Goal: Information Seeking & Learning: Learn about a topic

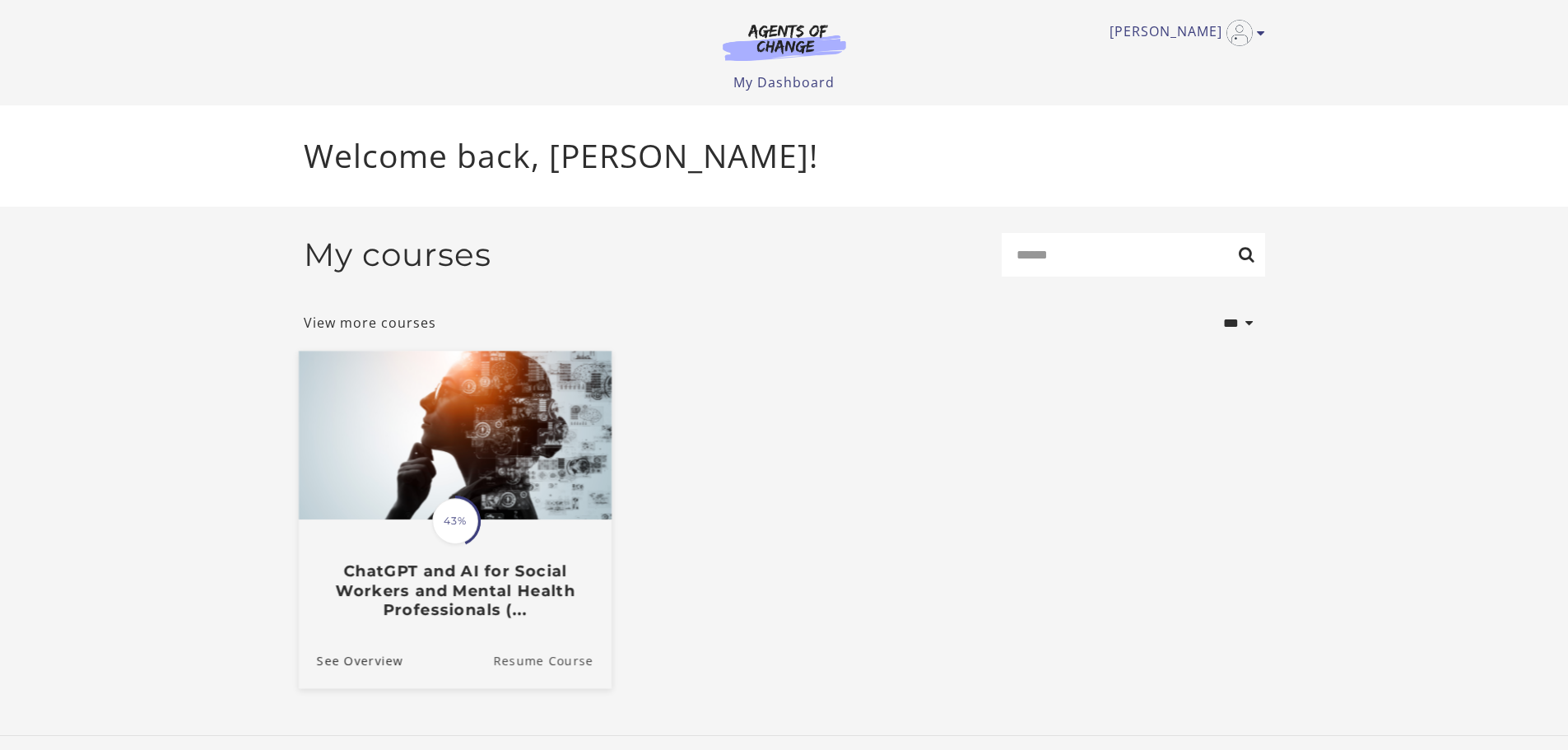
click at [563, 667] on link "Resume Course" at bounding box center [552, 660] width 119 height 55
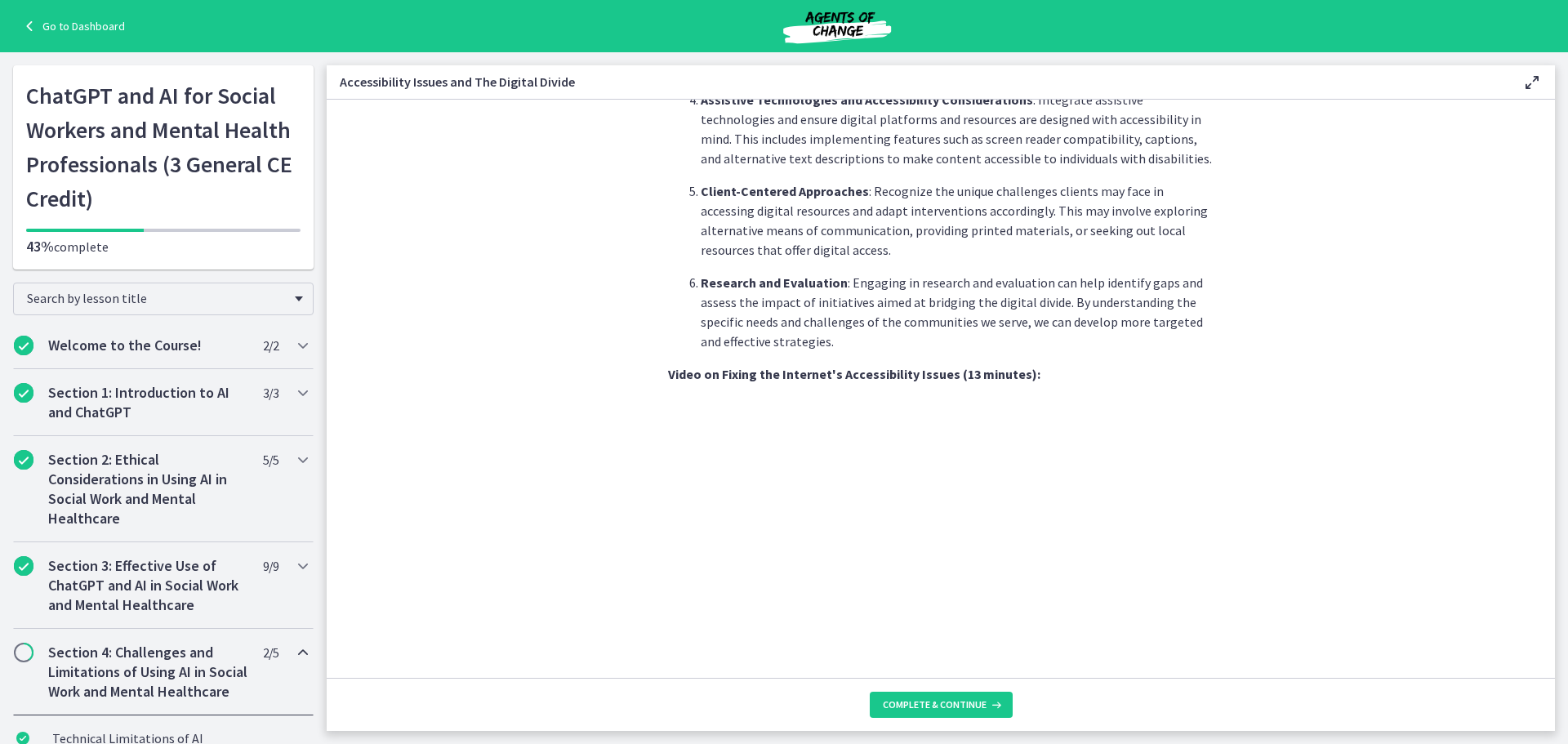
scroll to position [1302, 0]
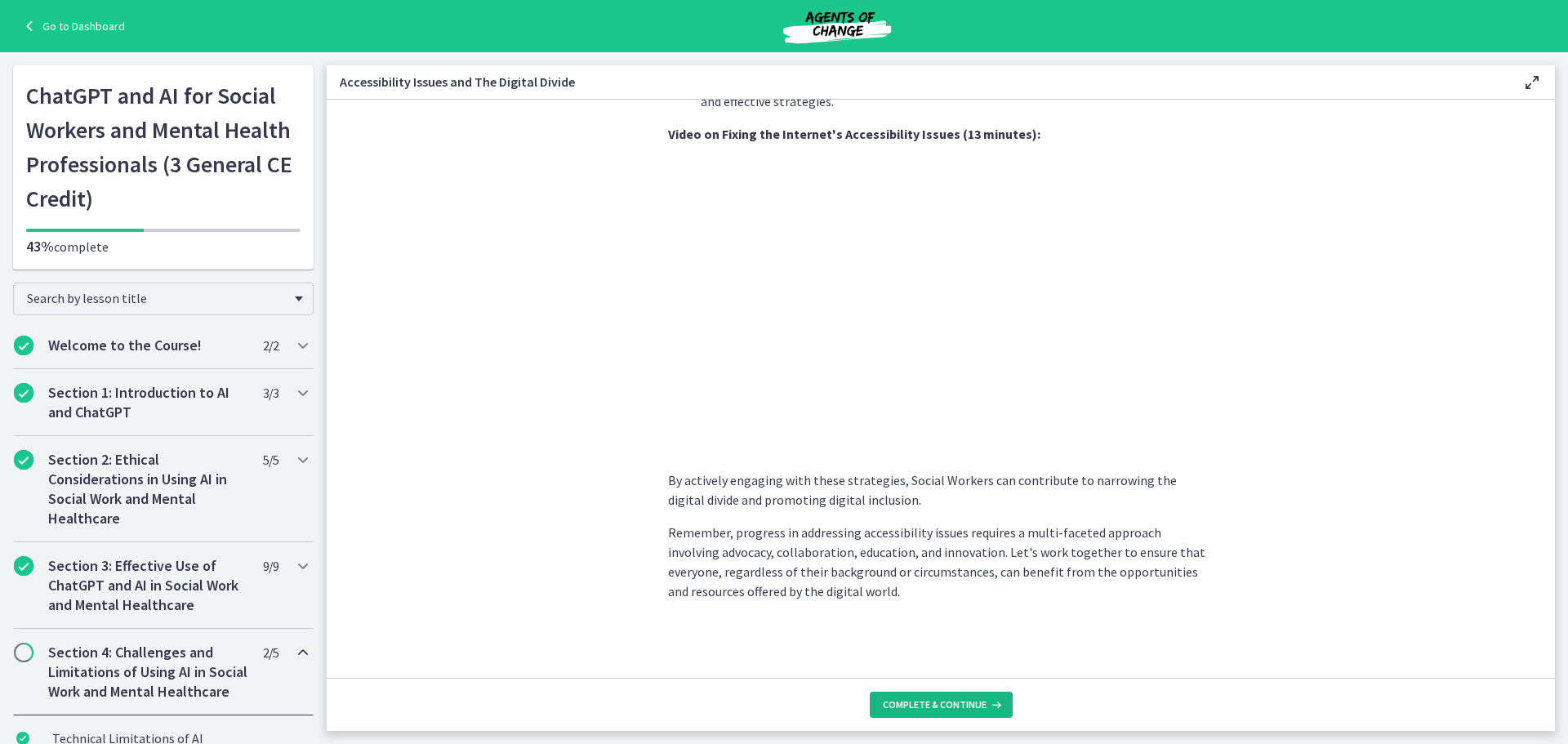
click at [918, 709] on span "Complete & continue" at bounding box center [935, 704] width 104 height 13
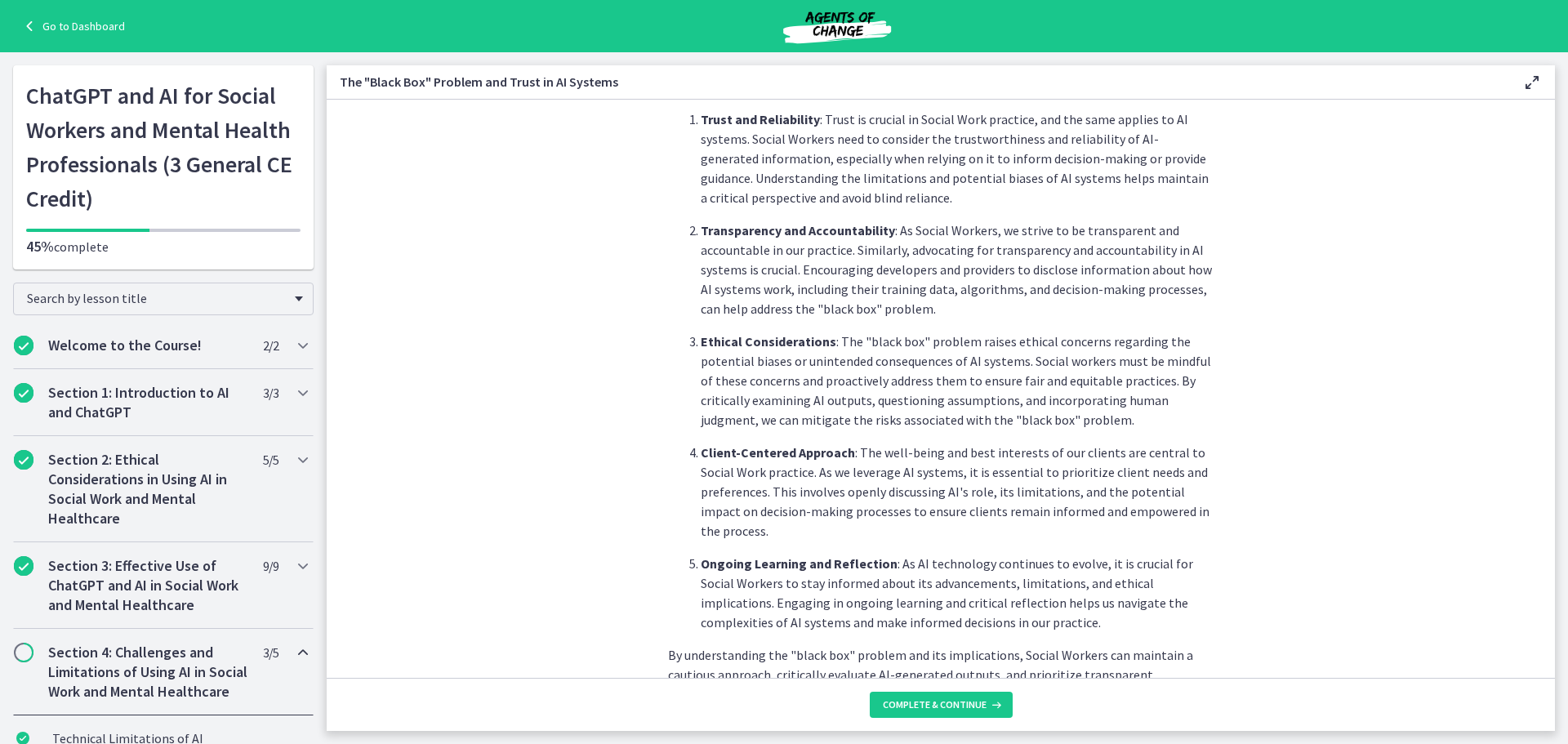
scroll to position [716, 0]
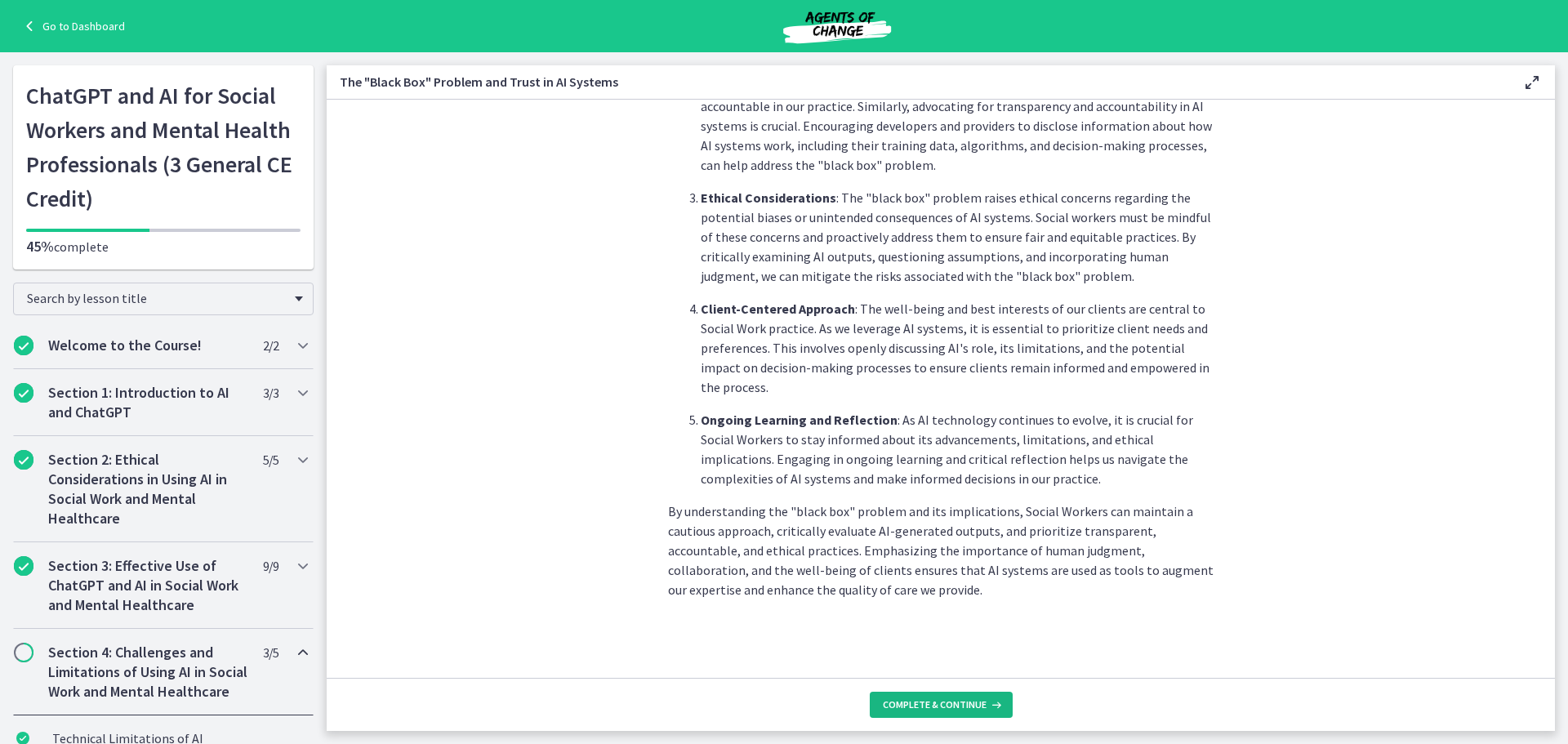
click at [973, 706] on span "Complete & continue" at bounding box center [935, 704] width 104 height 13
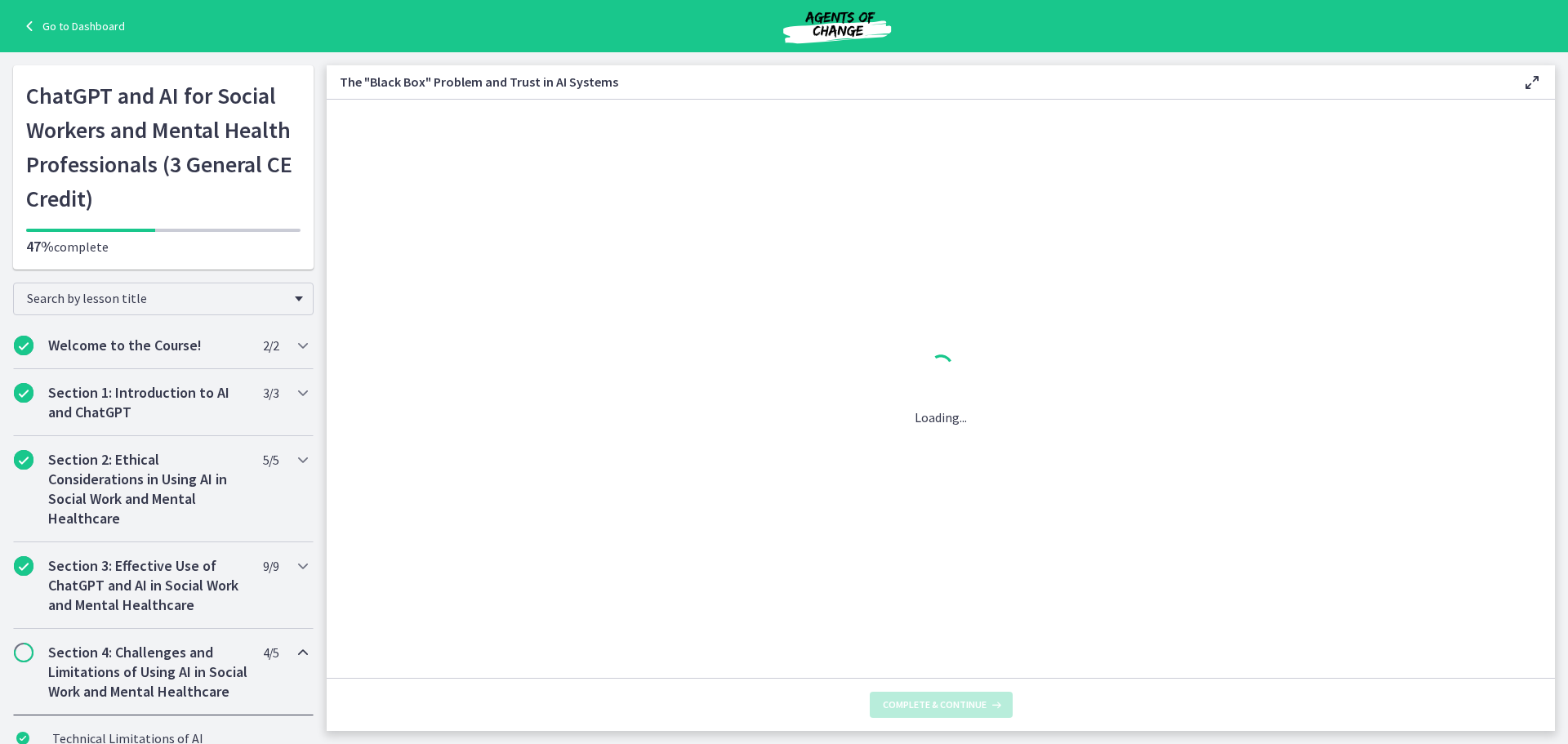
scroll to position [0, 0]
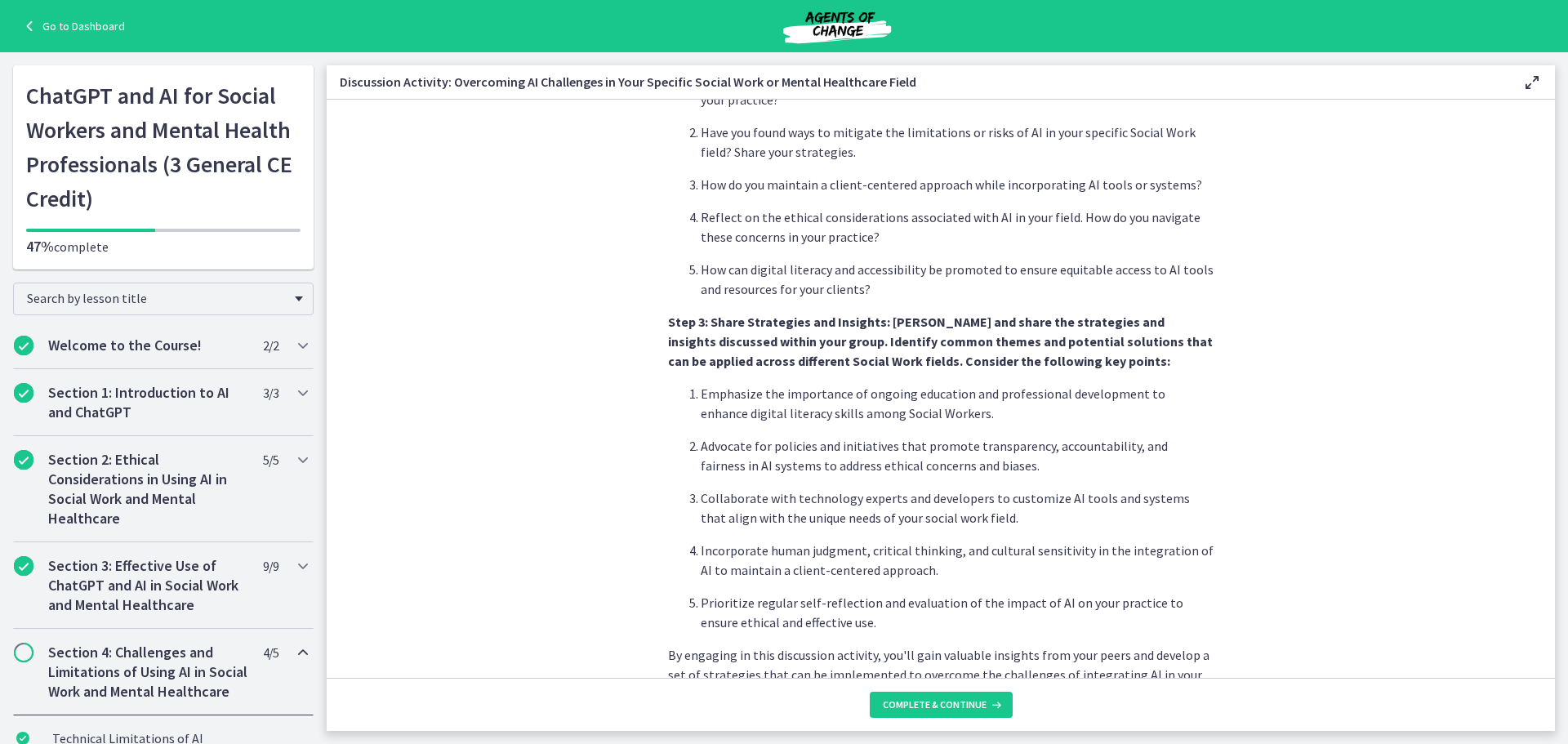
scroll to position [911, 0]
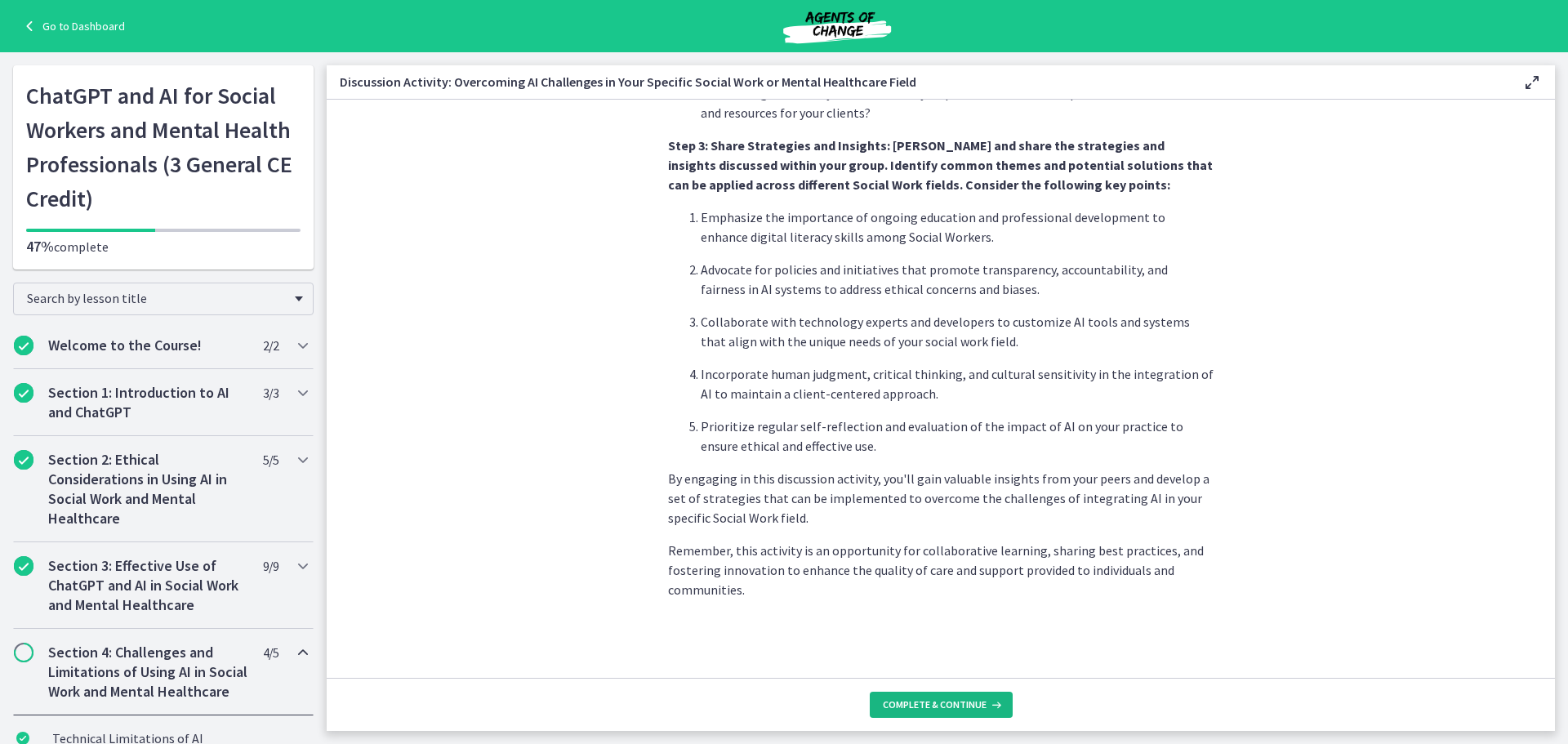
click at [960, 714] on button "Complete & continue" at bounding box center [940, 705] width 143 height 26
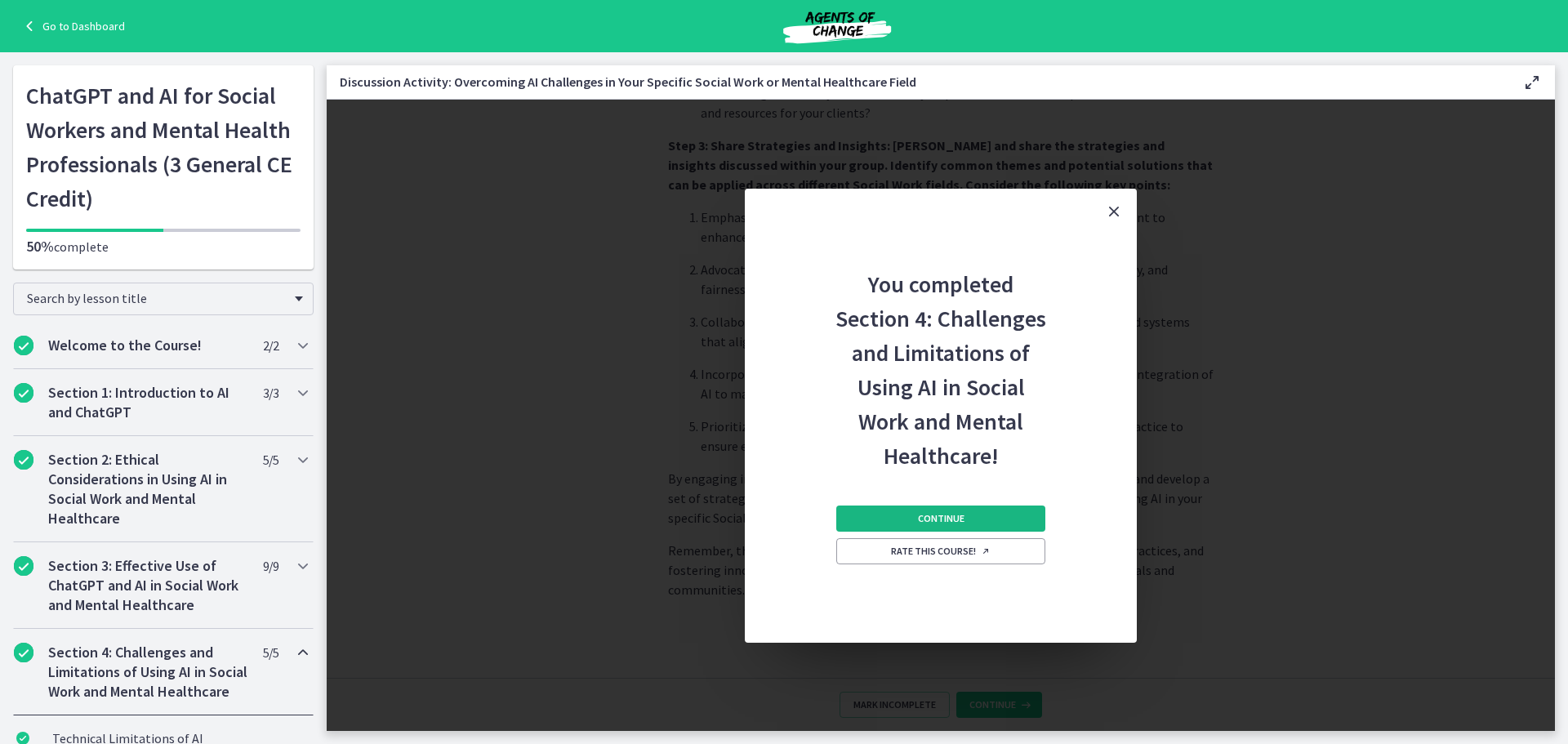
click at [944, 524] on span "Continue" at bounding box center [940, 518] width 46 height 13
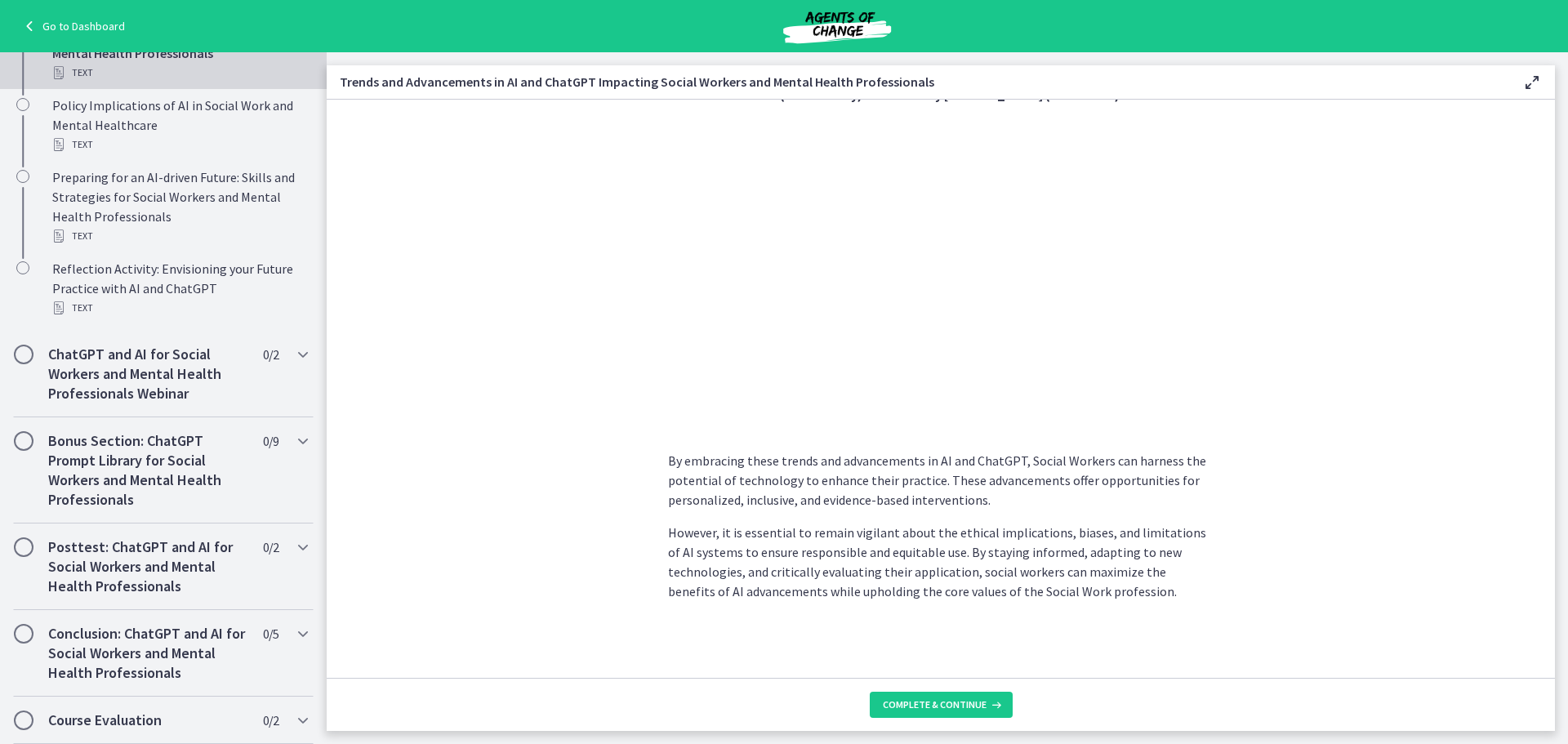
scroll to position [985, 0]
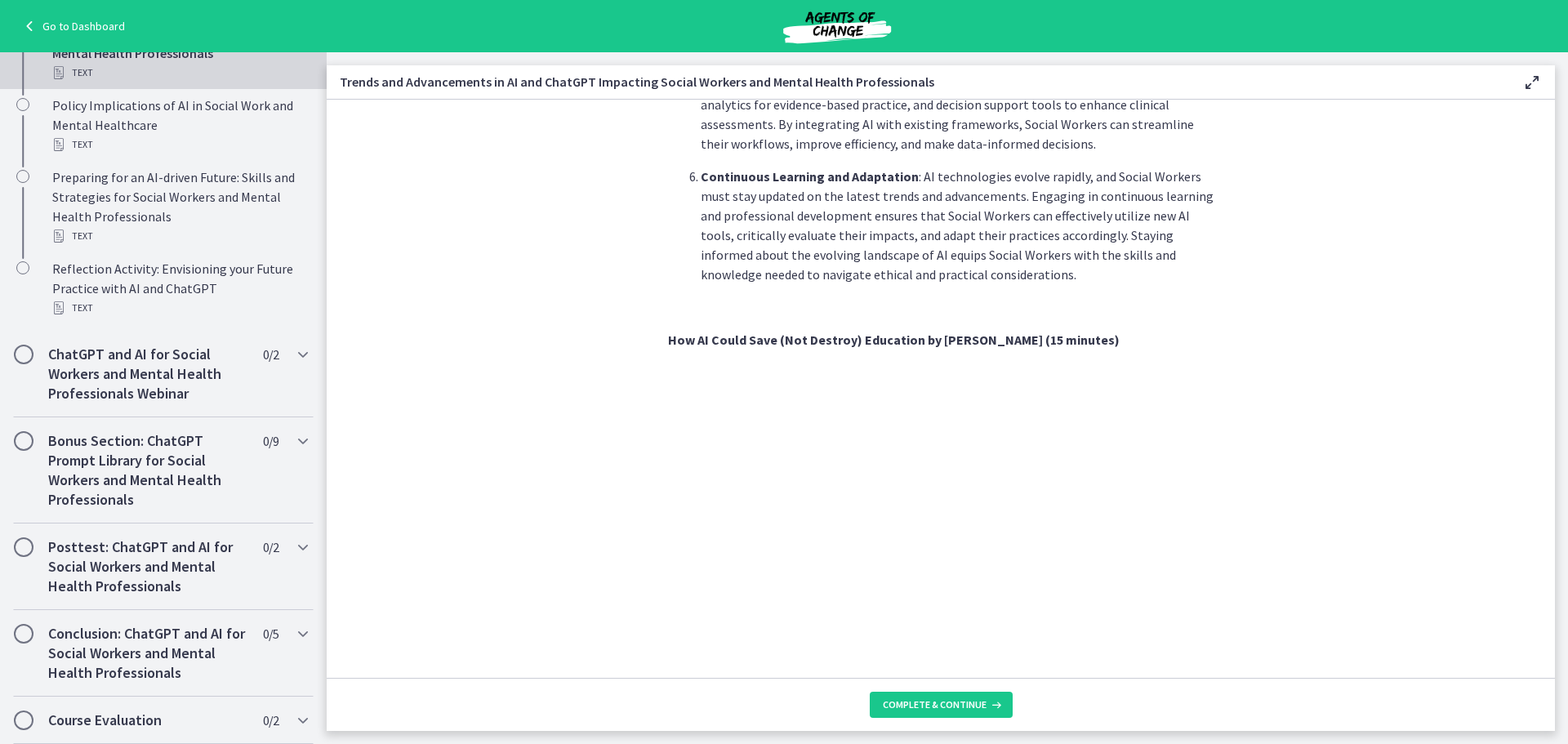
click at [1324, 229] on section "As technology continues to evolve, Social Workers can harness these advancement…" at bounding box center [940, 389] width 1228 height 578
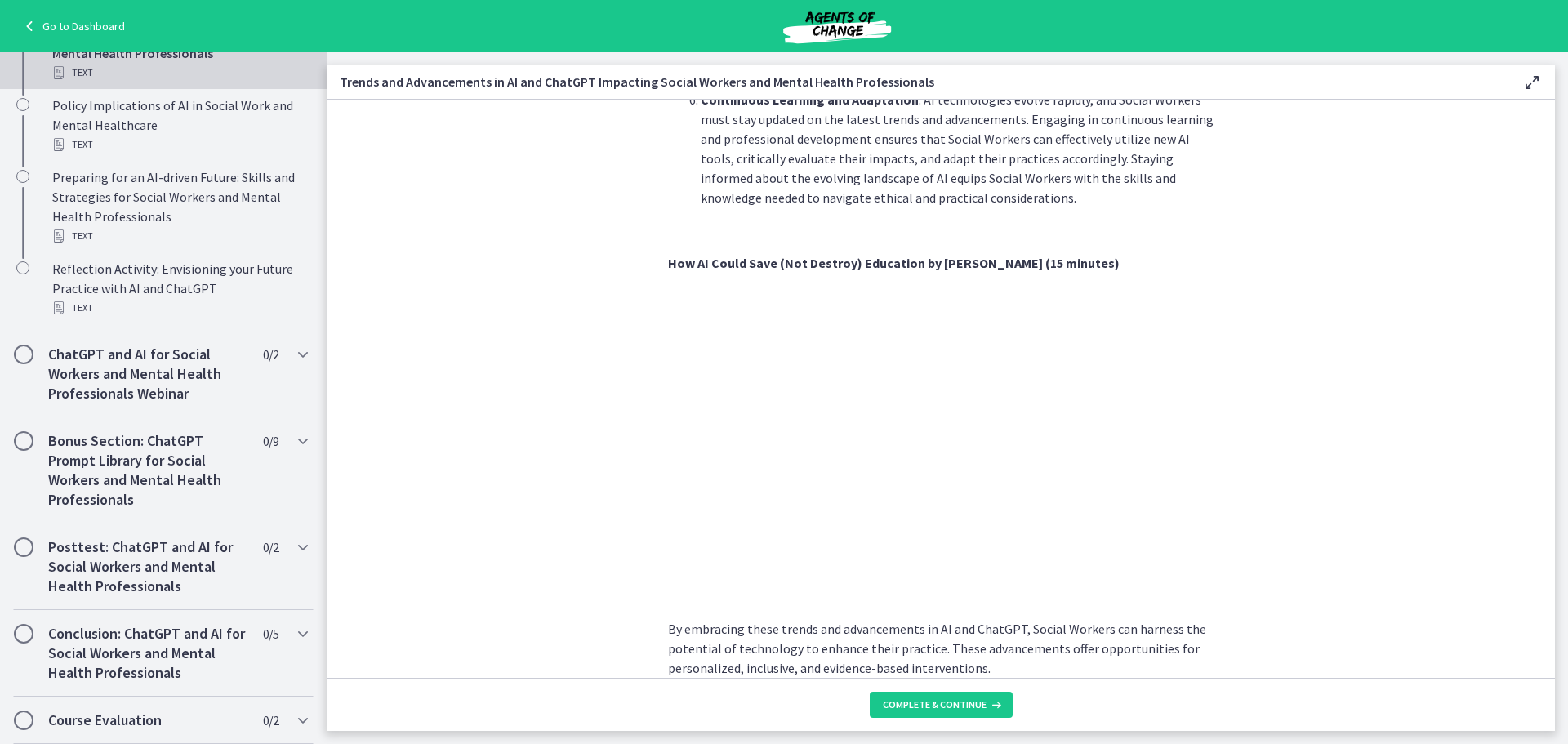
scroll to position [1229, 0]
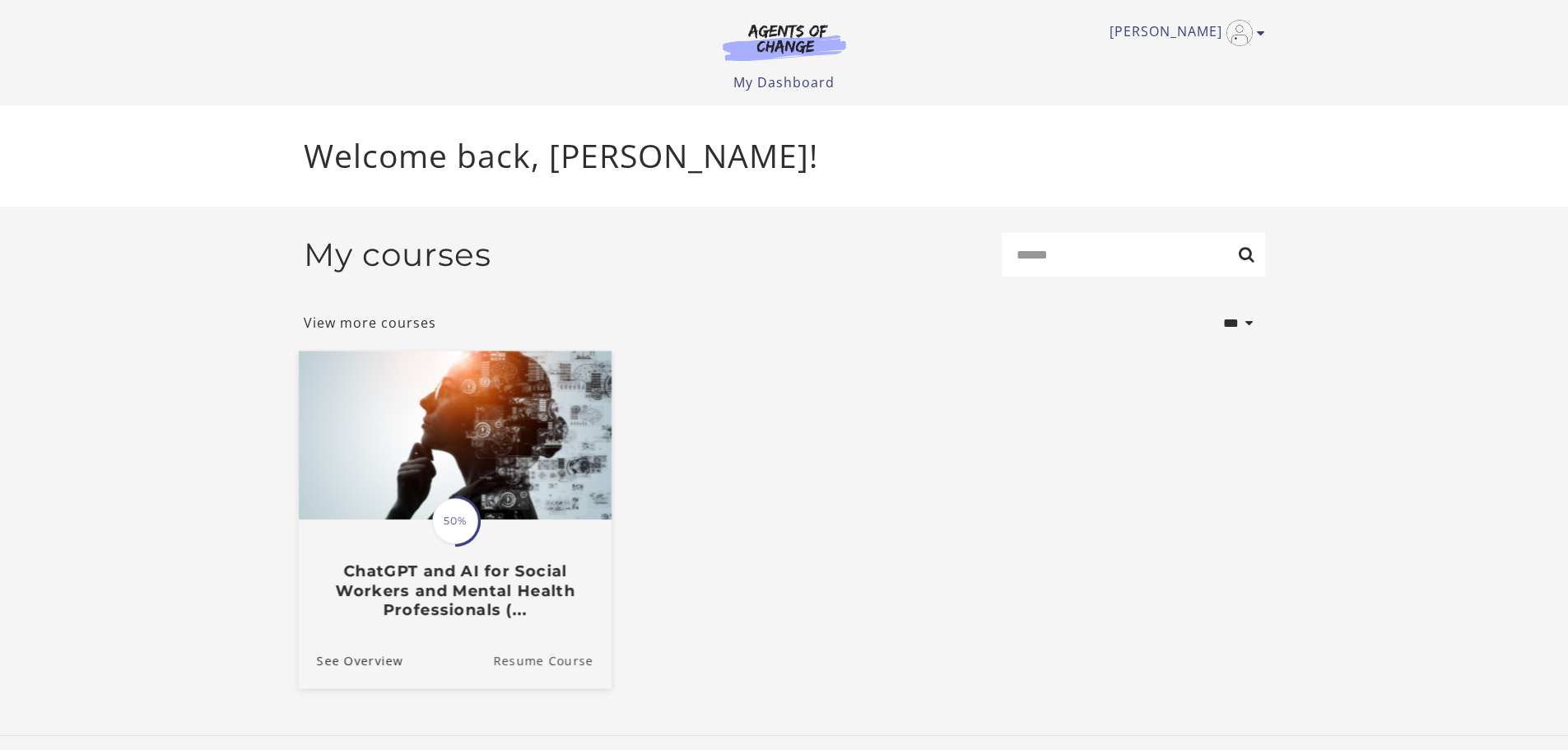
click at [573, 676] on link "Resume Course" at bounding box center [552, 660] width 119 height 55
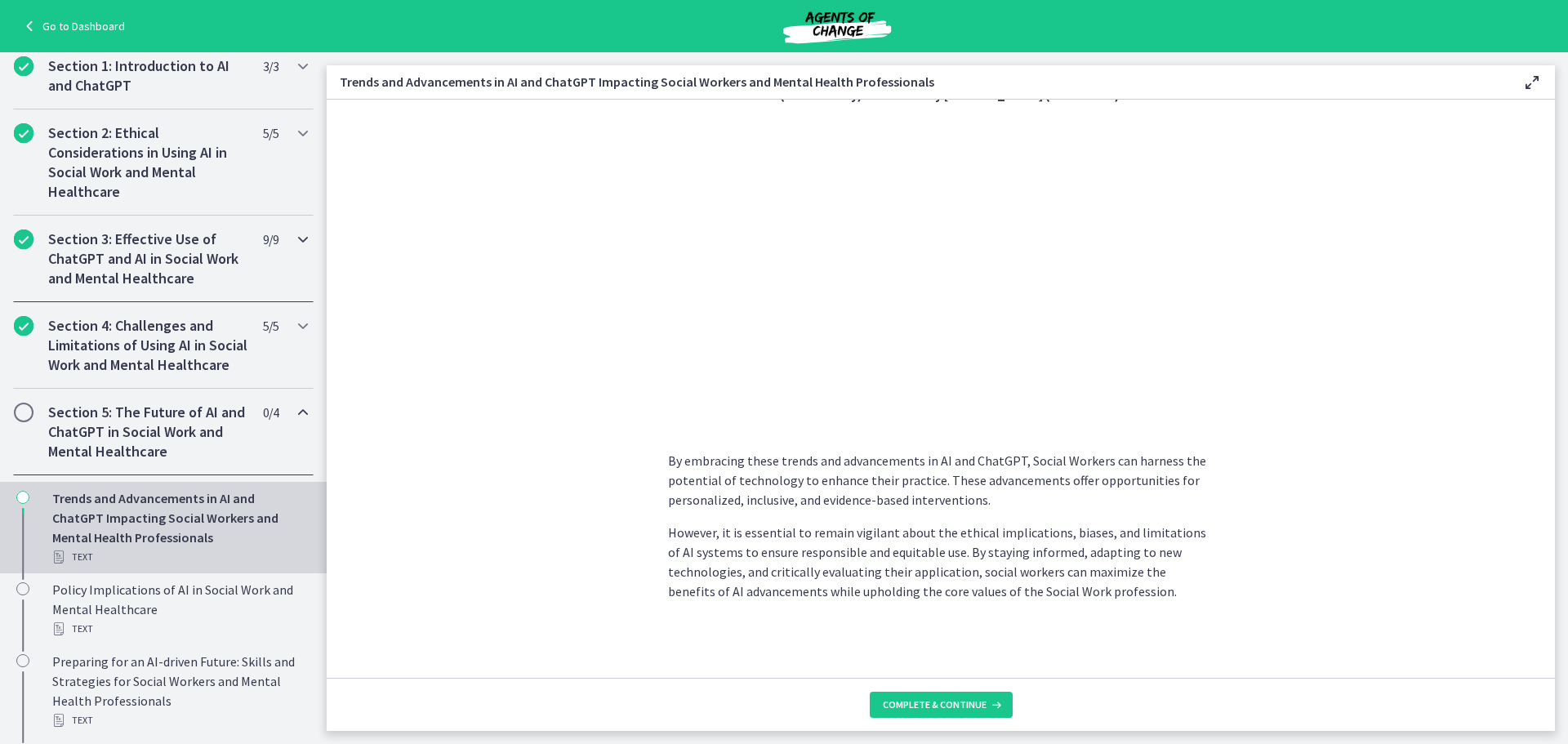
scroll to position [408, 0]
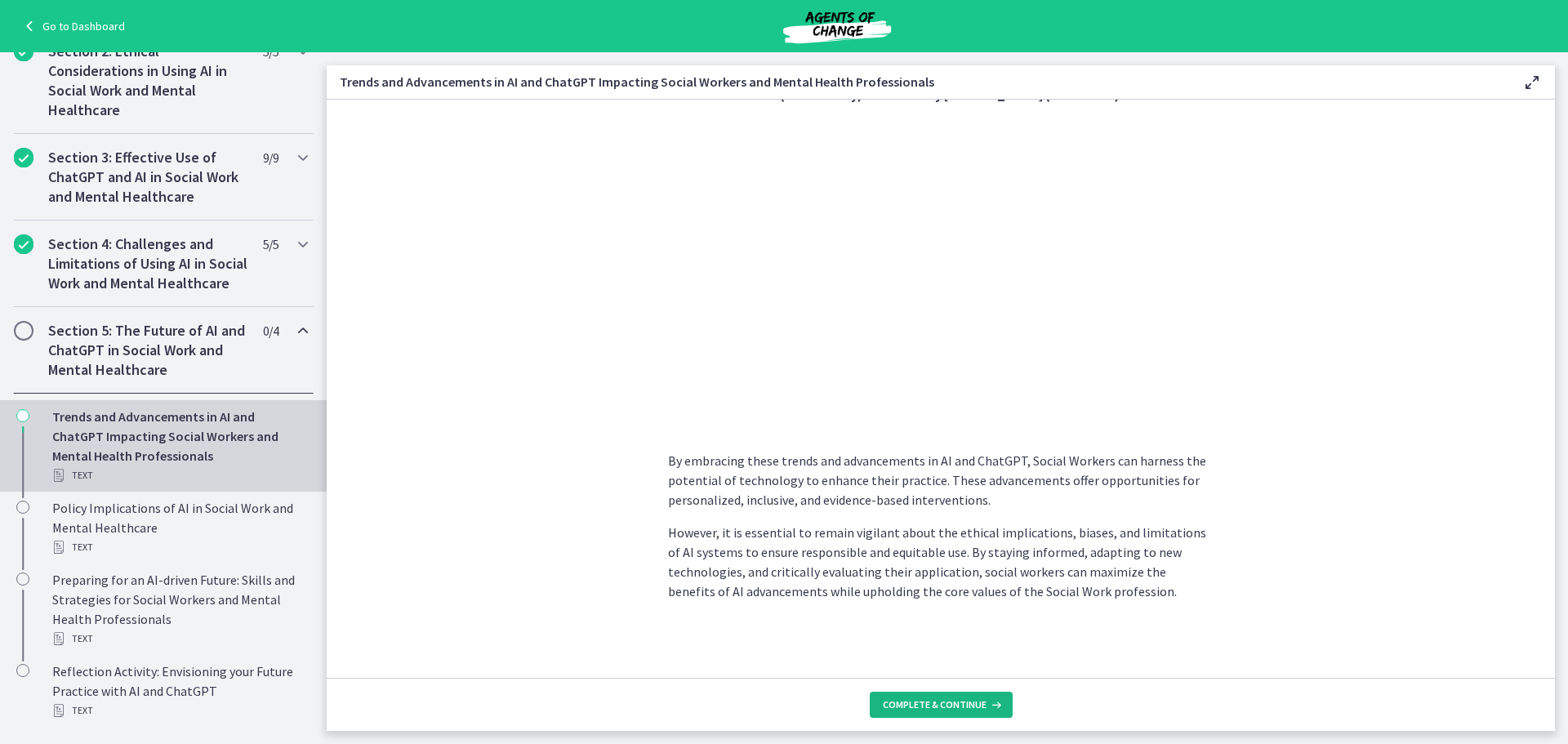
click at [948, 704] on span "Complete & continue" at bounding box center [935, 704] width 104 height 13
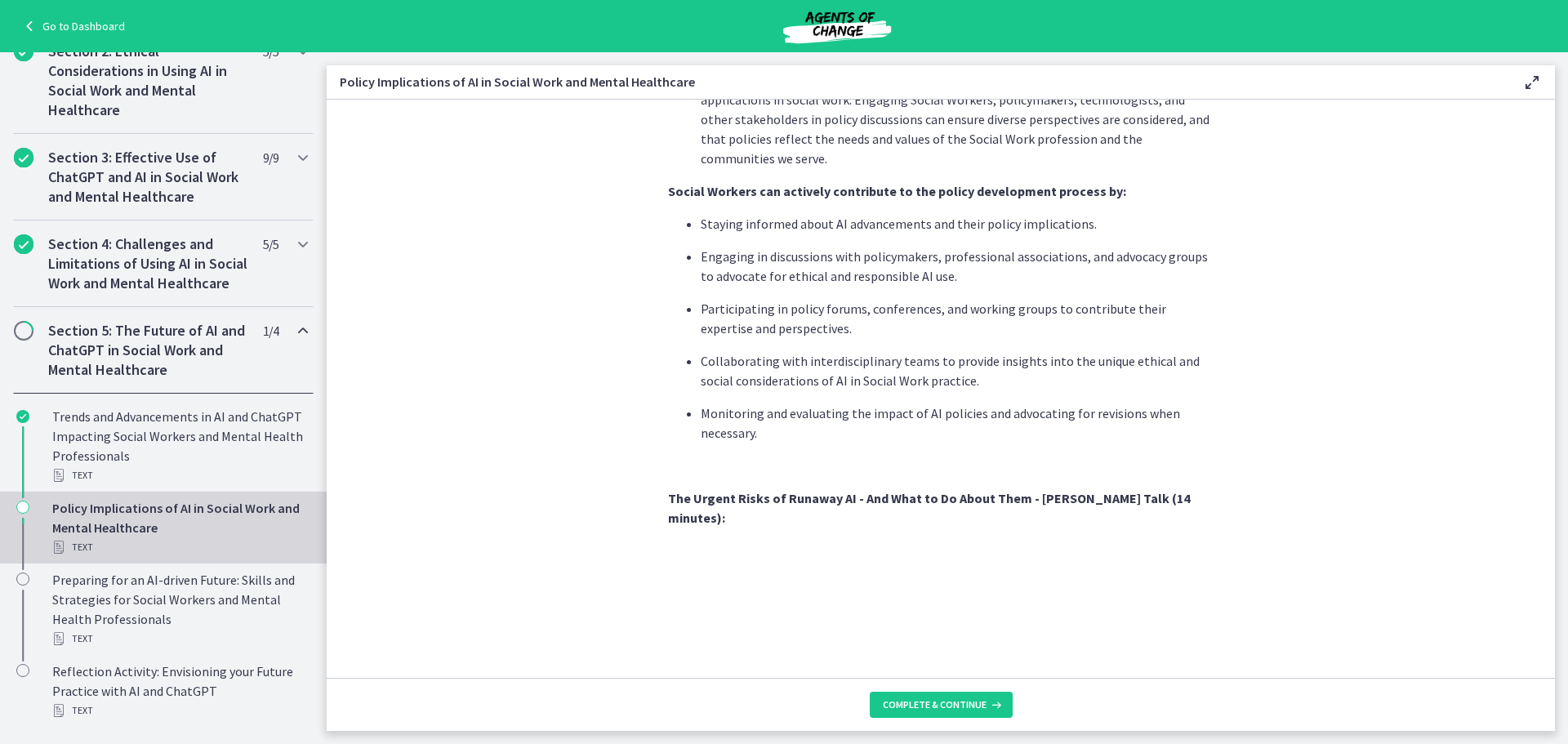
scroll to position [1354, 0]
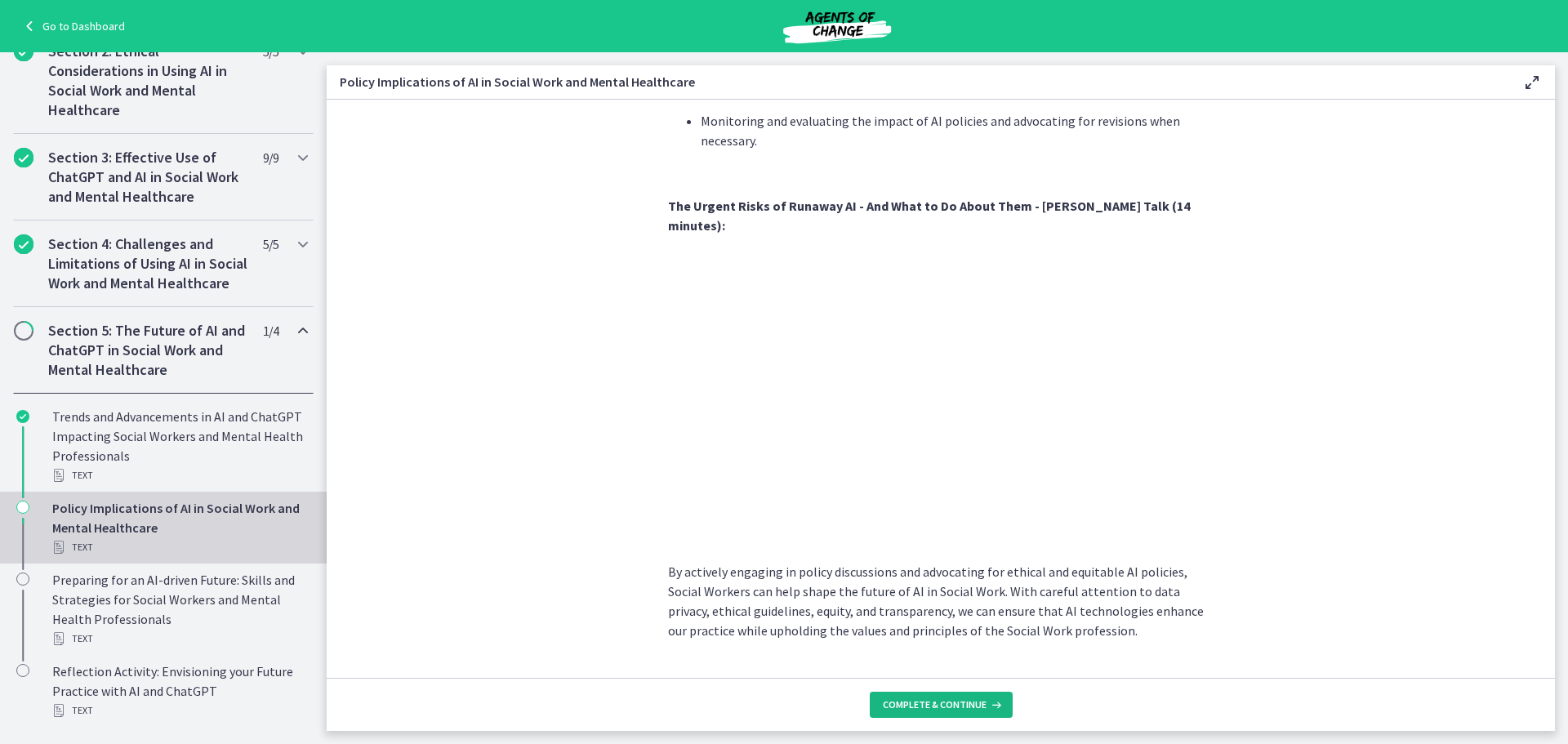
click at [954, 698] on span "Complete & continue" at bounding box center [935, 704] width 104 height 13
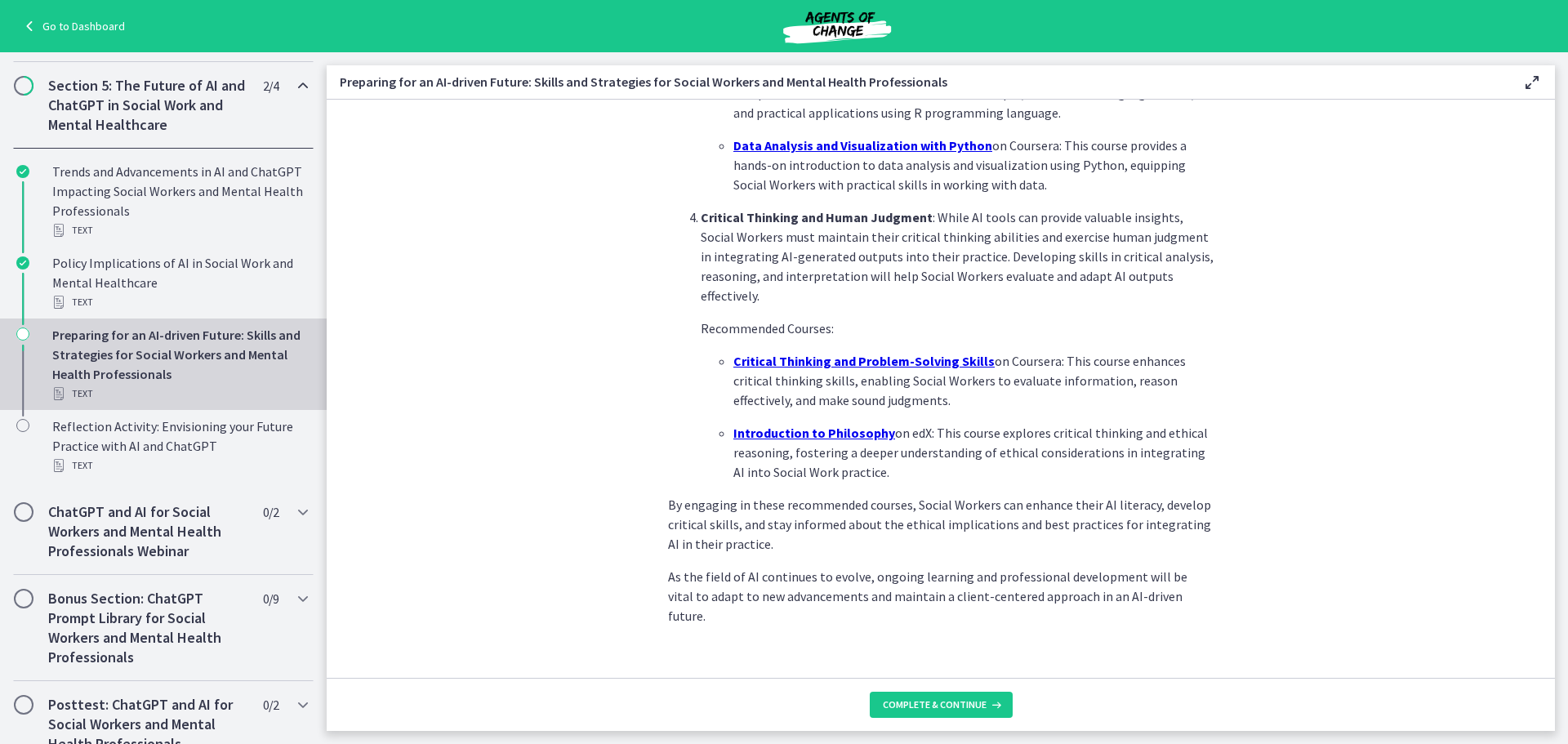
scroll to position [1068, 0]
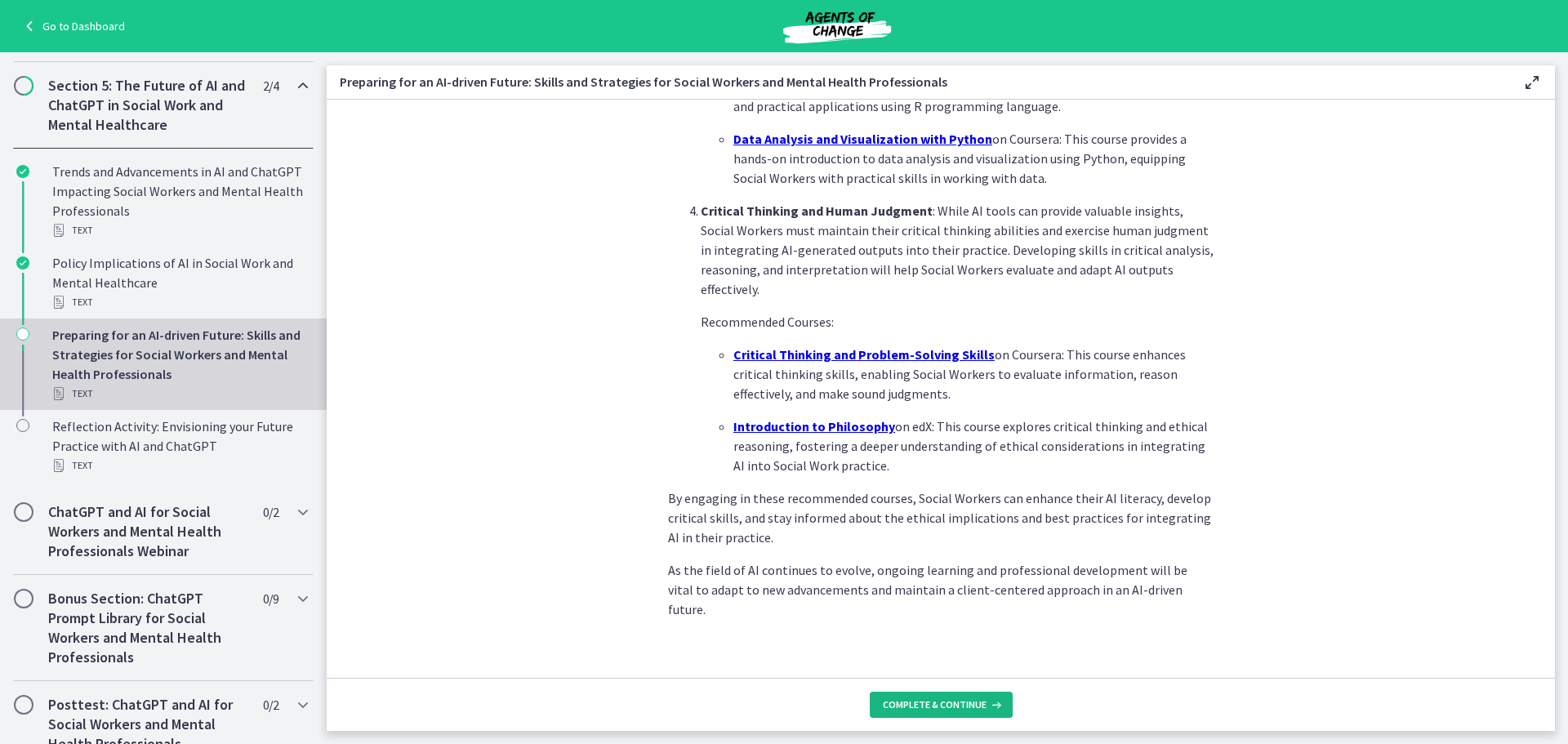
click at [939, 707] on span "Complete & continue" at bounding box center [935, 704] width 104 height 13
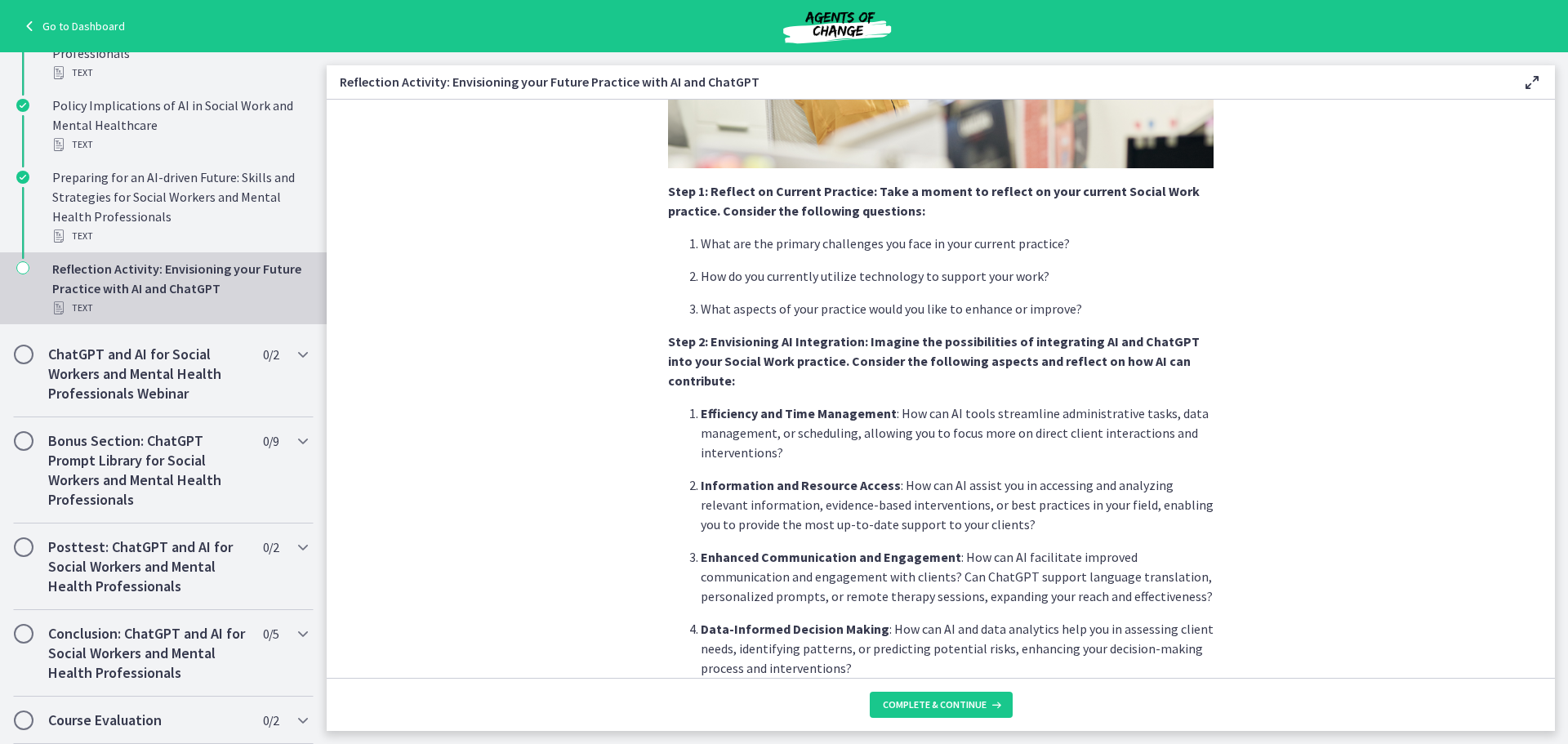
scroll to position [735, 0]
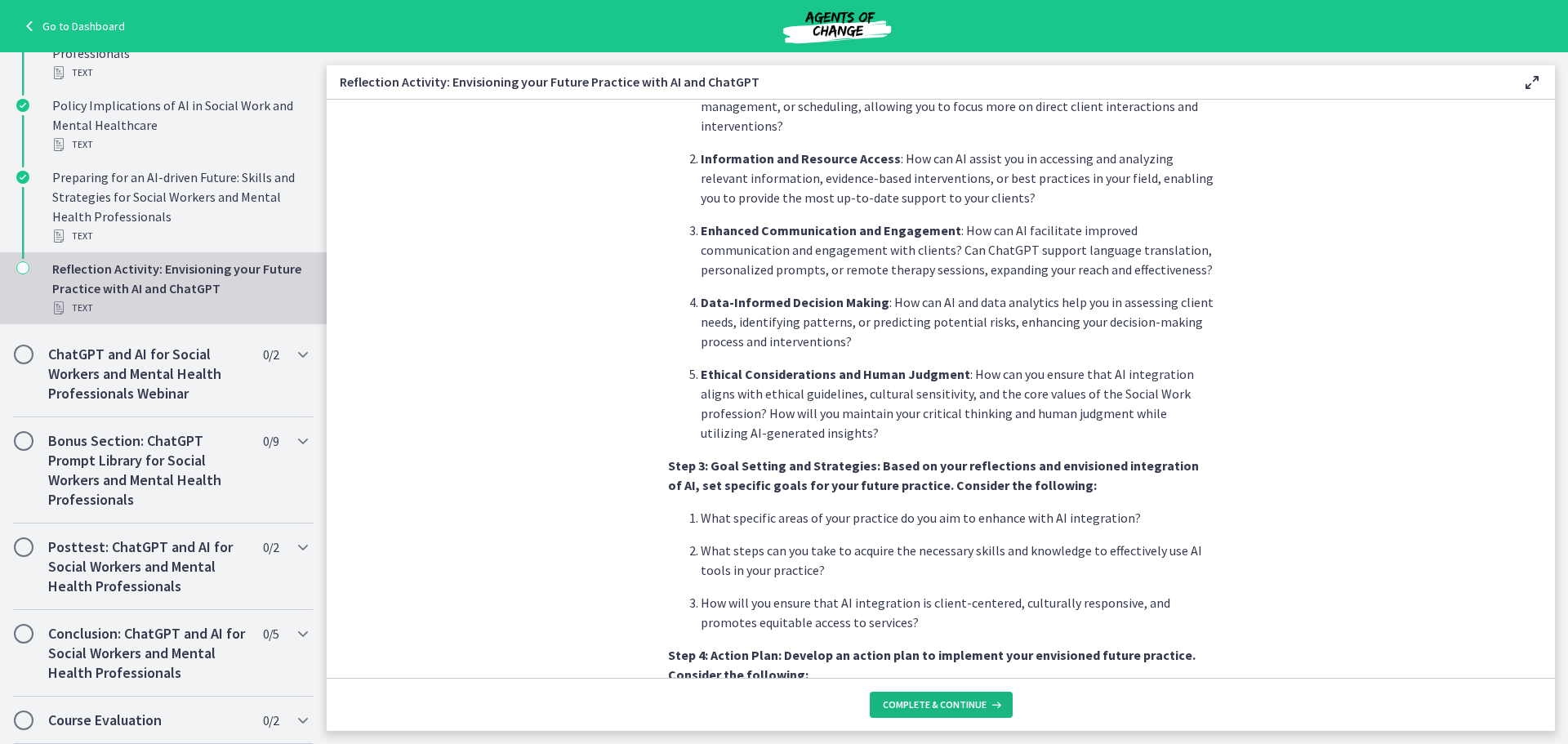
click at [940, 710] on span "Complete & continue" at bounding box center [935, 704] width 104 height 13
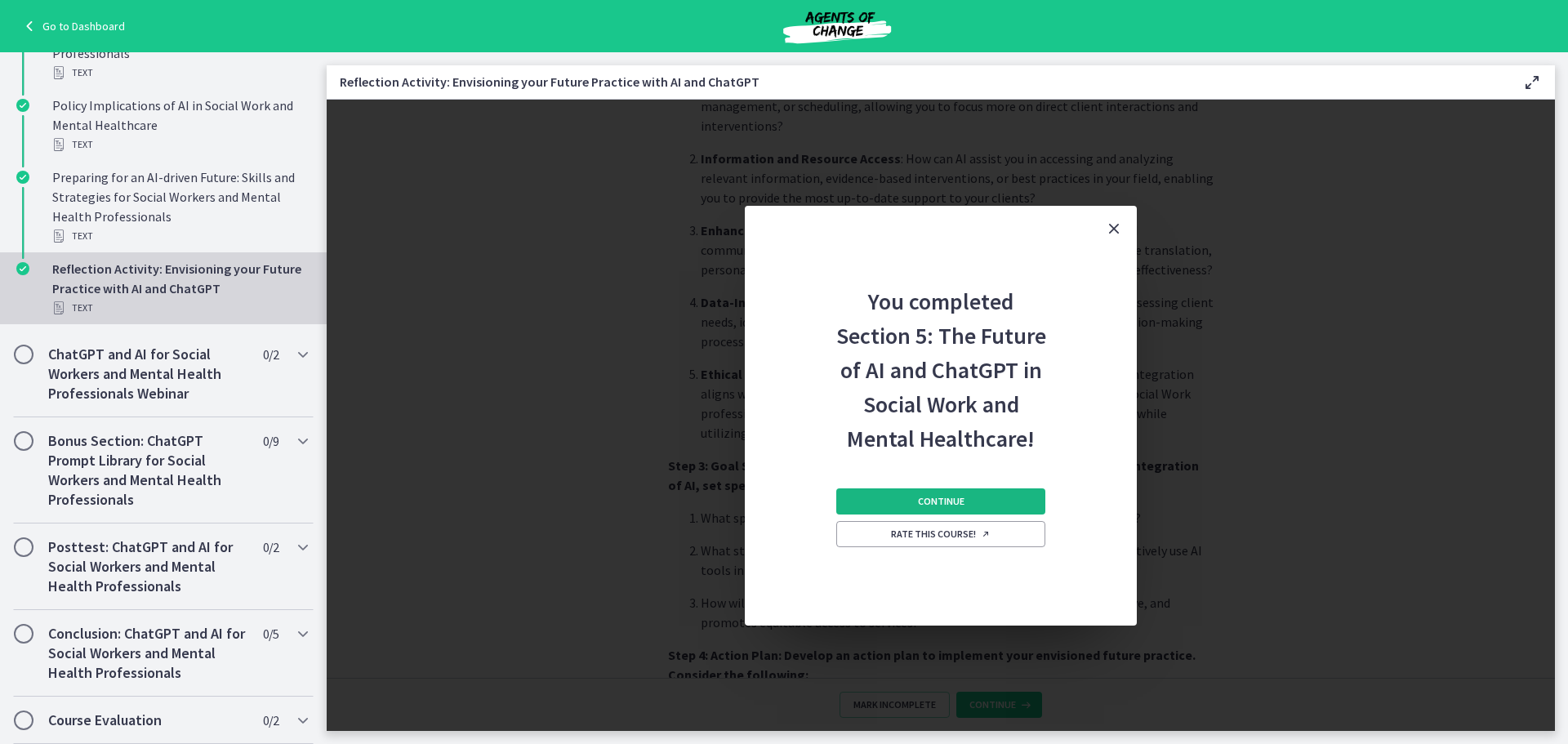
click at [975, 495] on button "Continue" at bounding box center [940, 501] width 209 height 26
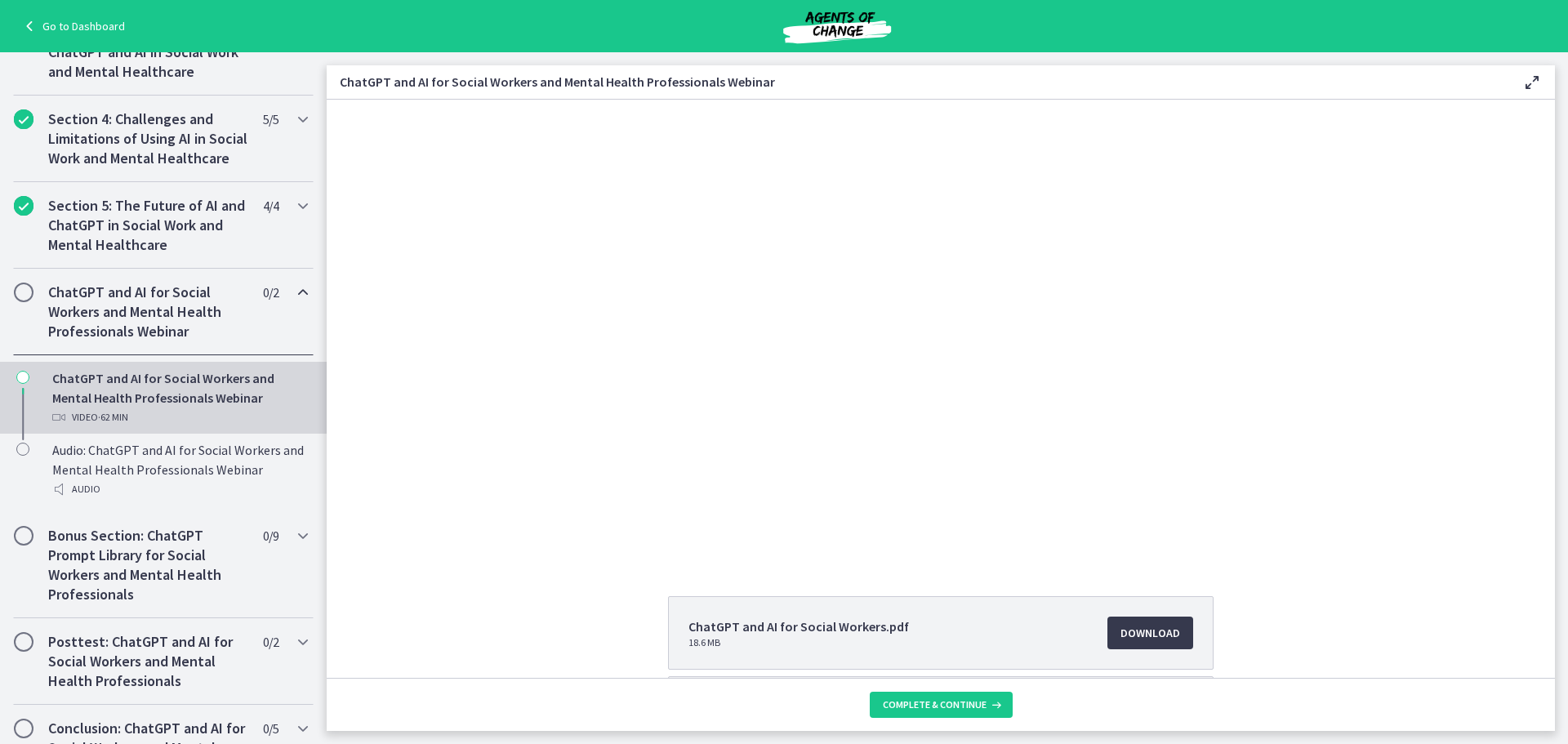
scroll to position [648, 0]
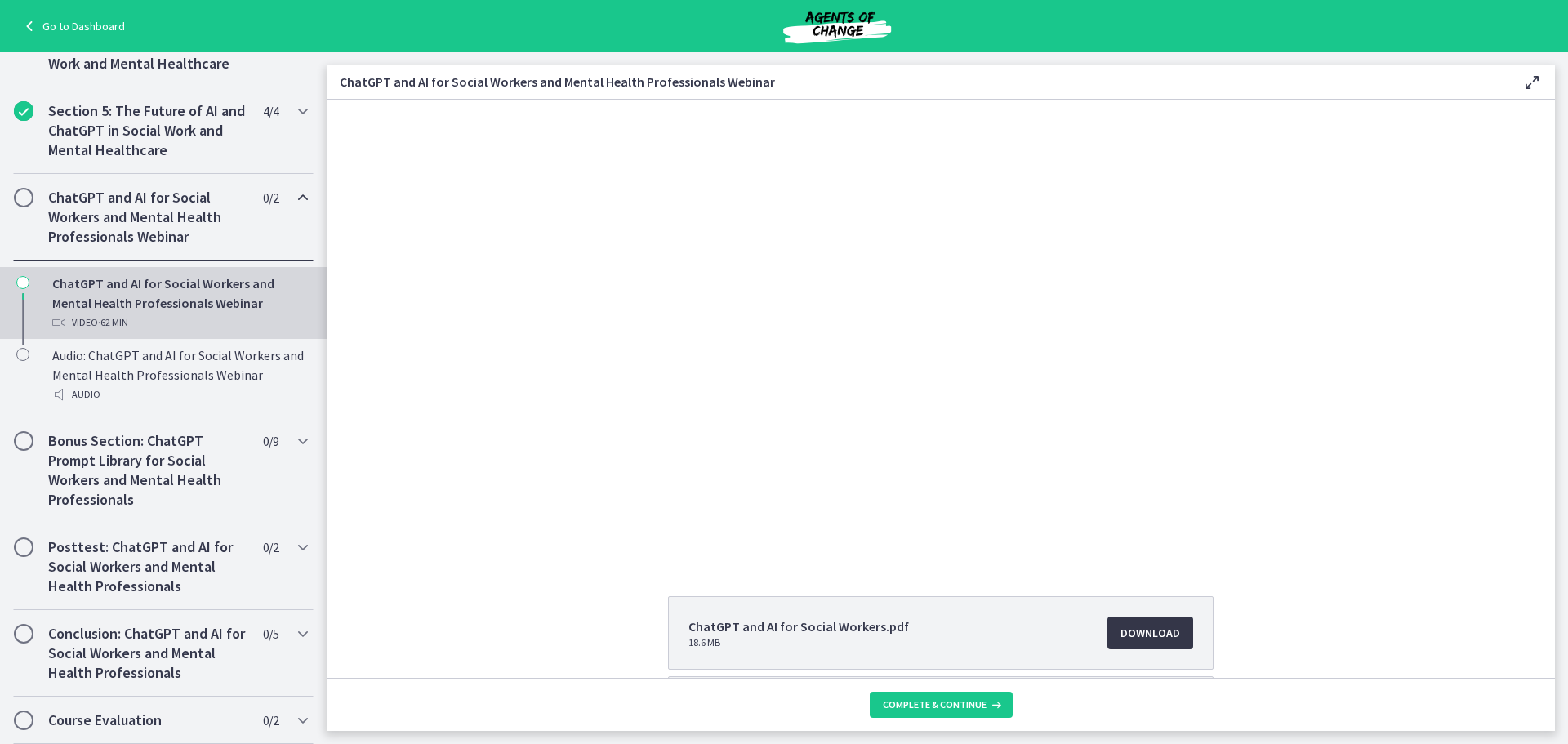
click at [1156, 634] on span "Download Opens in a new window" at bounding box center [1150, 633] width 59 height 20
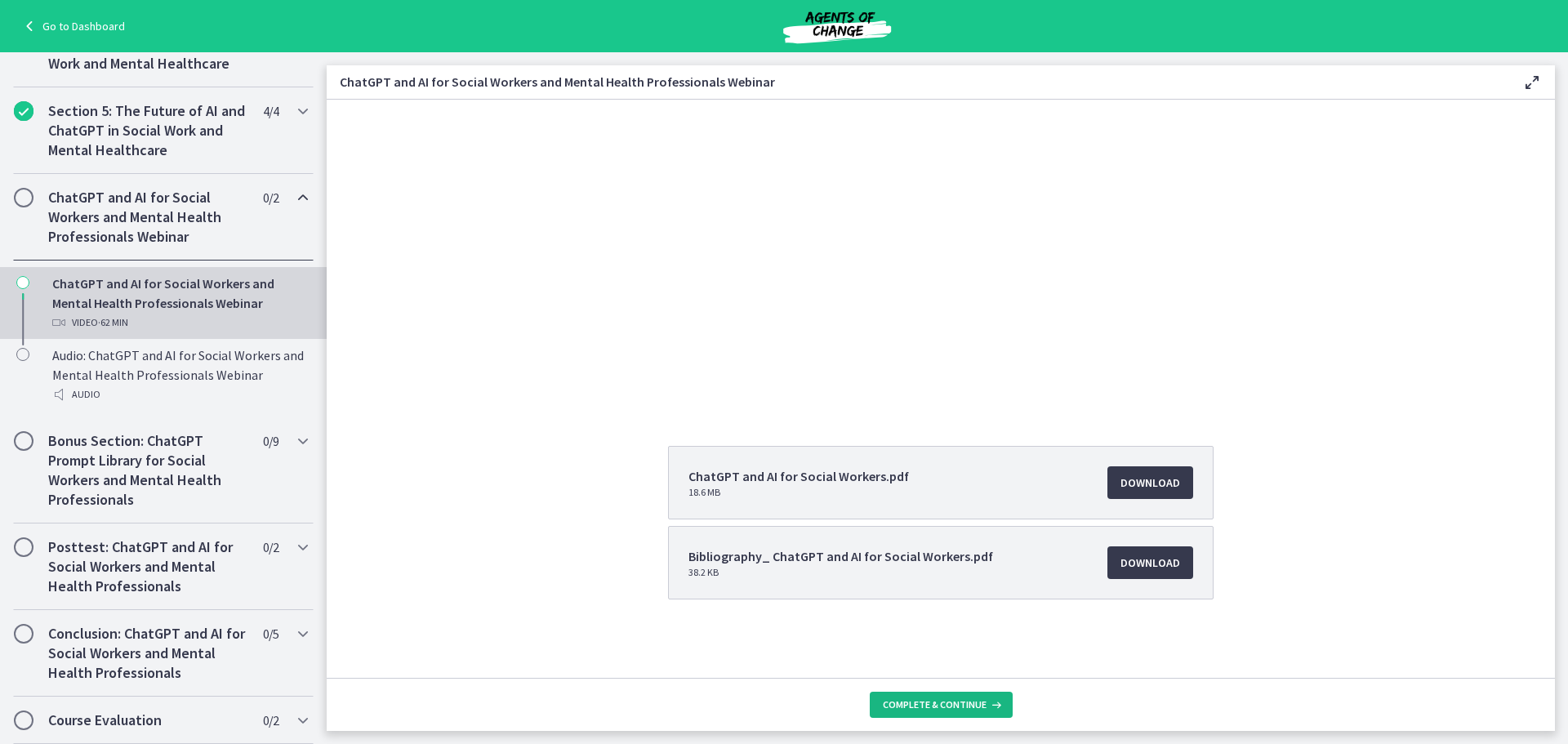
click at [992, 710] on icon at bounding box center [994, 704] width 16 height 13
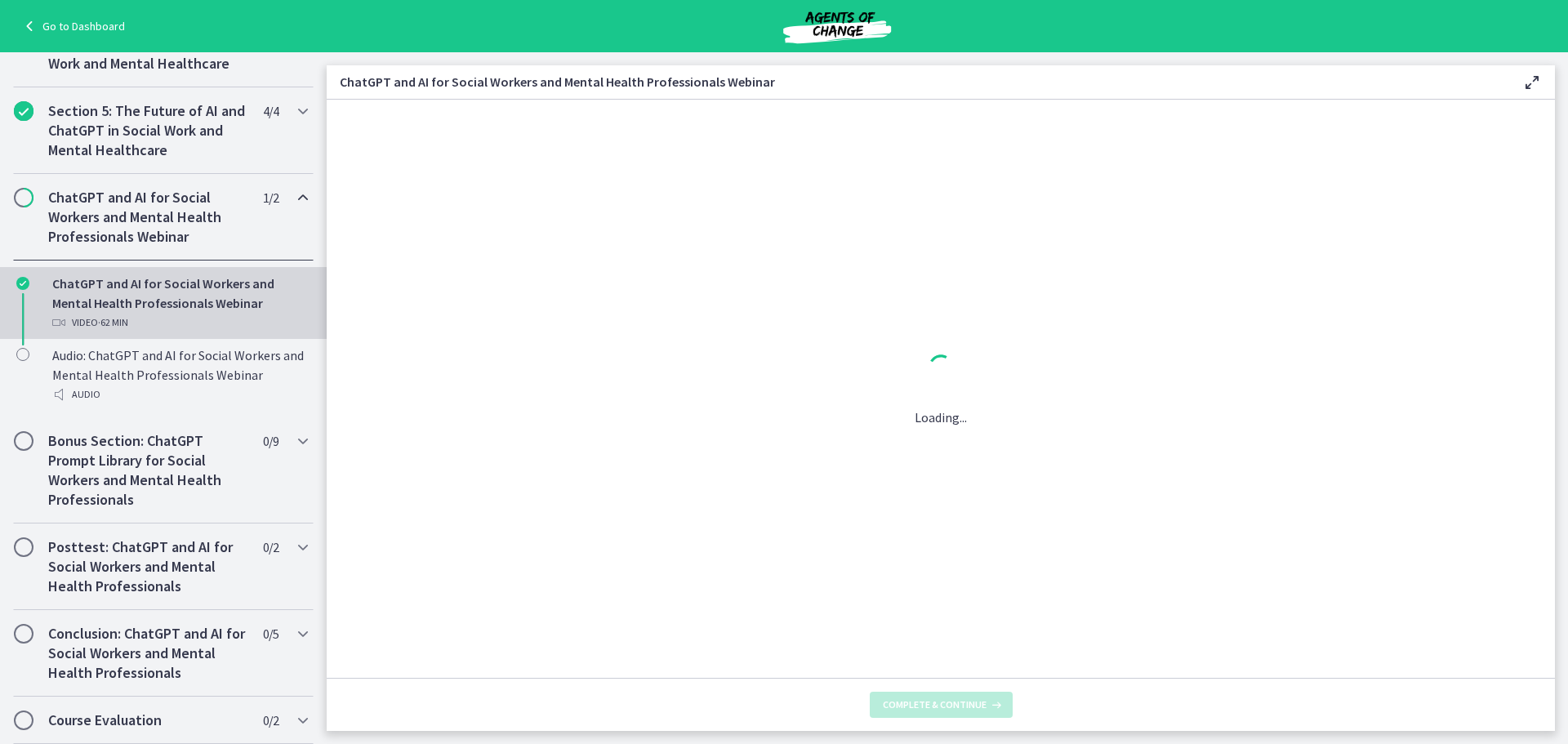
scroll to position [0, 0]
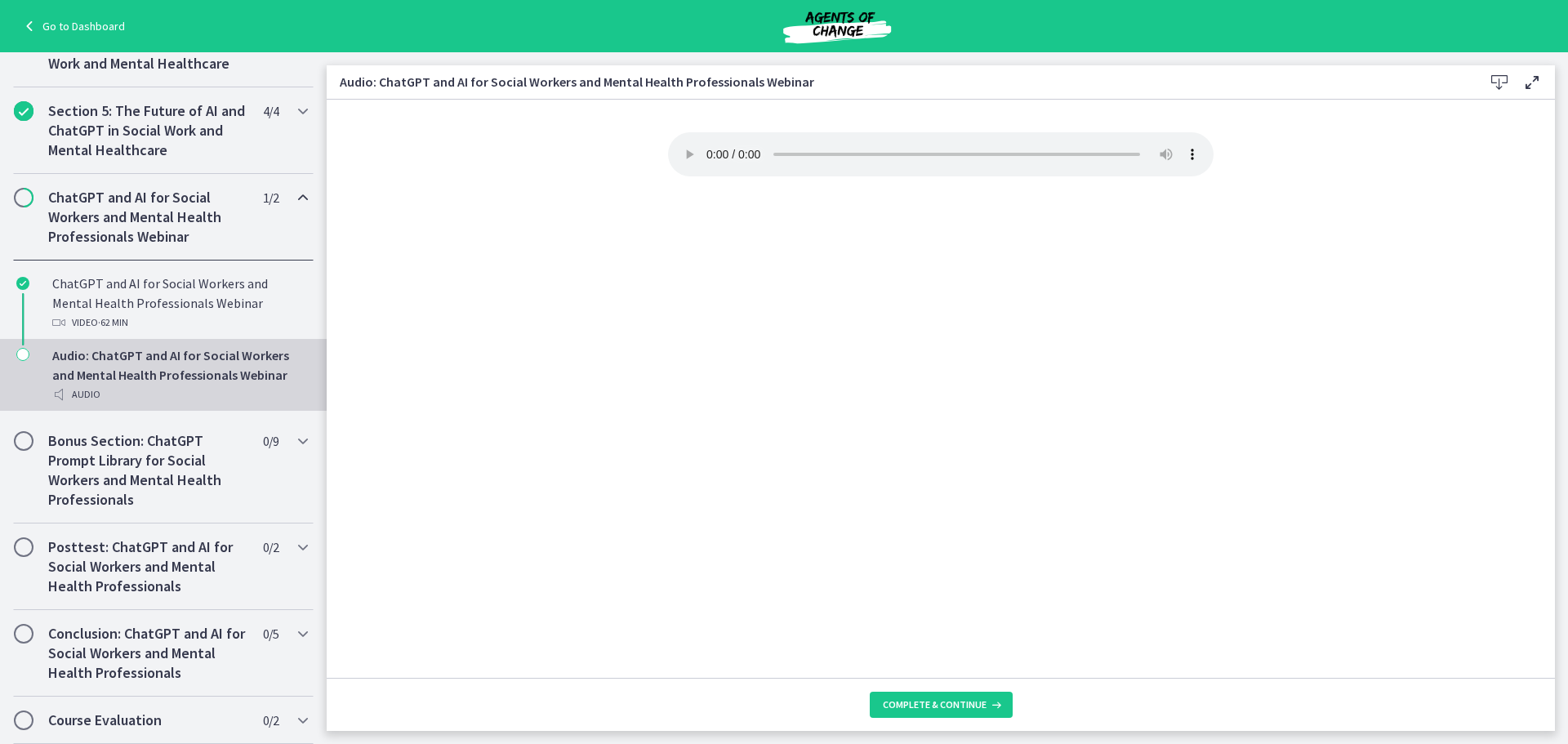
click at [1176, 357] on div "Your browser doesn't support the audio element. Download it here" at bounding box center [940, 405] width 571 height 546
click at [833, 237] on div "Your browser doesn't support the audio element. Download it here" at bounding box center [940, 405] width 571 height 546
click at [205, 372] on div "Audio: ChatGPT and AI for Social Workers and Mental Health Professionals Webina…" at bounding box center [179, 375] width 255 height 59
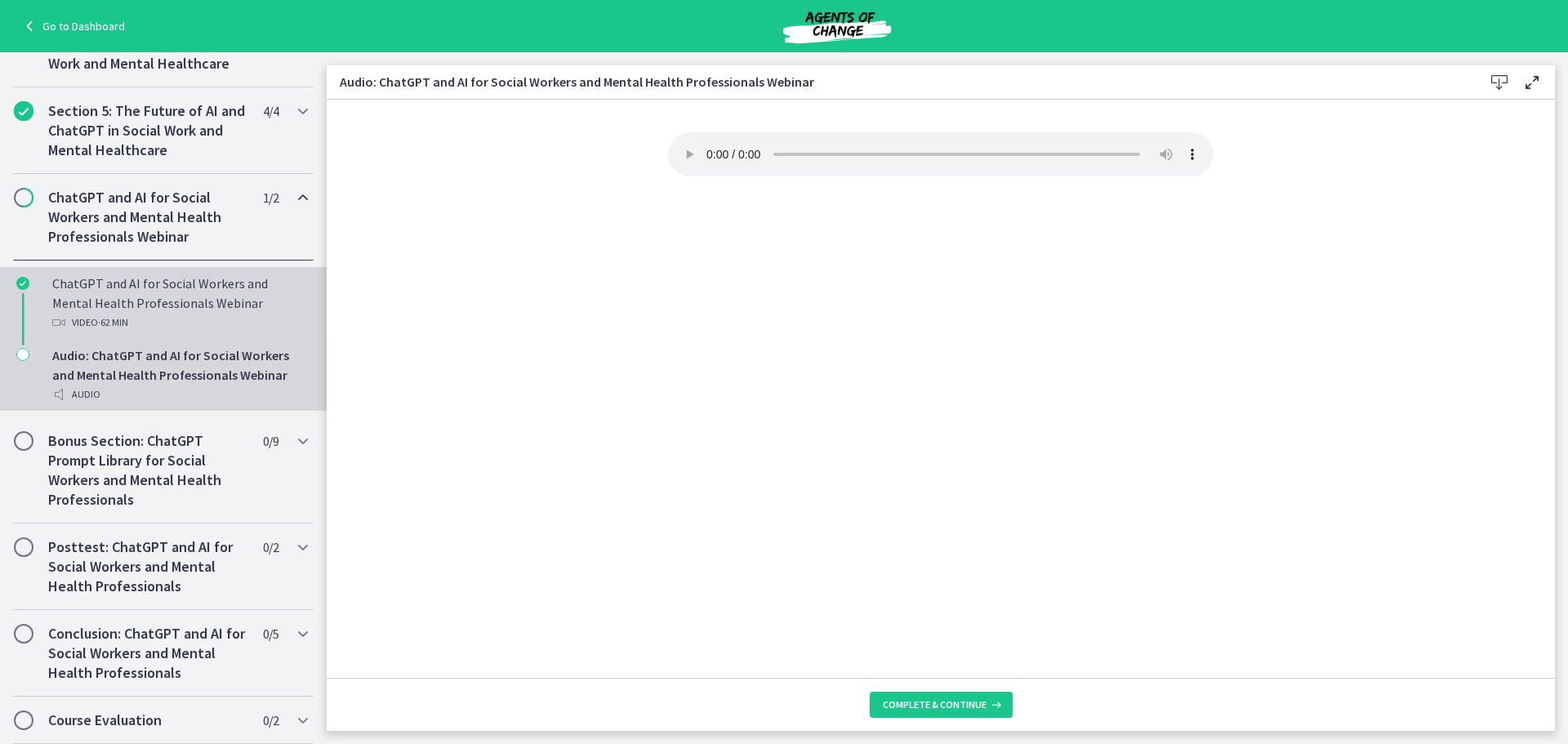
click at [98, 313] on span "· 62 min" at bounding box center [113, 322] width 30 height 20
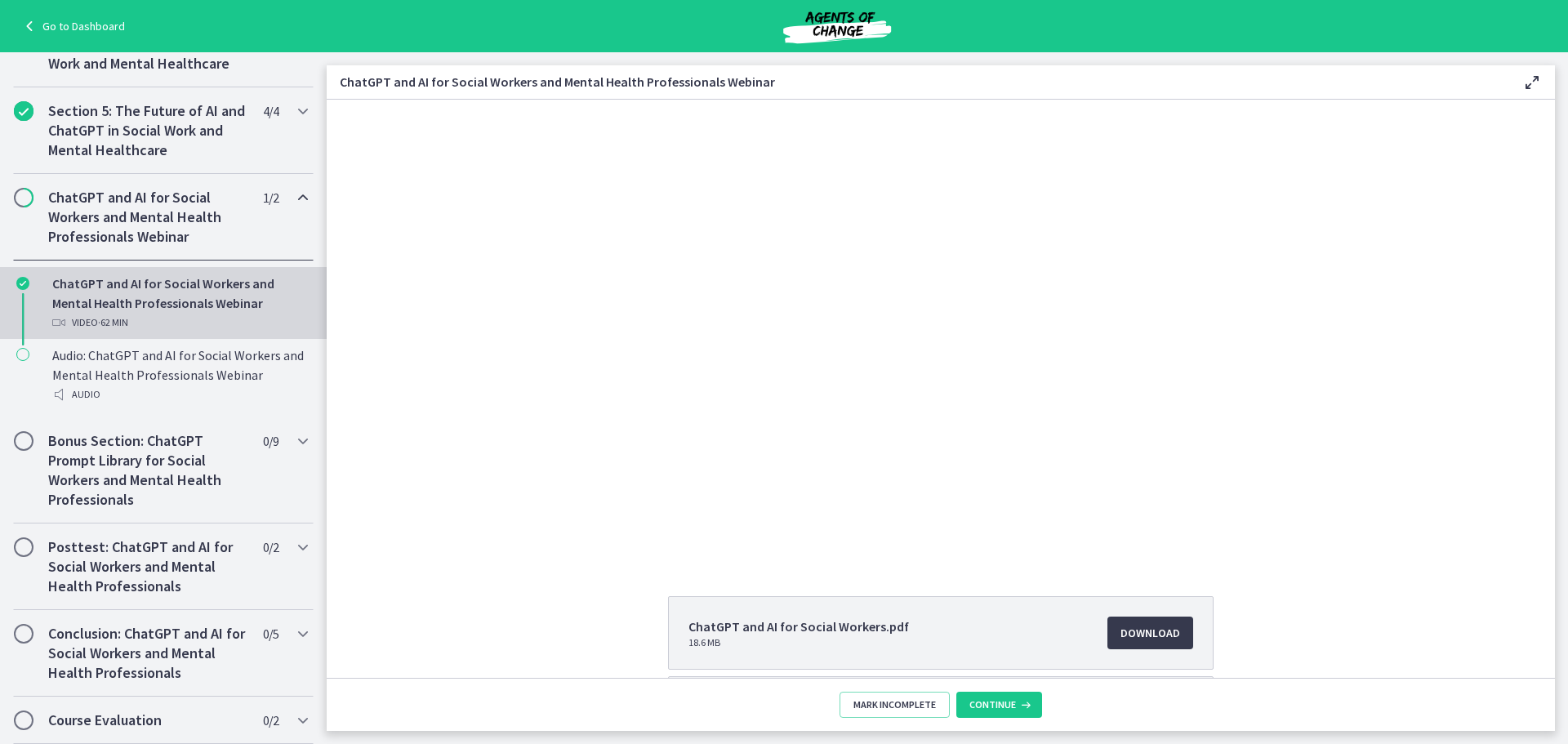
click at [1489, 221] on div "Click for sound @keyframes VOLUME_SMALL_WAVE_FLASH { 0% { opacity: 0; } 33% { o…" at bounding box center [940, 330] width 1228 height 459
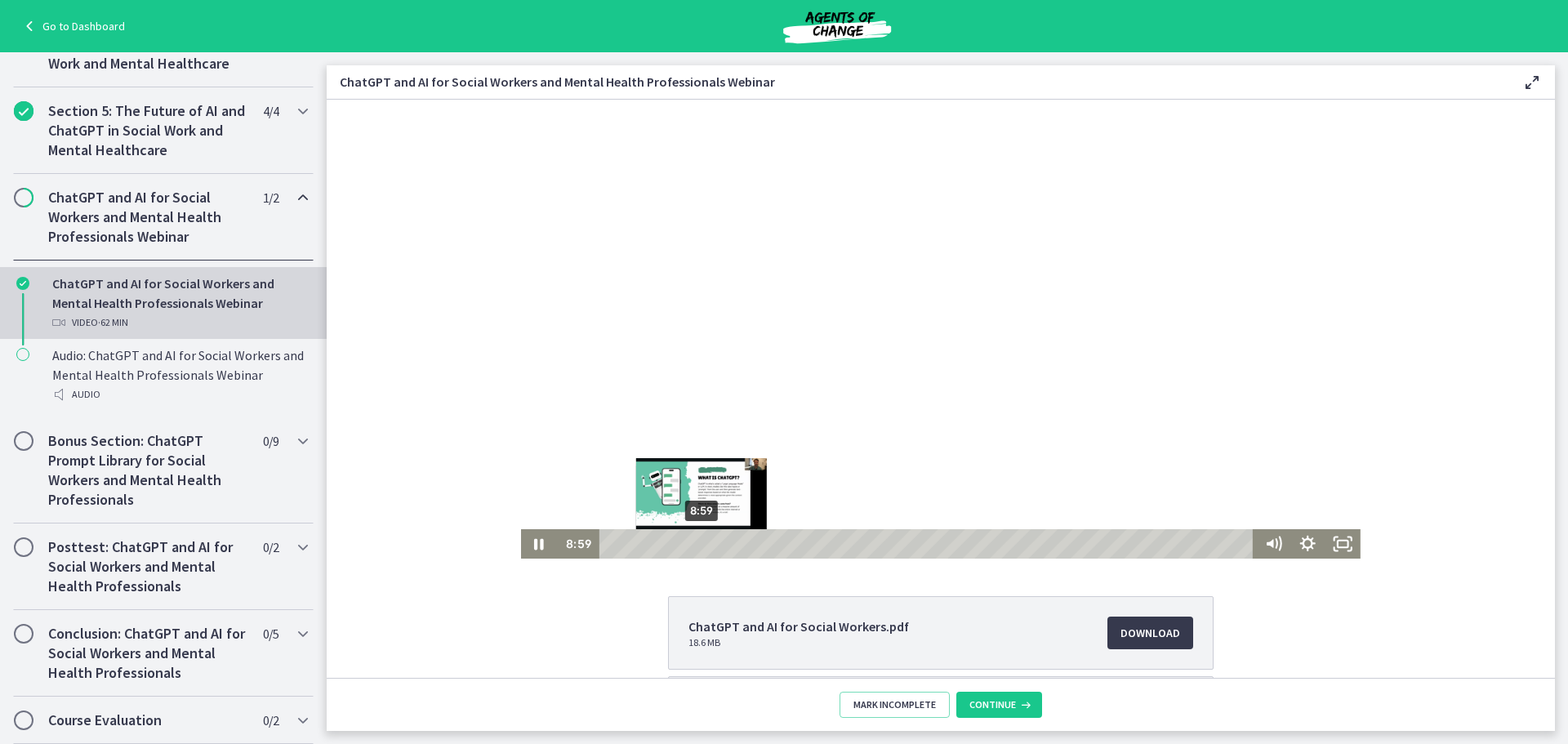
drag, startPoint x: 657, startPoint y: 540, endPoint x: 696, endPoint y: 541, distance: 39.0
click at [697, 541] on div "Playbar" at bounding box center [701, 544] width 9 height 9
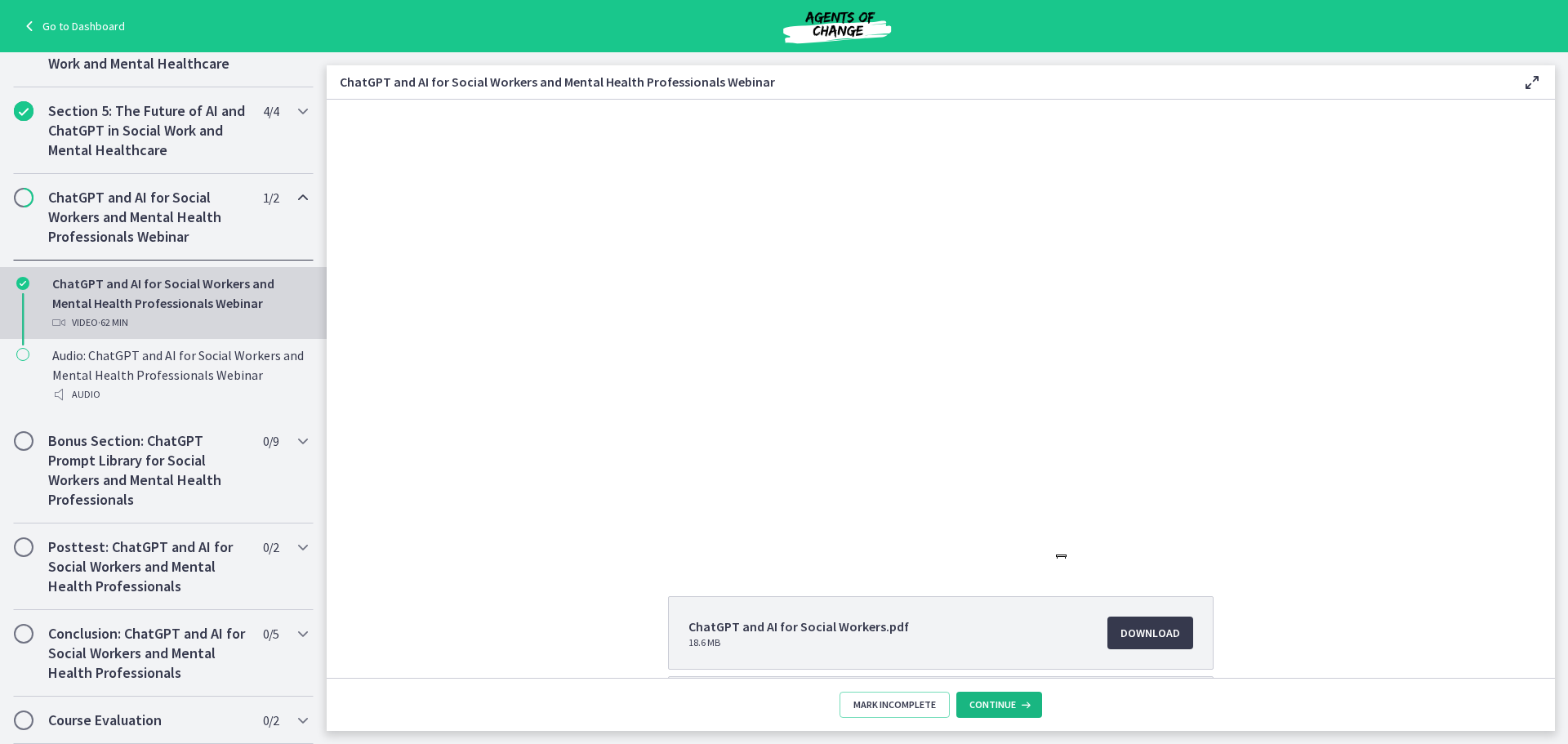
click at [999, 698] on button "Continue" at bounding box center [999, 705] width 86 height 26
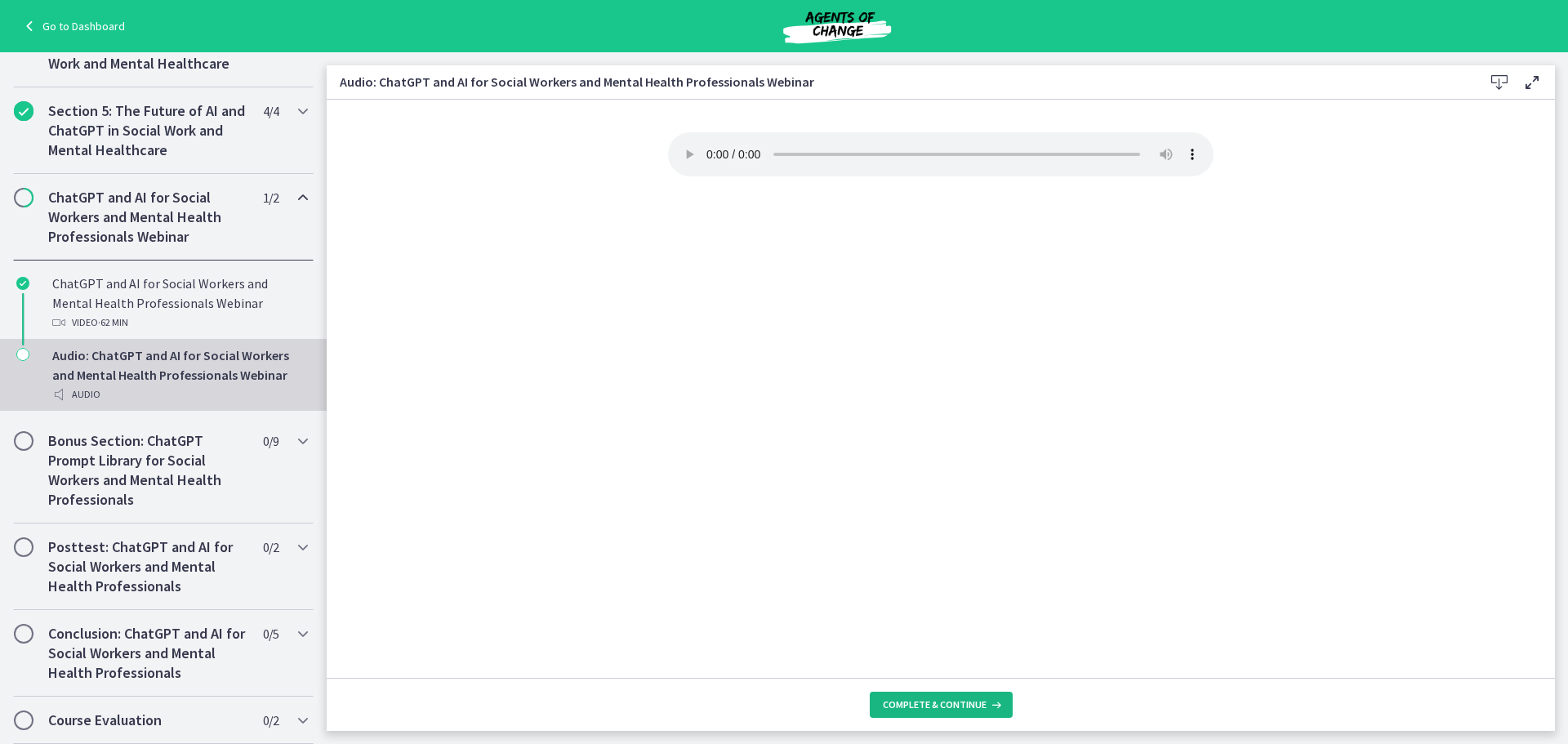
click at [966, 712] on button "Complete & continue" at bounding box center [940, 705] width 143 height 26
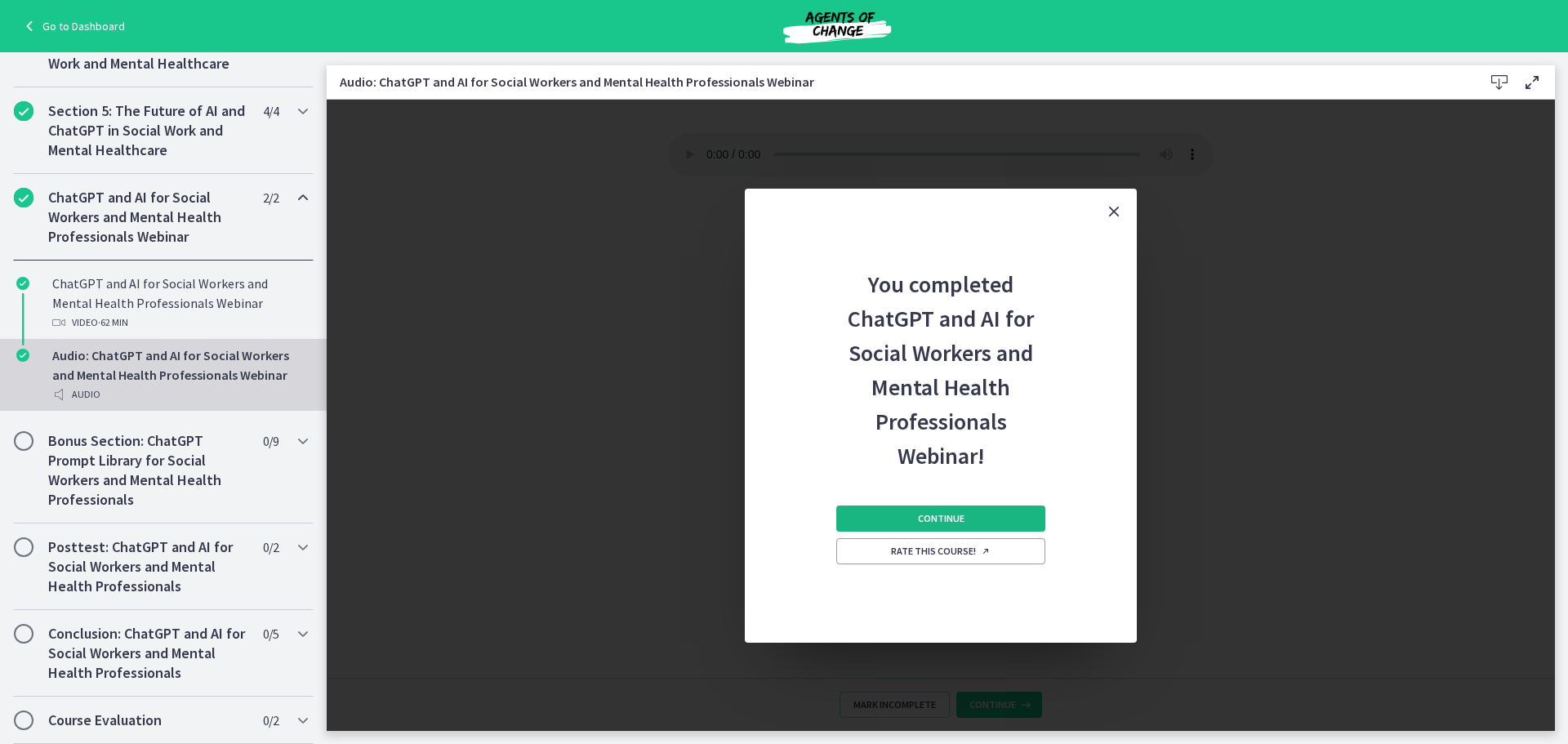
click at [960, 517] on span "Continue" at bounding box center [940, 518] width 46 height 13
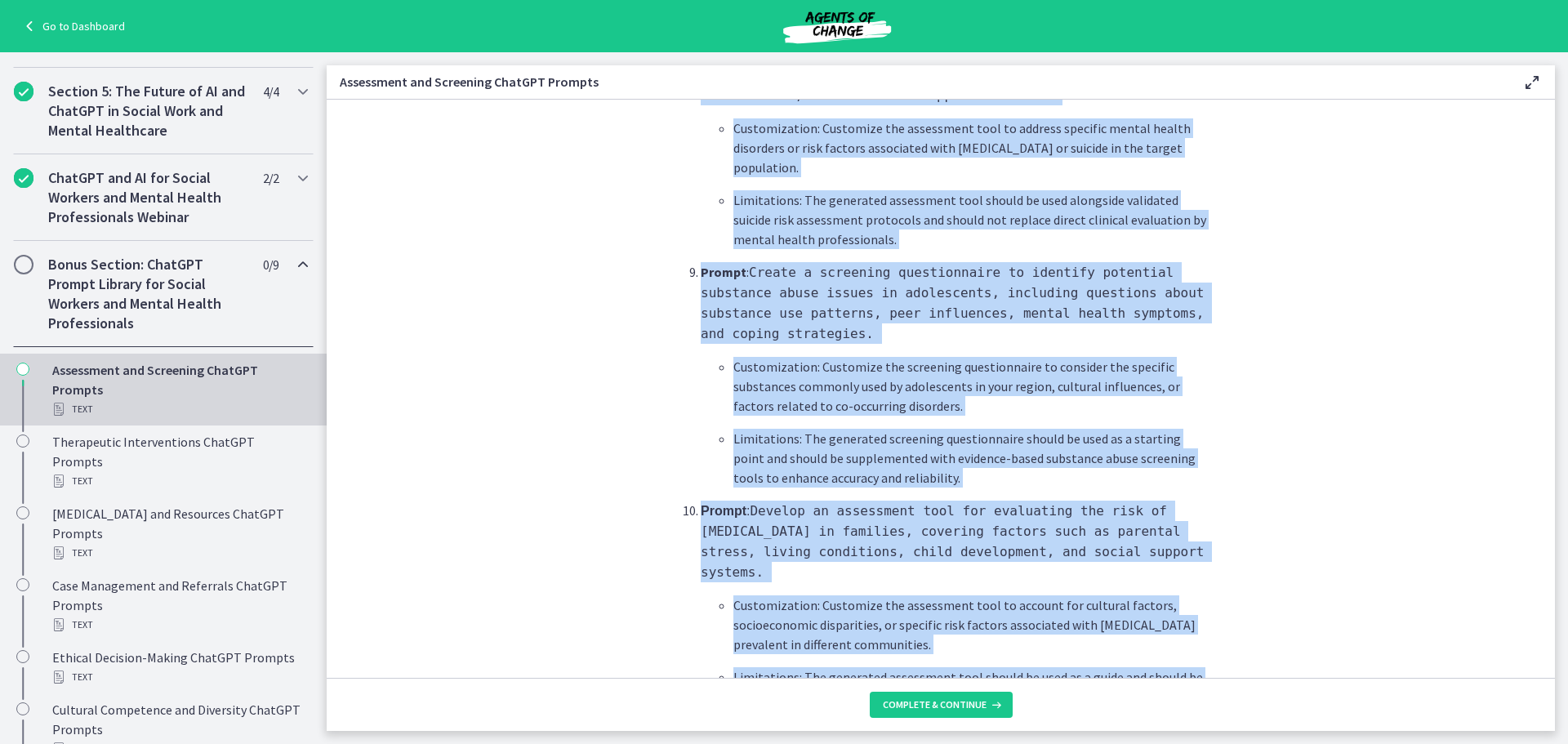
scroll to position [2377, 0]
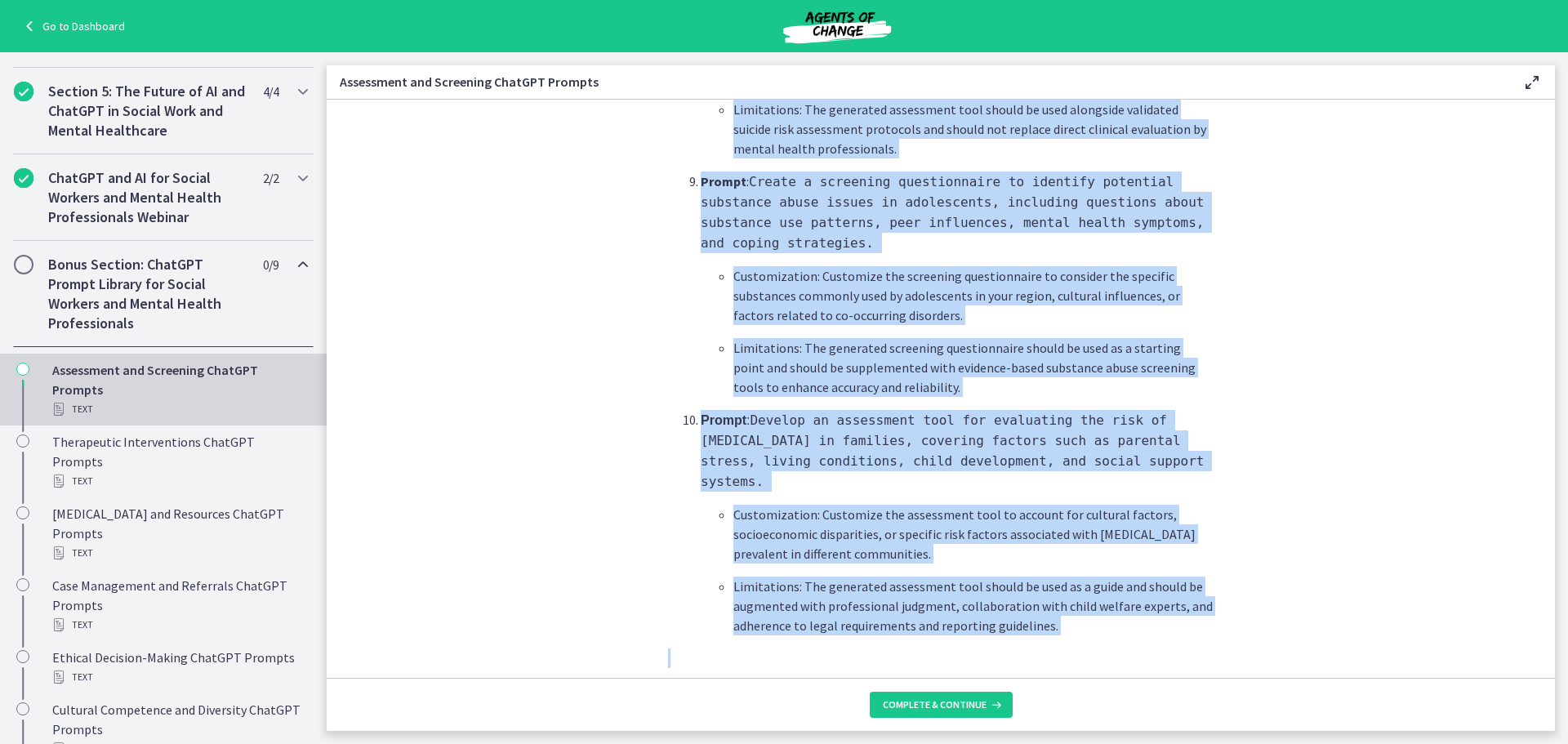
drag, startPoint x: 696, startPoint y: 330, endPoint x: 1052, endPoint y: 662, distance: 486.8
copy div "Prompt : Generate a comprehensive assessment questionnaire for assessing the me…"
click at [621, 308] on section "What is this collection of prompts? Prompts that can help social workers gather…" at bounding box center [940, 389] width 1228 height 578
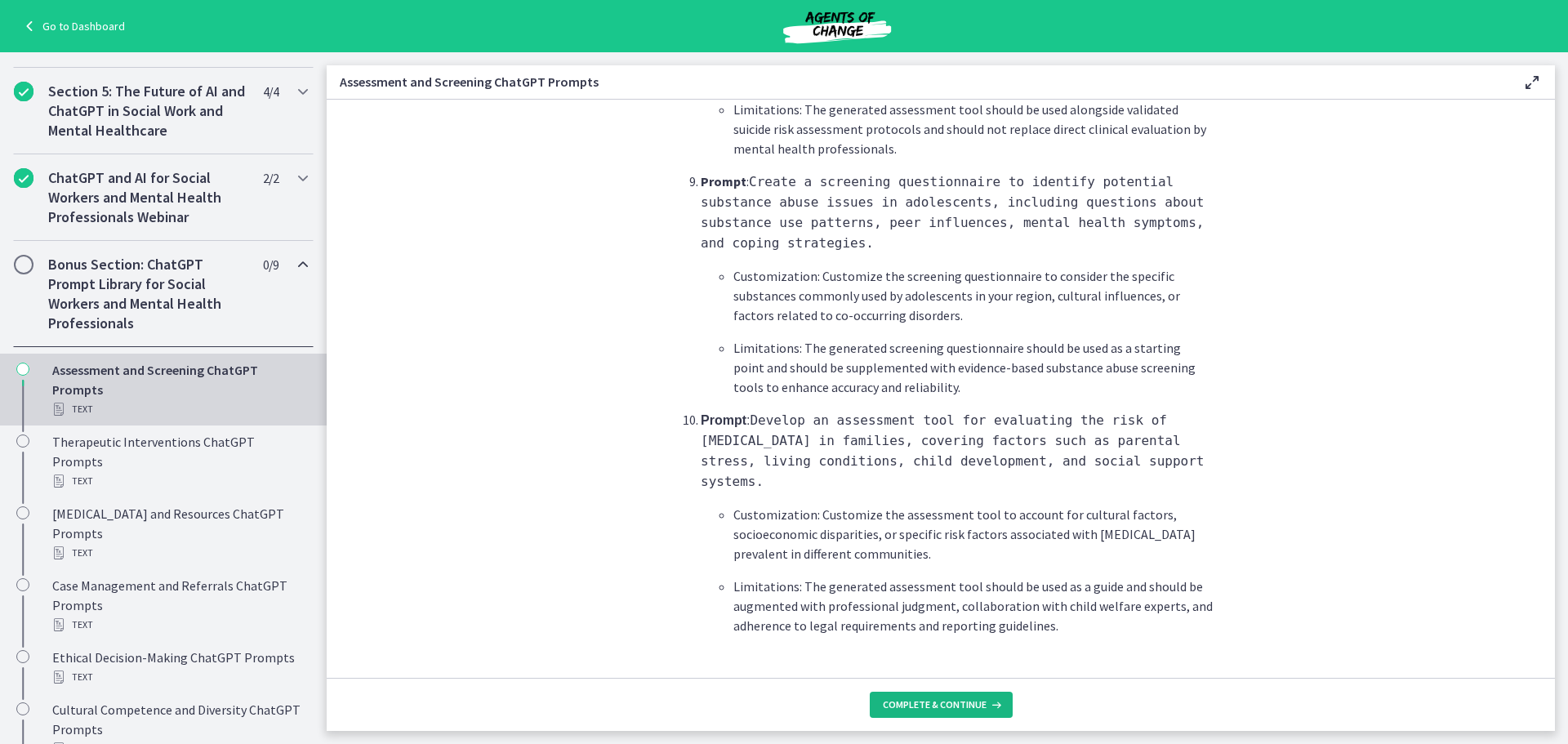
click at [934, 698] on button "Complete & continue" at bounding box center [940, 705] width 143 height 26
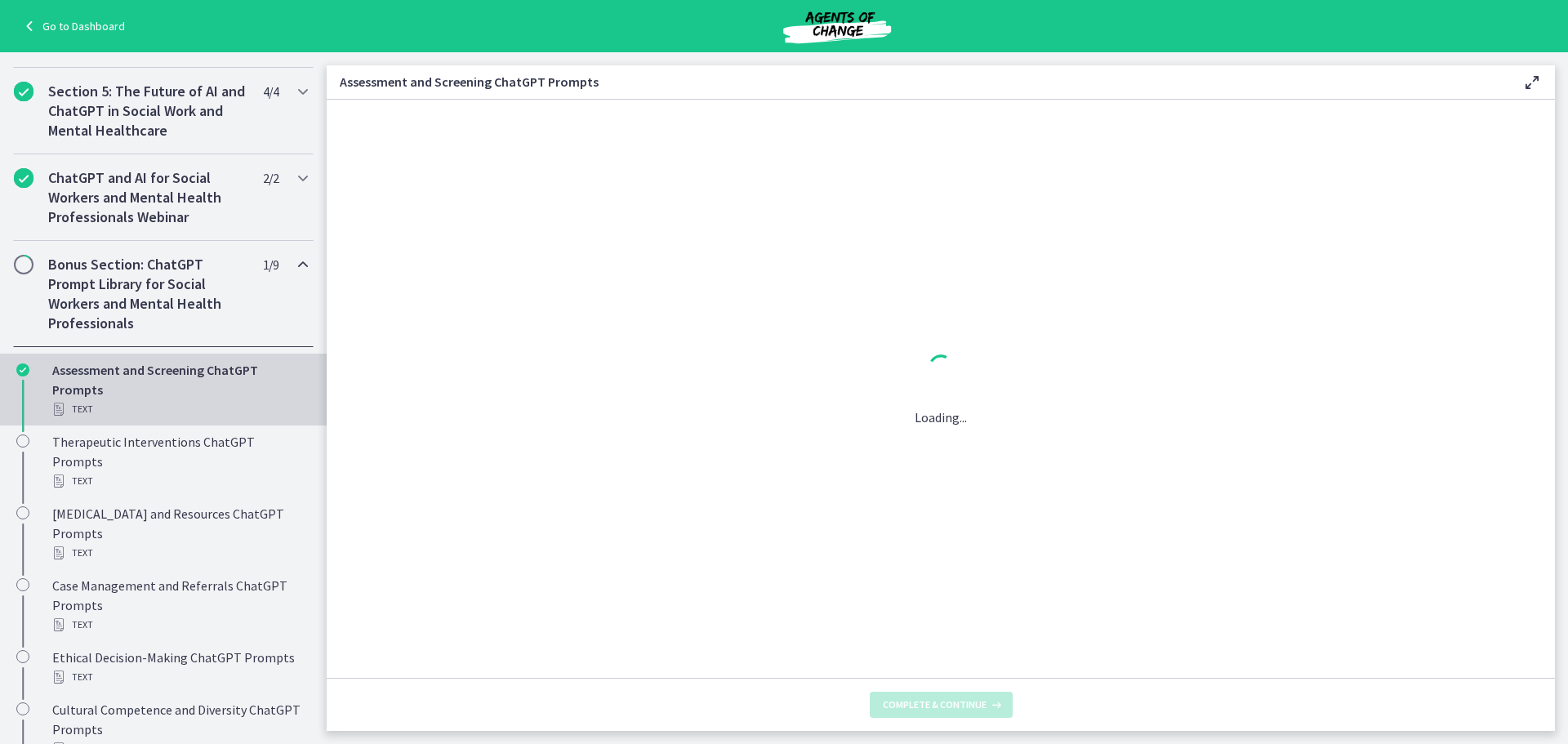
scroll to position [0, 0]
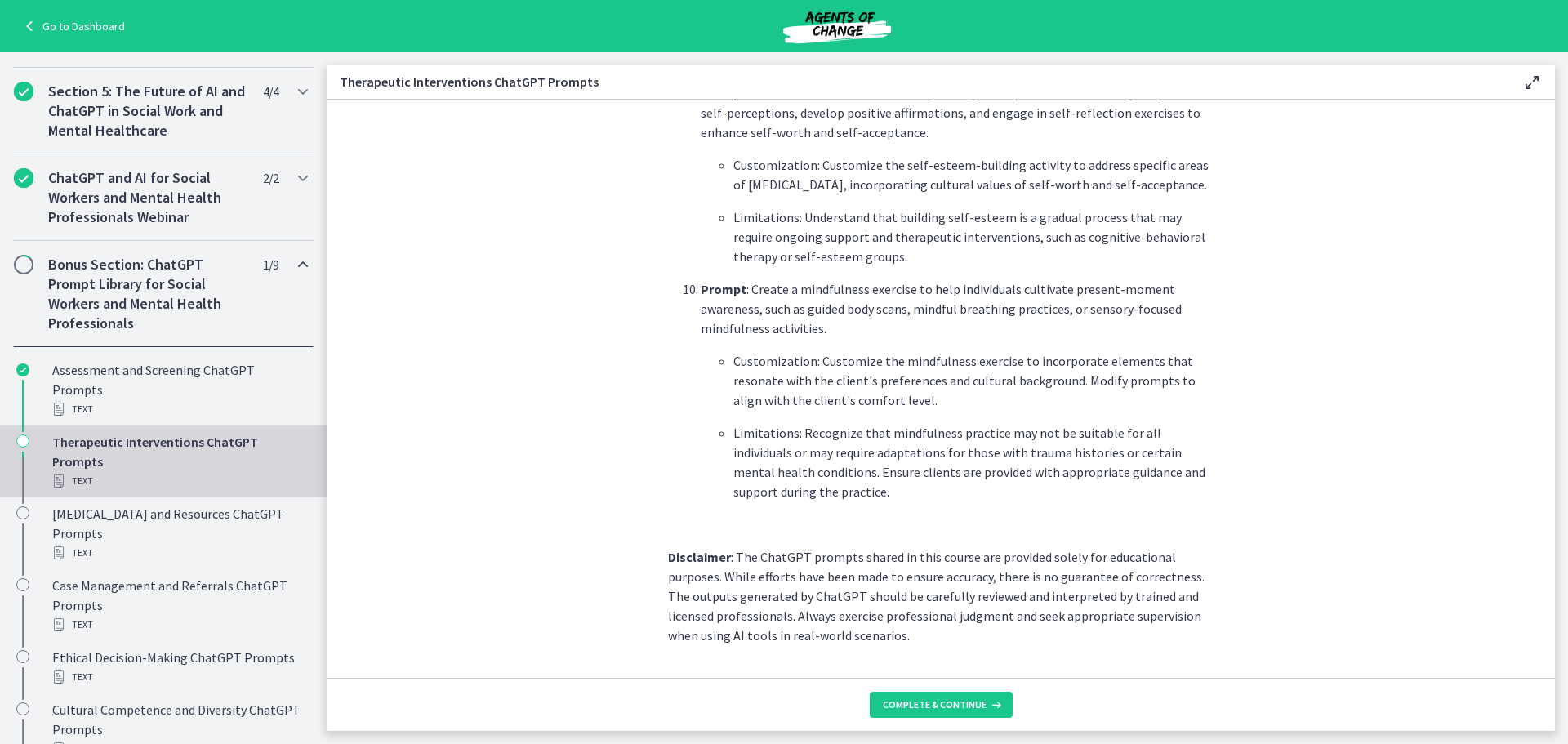
scroll to position [2231, 0]
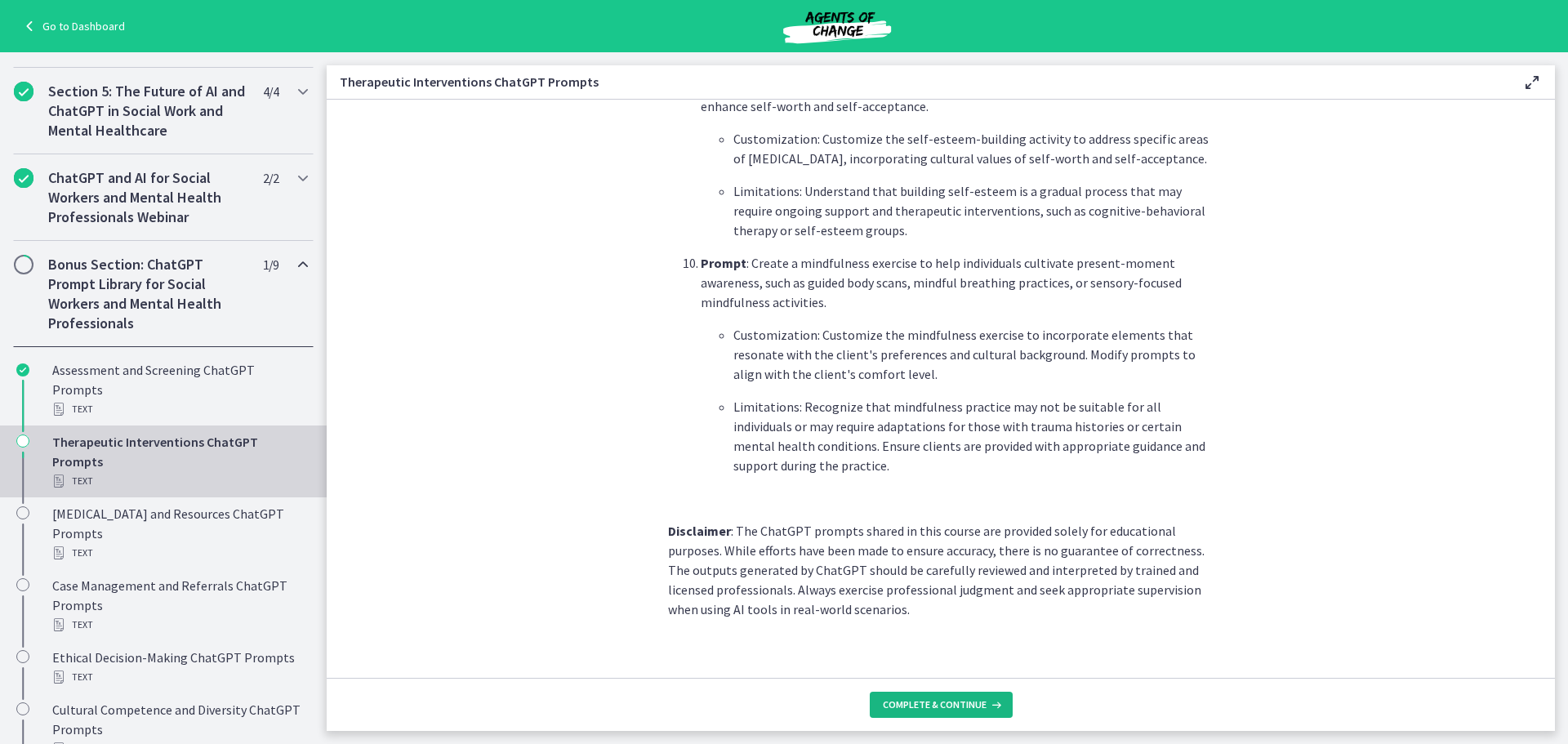
click at [937, 700] on span "Complete & continue" at bounding box center [935, 704] width 104 height 13
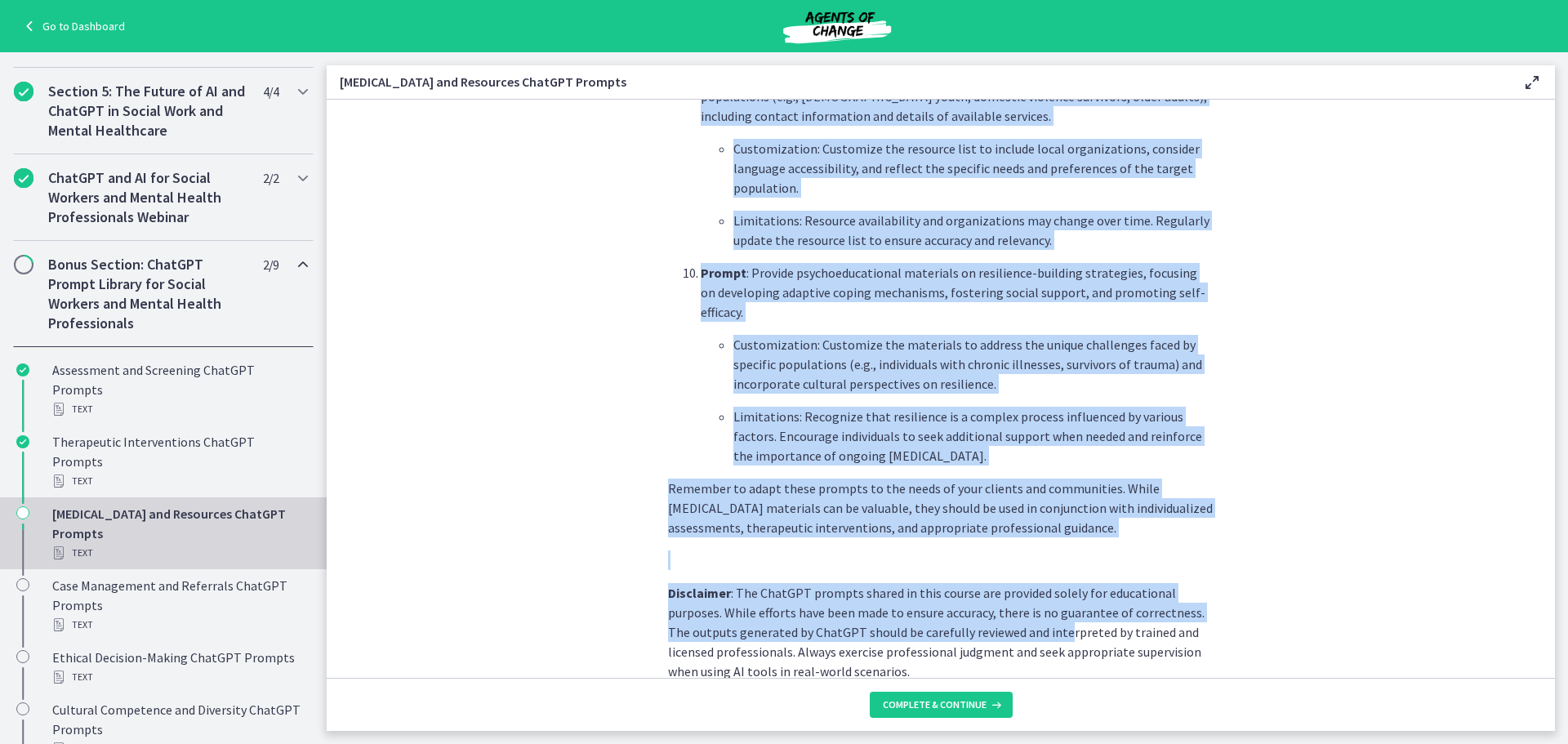
scroll to position [2166, 0]
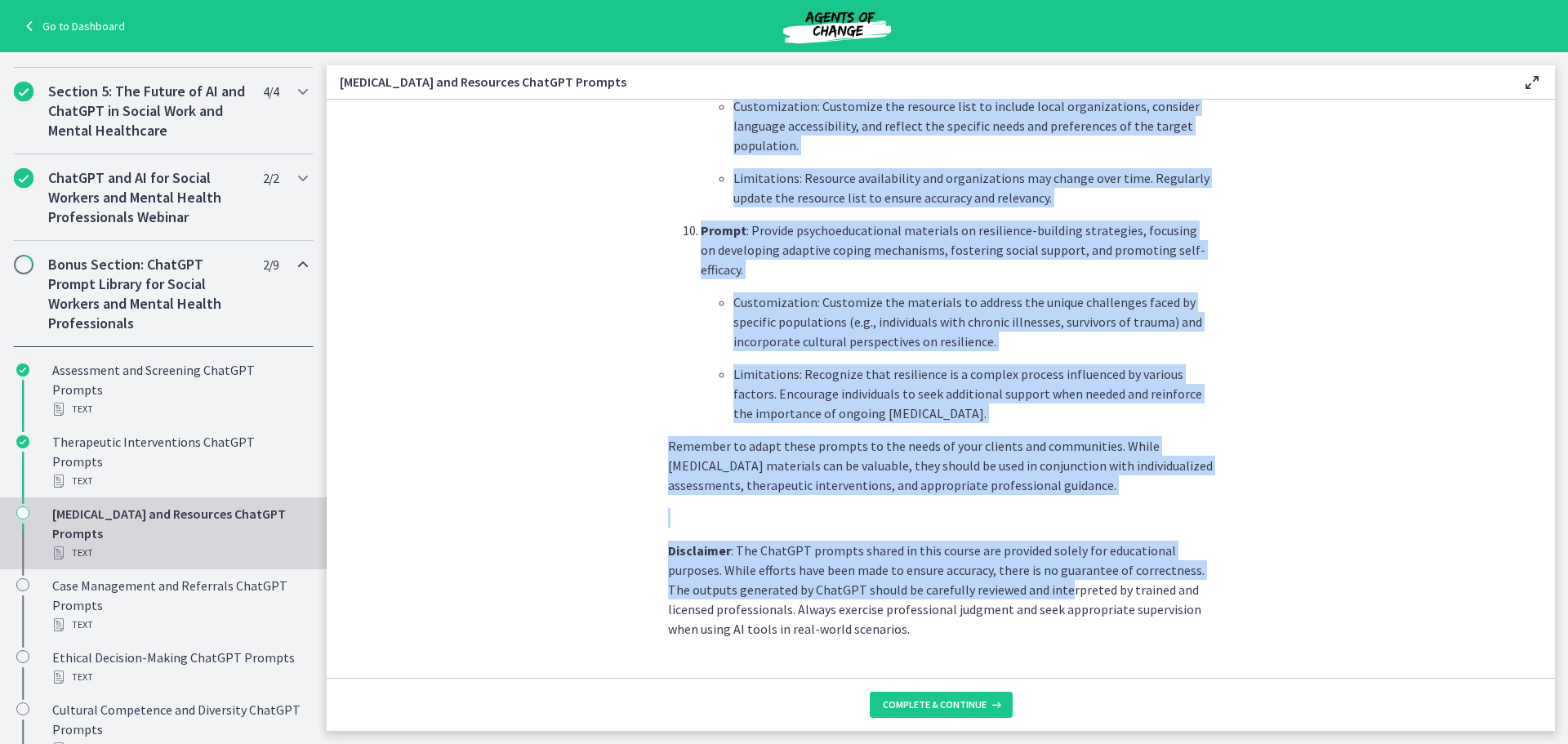
drag, startPoint x: 695, startPoint y: 243, endPoint x: 1056, endPoint y: 375, distance: 384.4
copy ol "Prompt : Provide educational materials on coping strategies for individuals wit…"
click at [964, 696] on button "Complete & continue" at bounding box center [940, 705] width 143 height 26
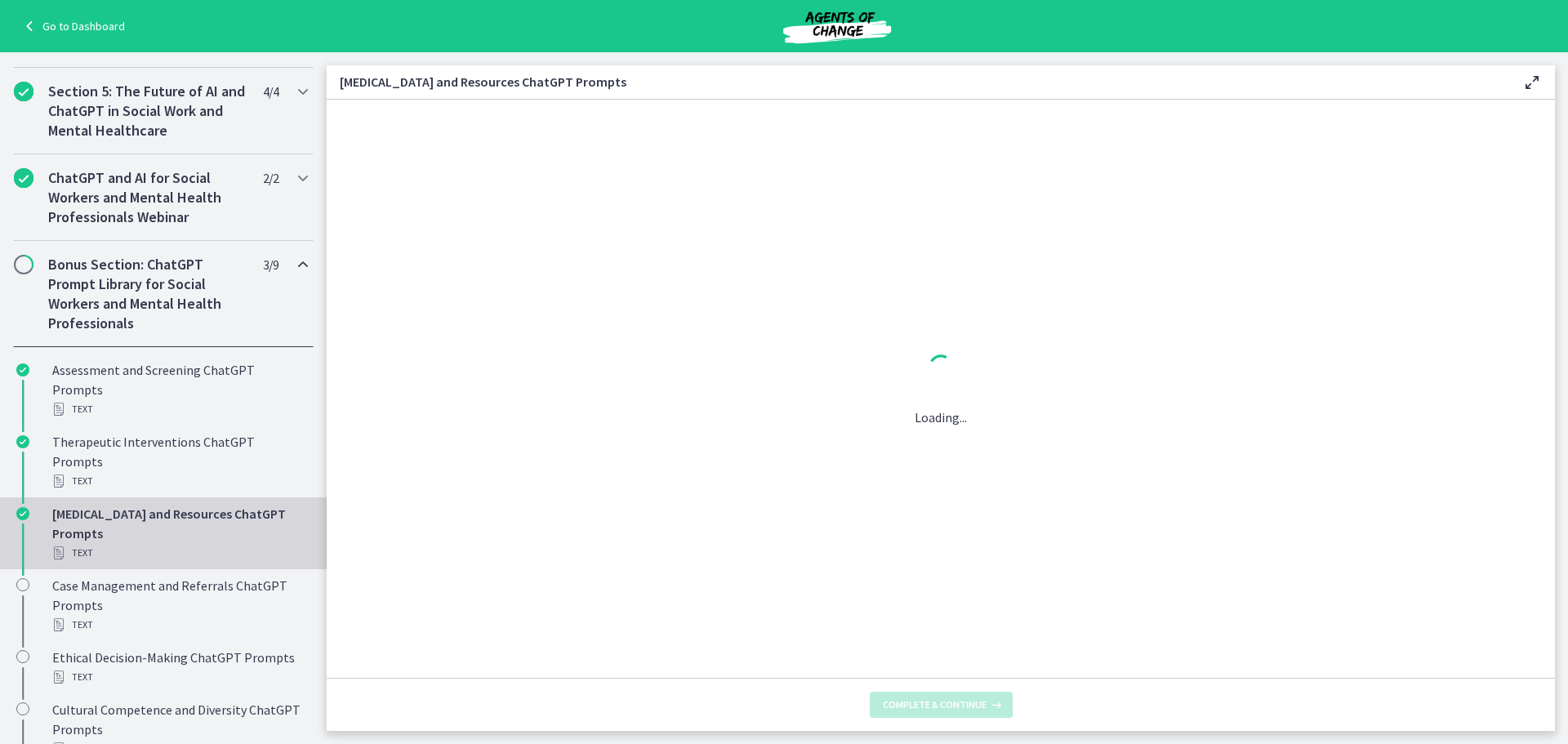
scroll to position [0, 0]
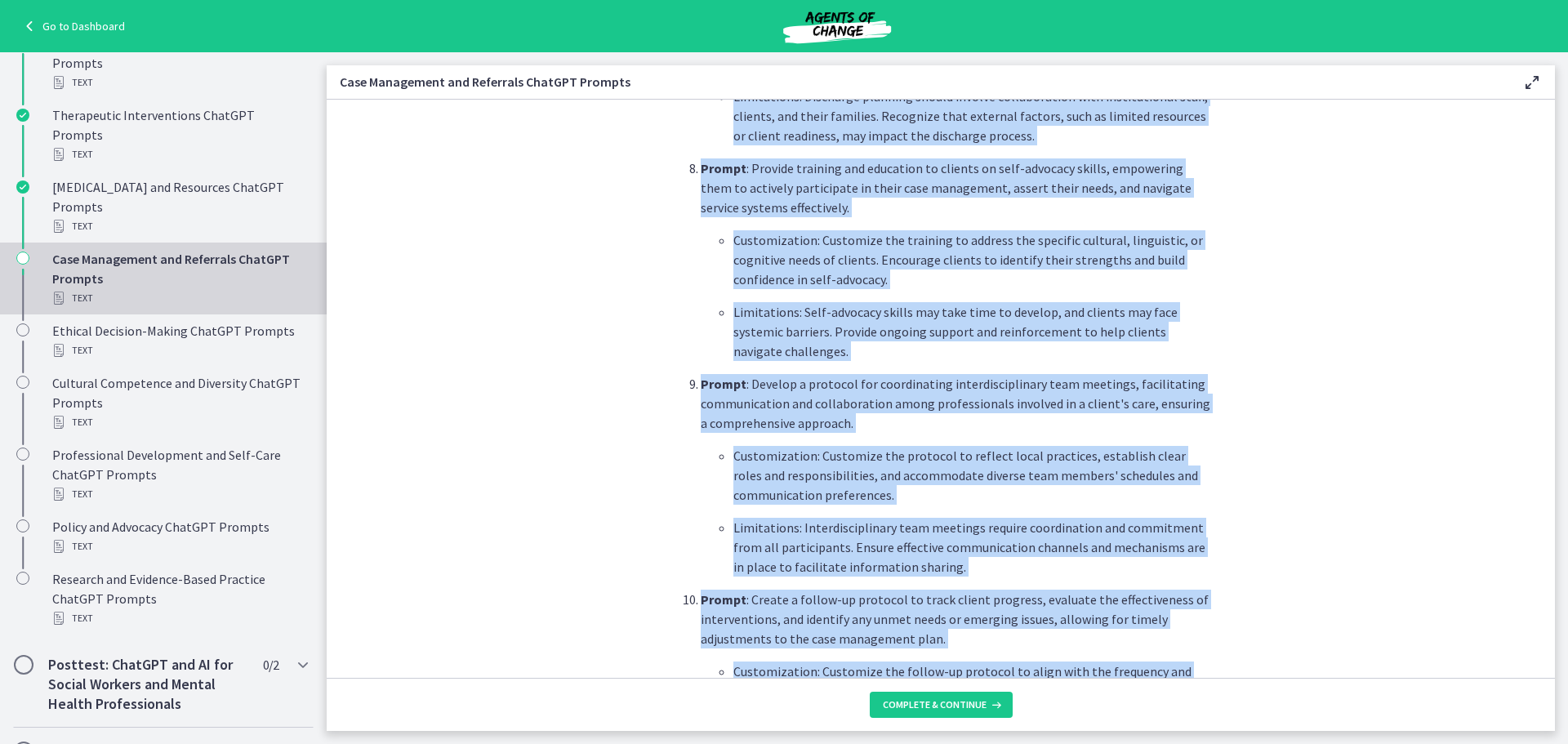
scroll to position [2030, 0]
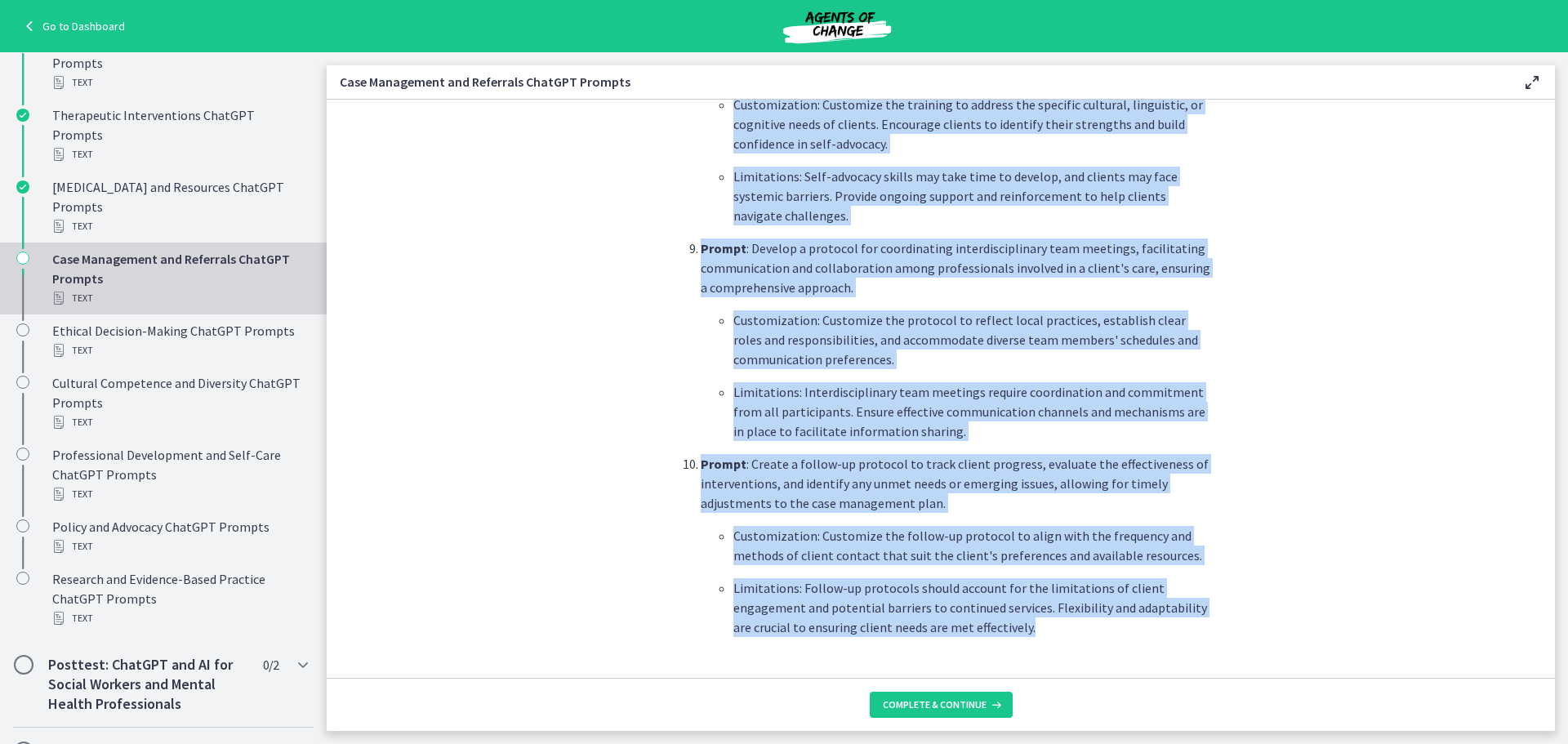
drag, startPoint x: 698, startPoint y: 323, endPoint x: 976, endPoint y: 532, distance: 347.8
copy ol "Prompt : Conduct a comprehensive needs assessment with clients to identify thei…"
click at [936, 713] on button "Complete & continue" at bounding box center [940, 705] width 143 height 26
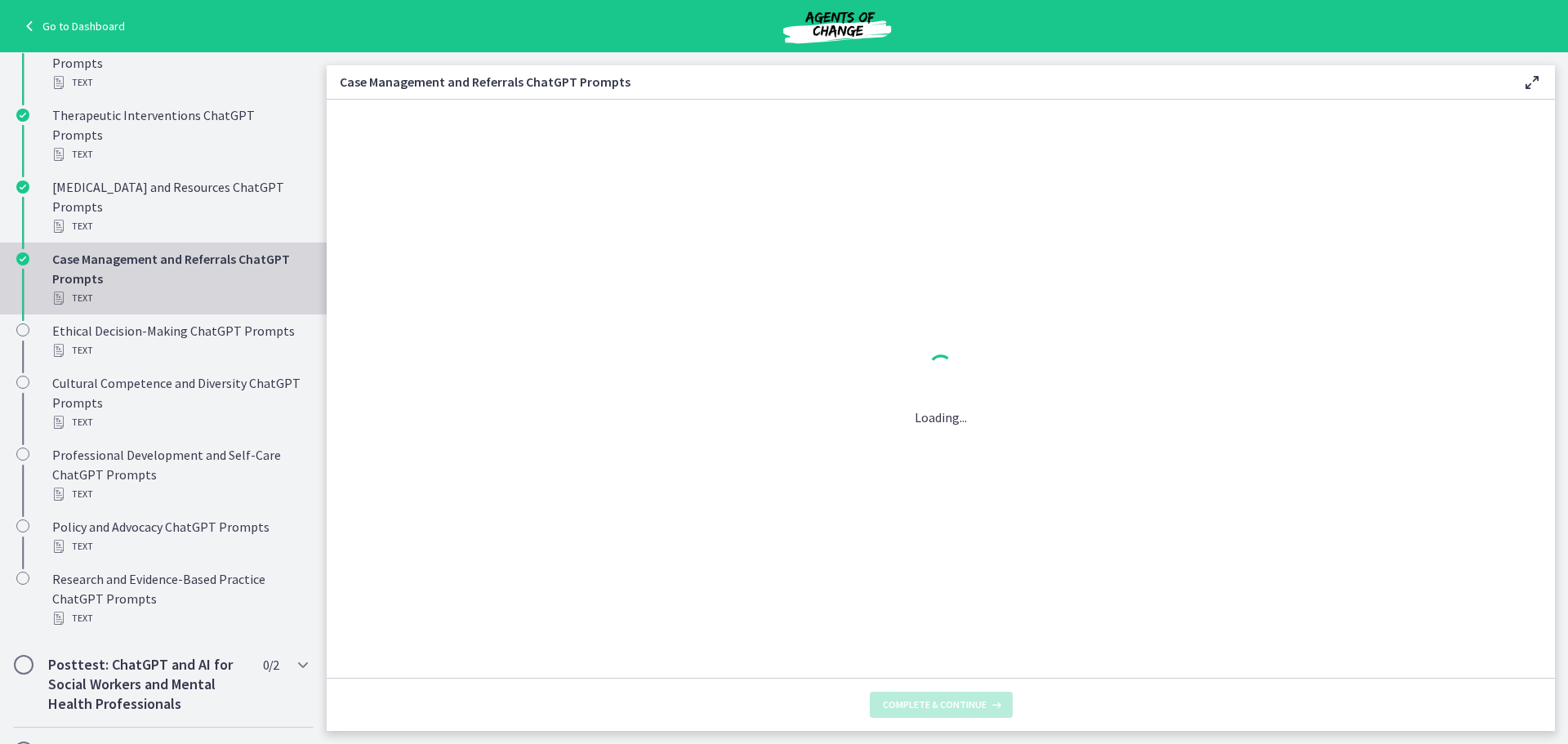
scroll to position [0, 0]
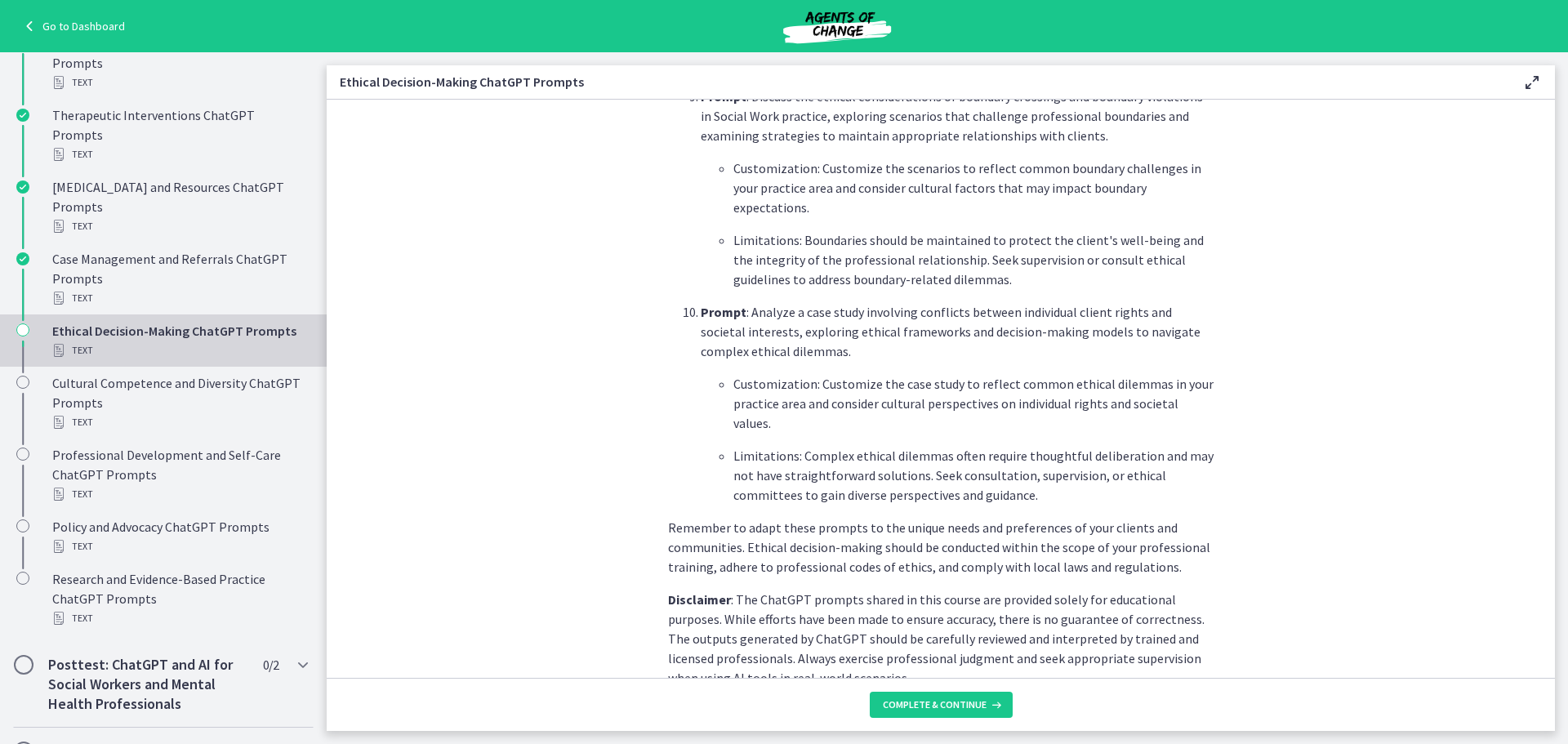
scroll to position [2173, 0]
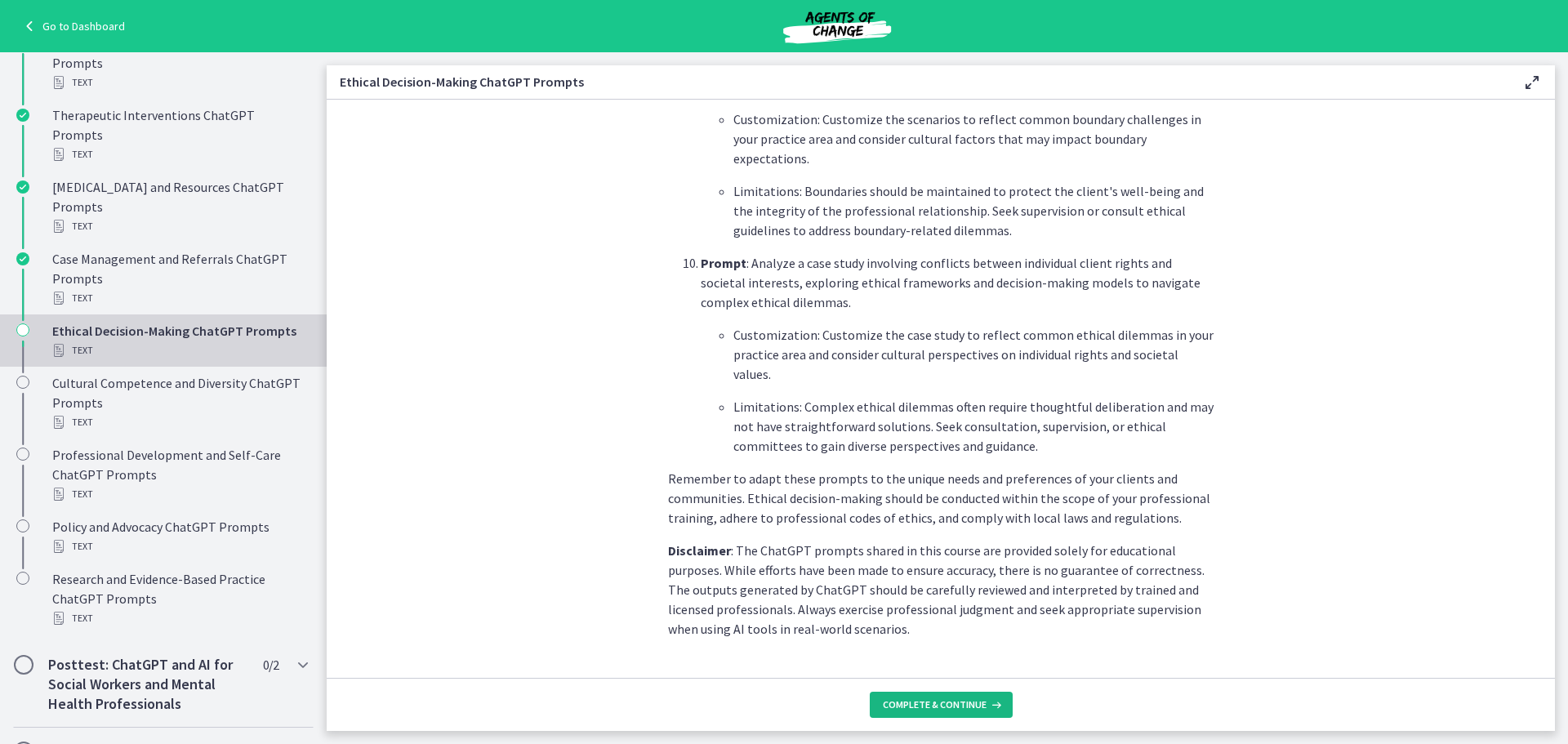
click at [971, 700] on span "Complete & continue" at bounding box center [935, 704] width 104 height 13
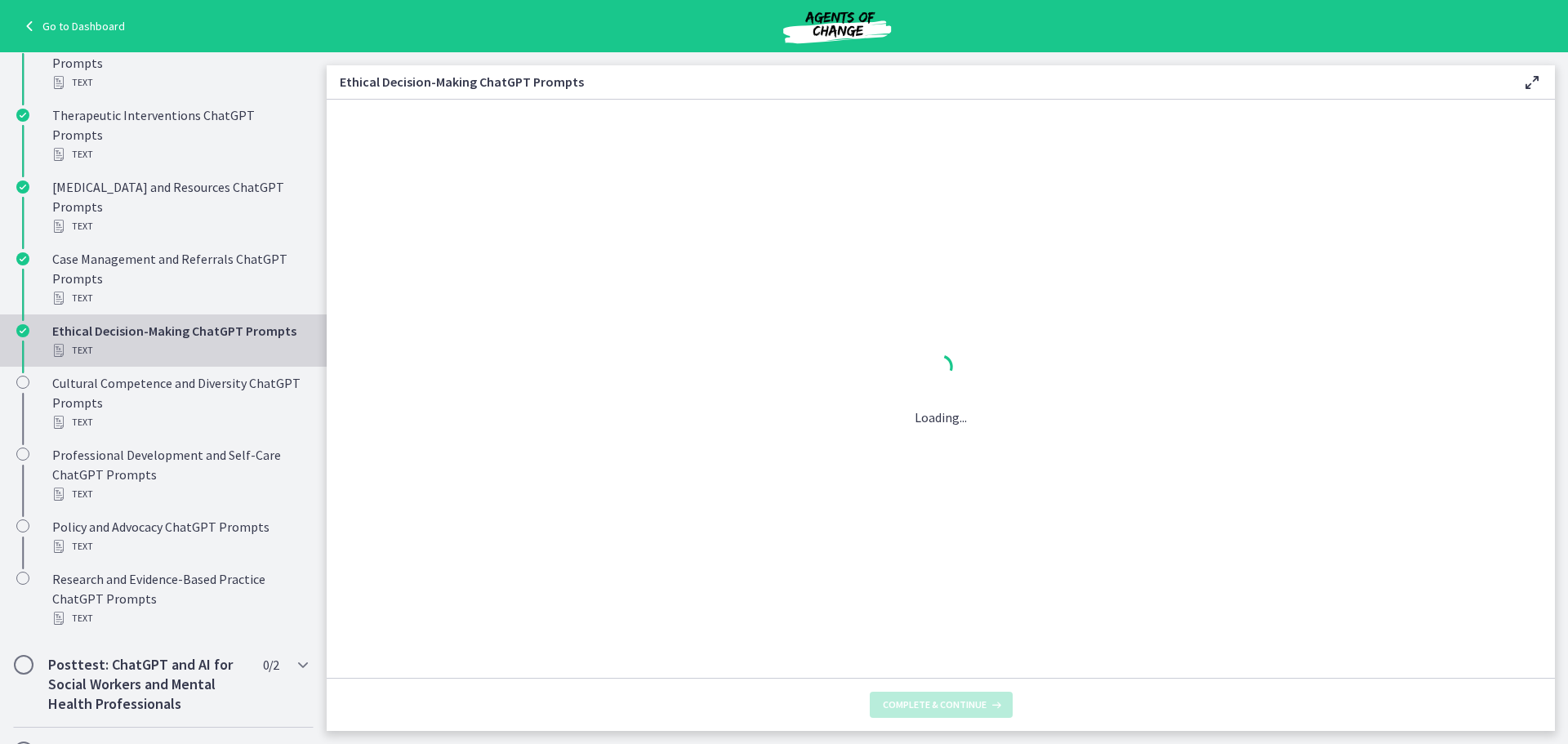
scroll to position [0, 0]
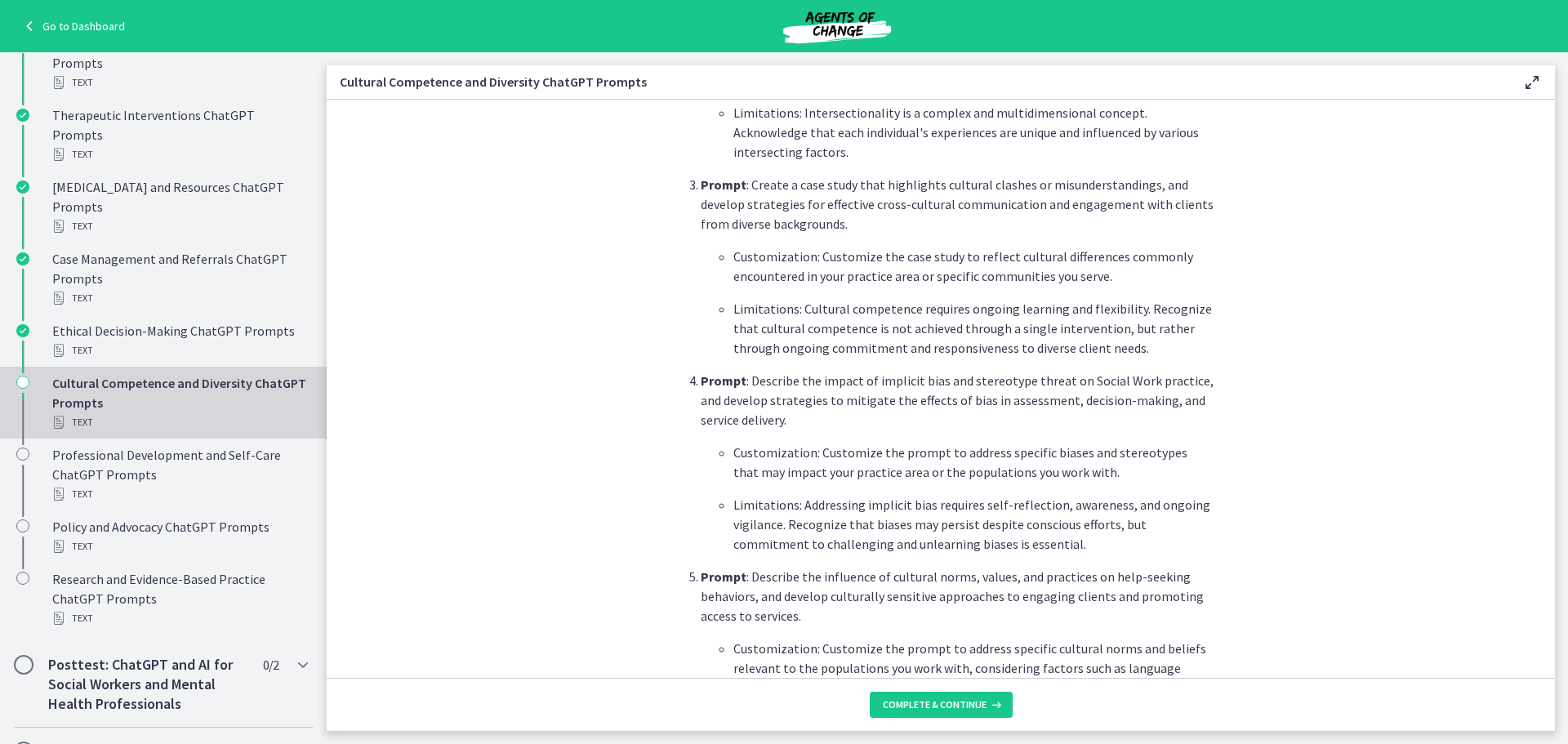
scroll to position [1470, 0]
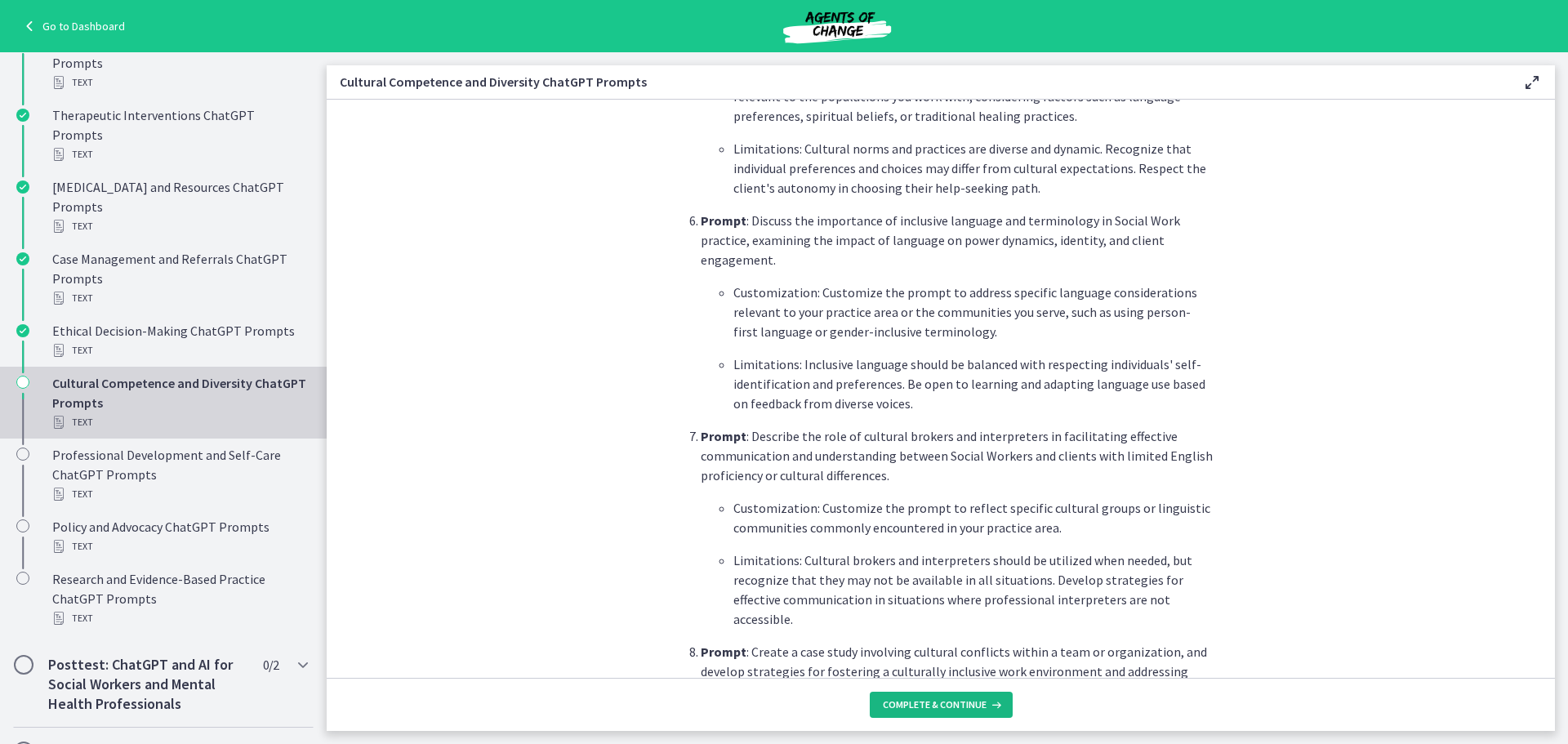
click at [950, 705] on span "Complete & continue" at bounding box center [935, 704] width 104 height 13
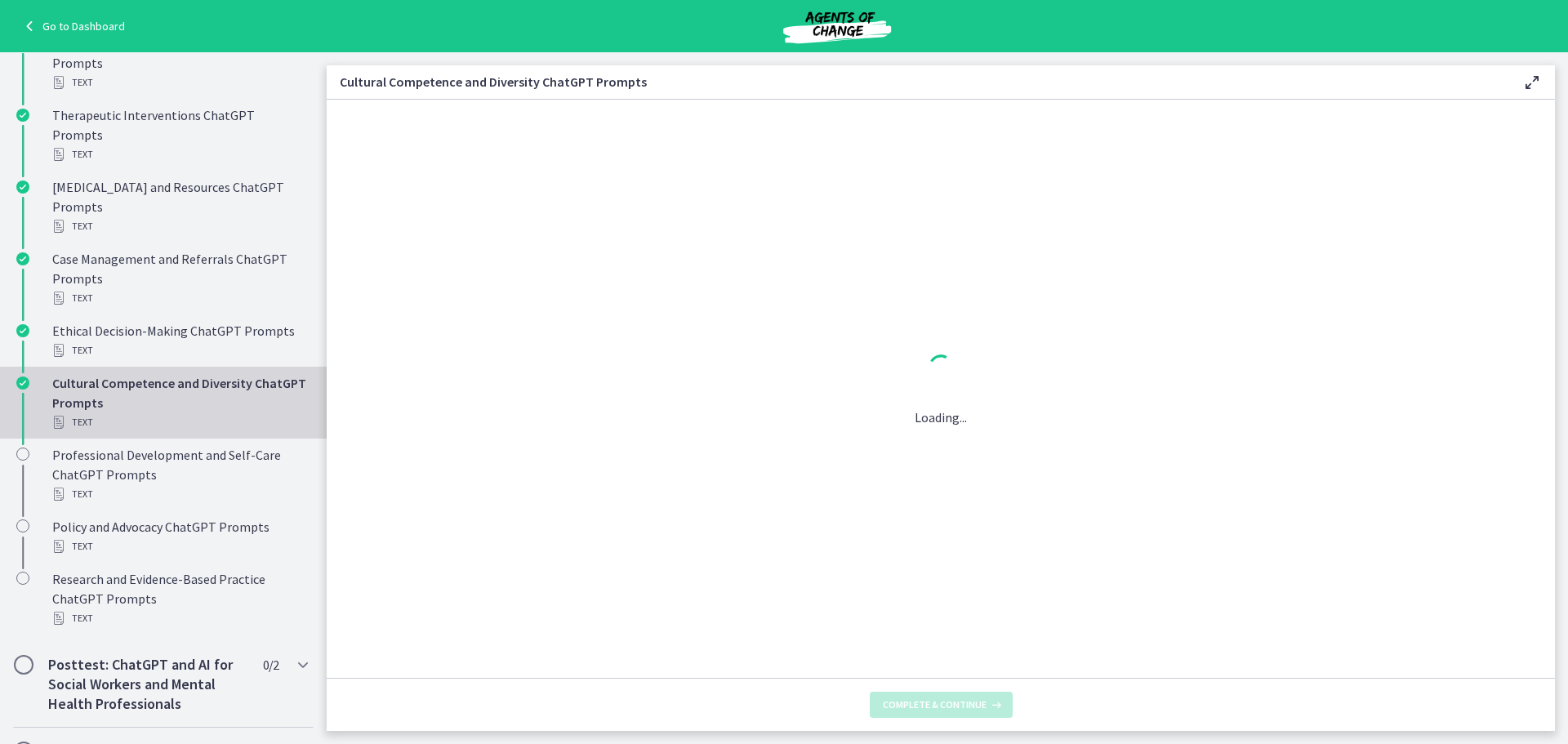
scroll to position [0, 0]
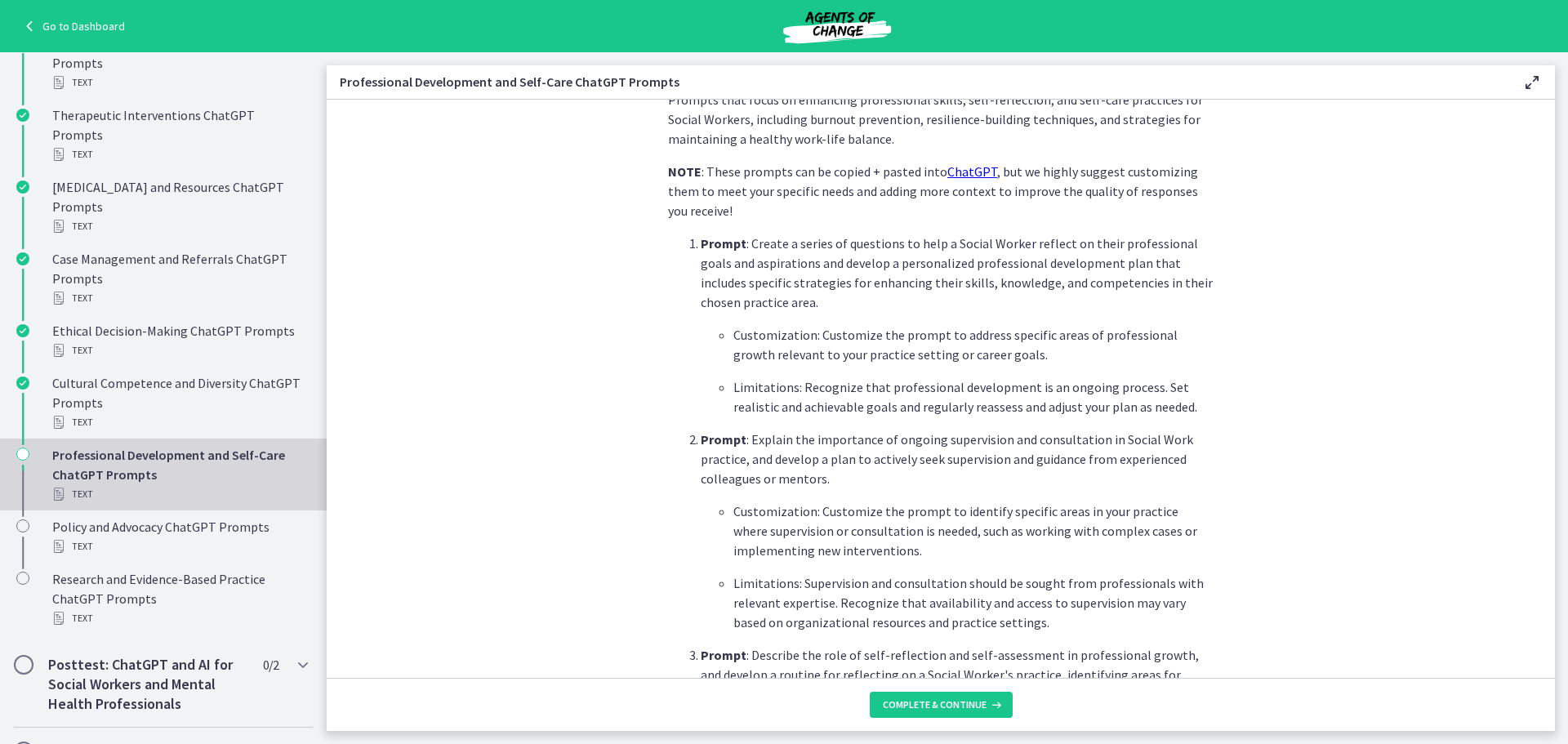
scroll to position [817, 0]
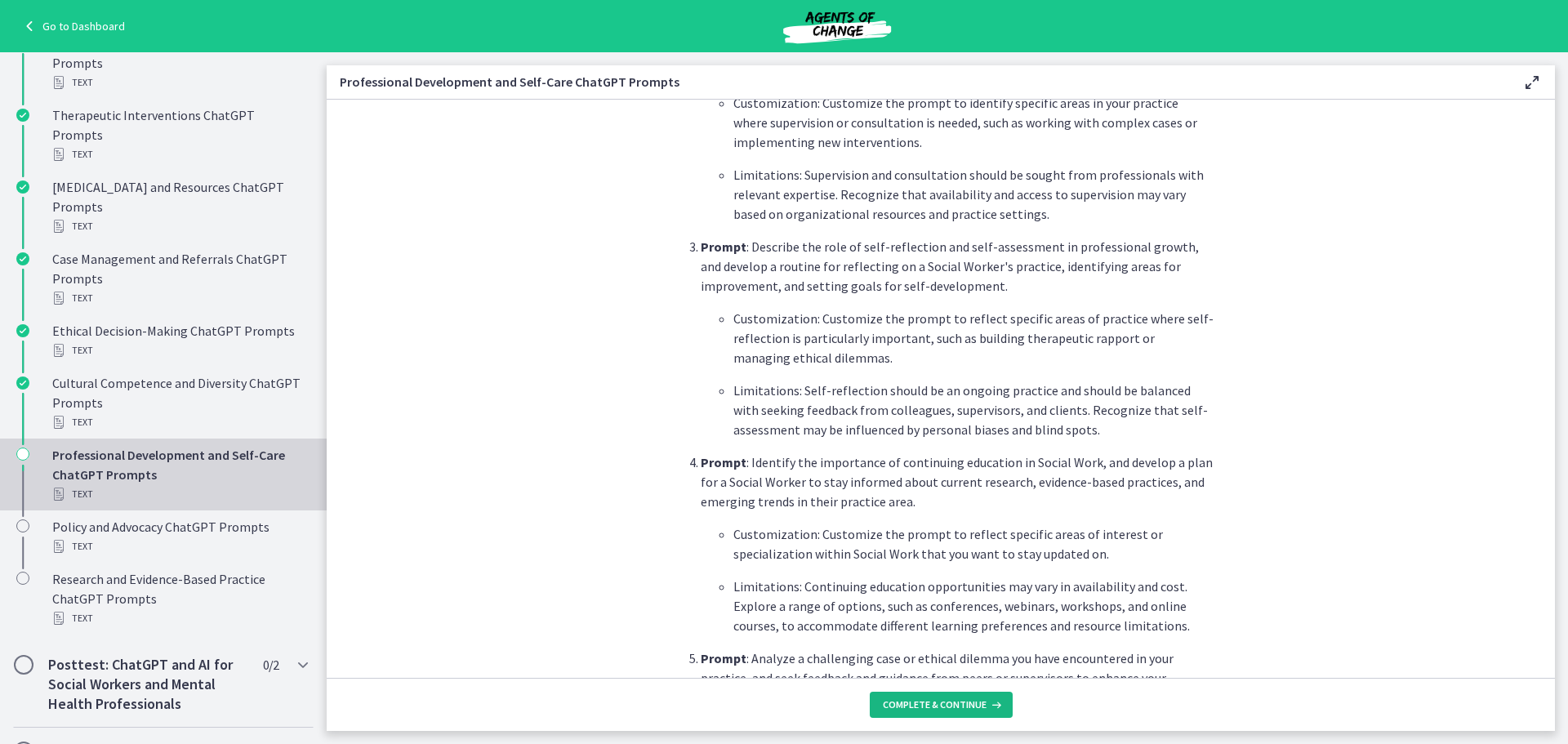
click at [948, 717] on button "Complete & continue" at bounding box center [940, 705] width 143 height 26
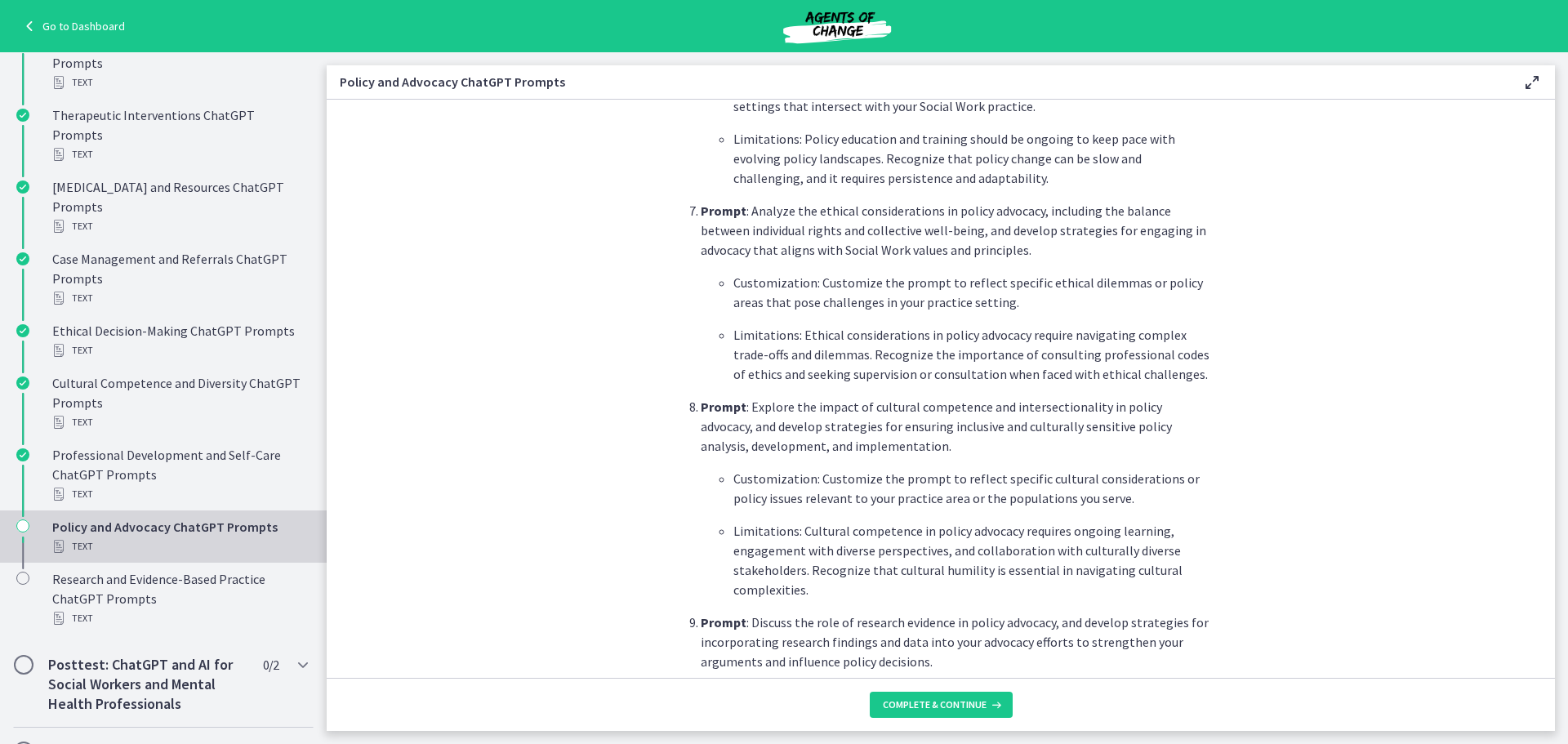
scroll to position [2123, 0]
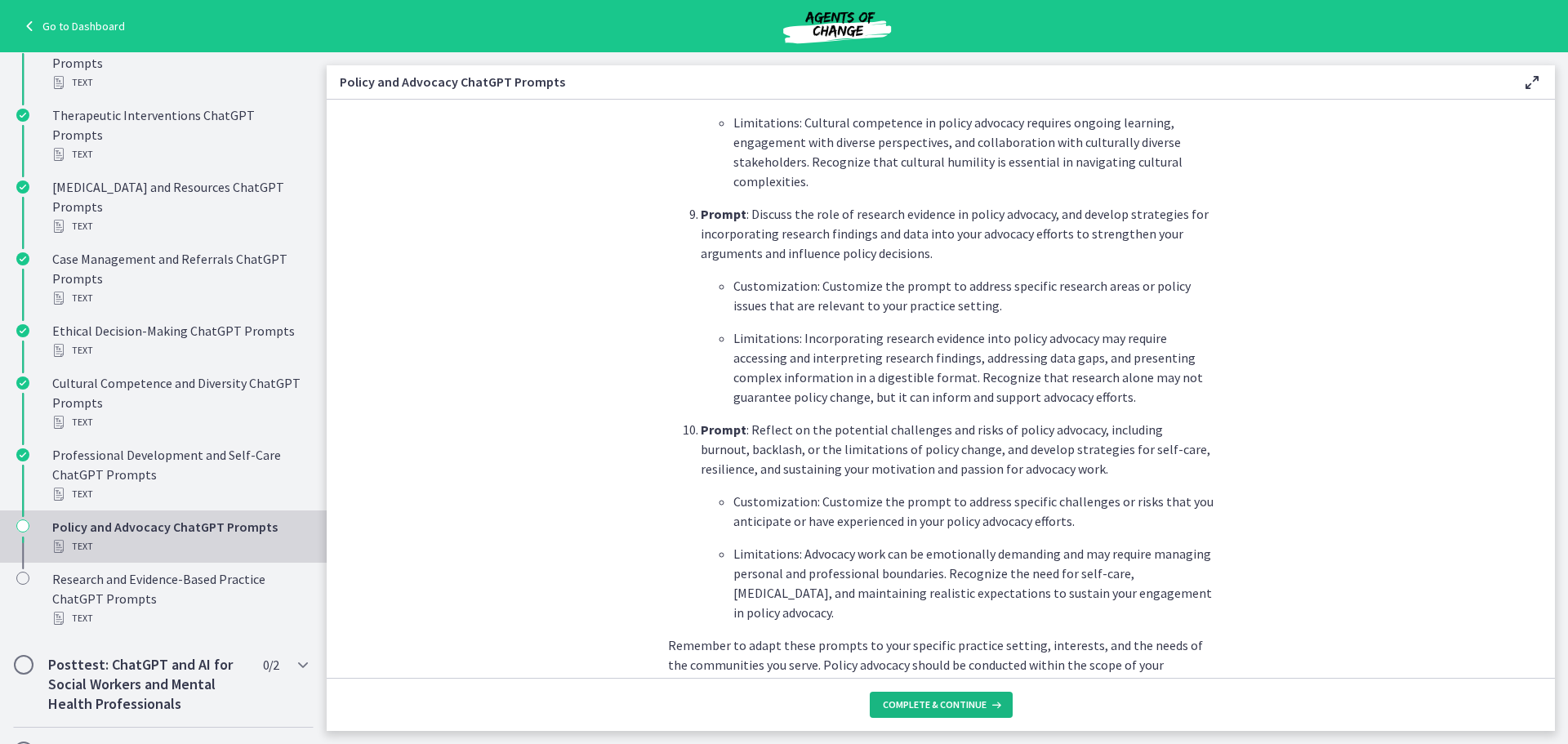
click at [952, 711] on button "Complete & continue" at bounding box center [940, 705] width 143 height 26
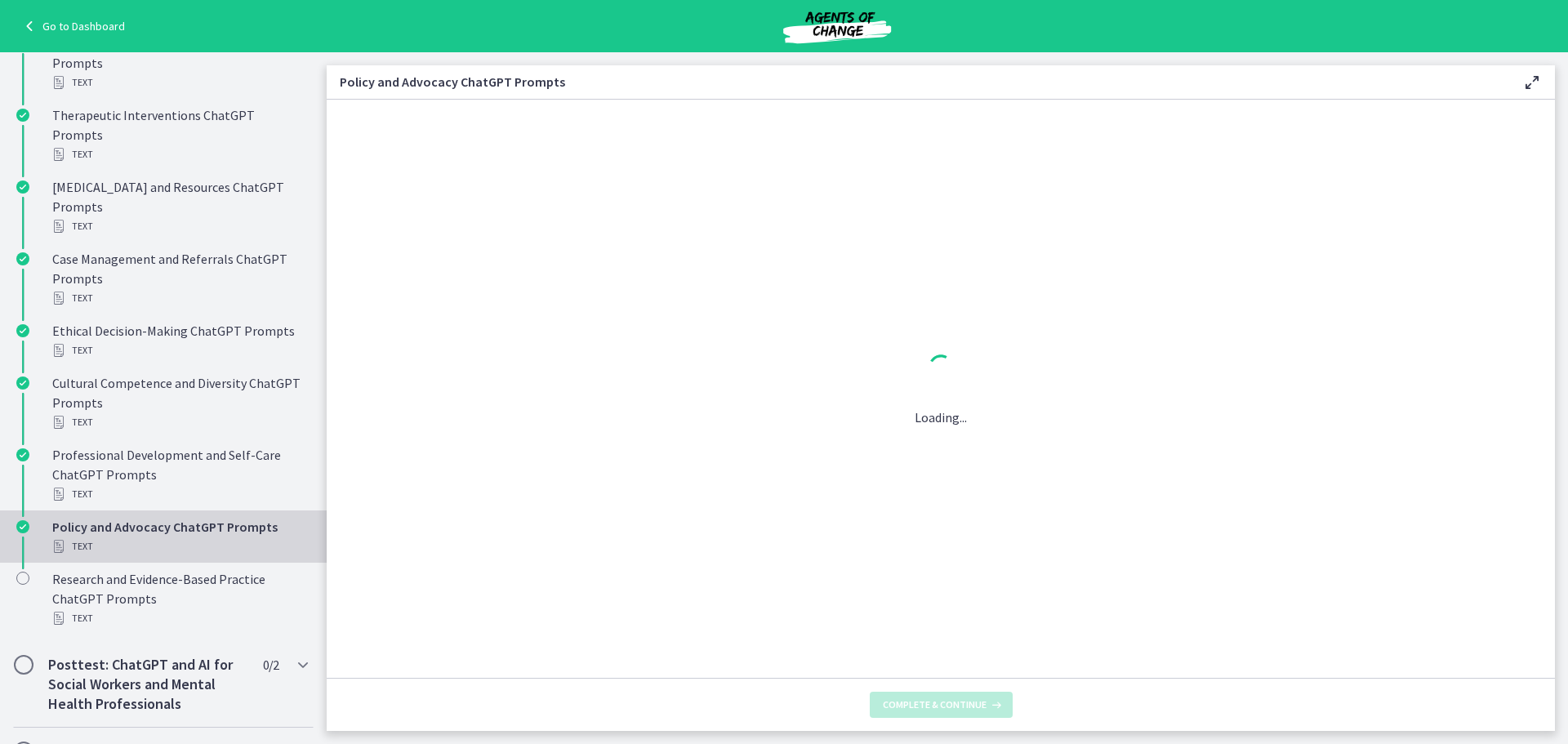
scroll to position [0, 0]
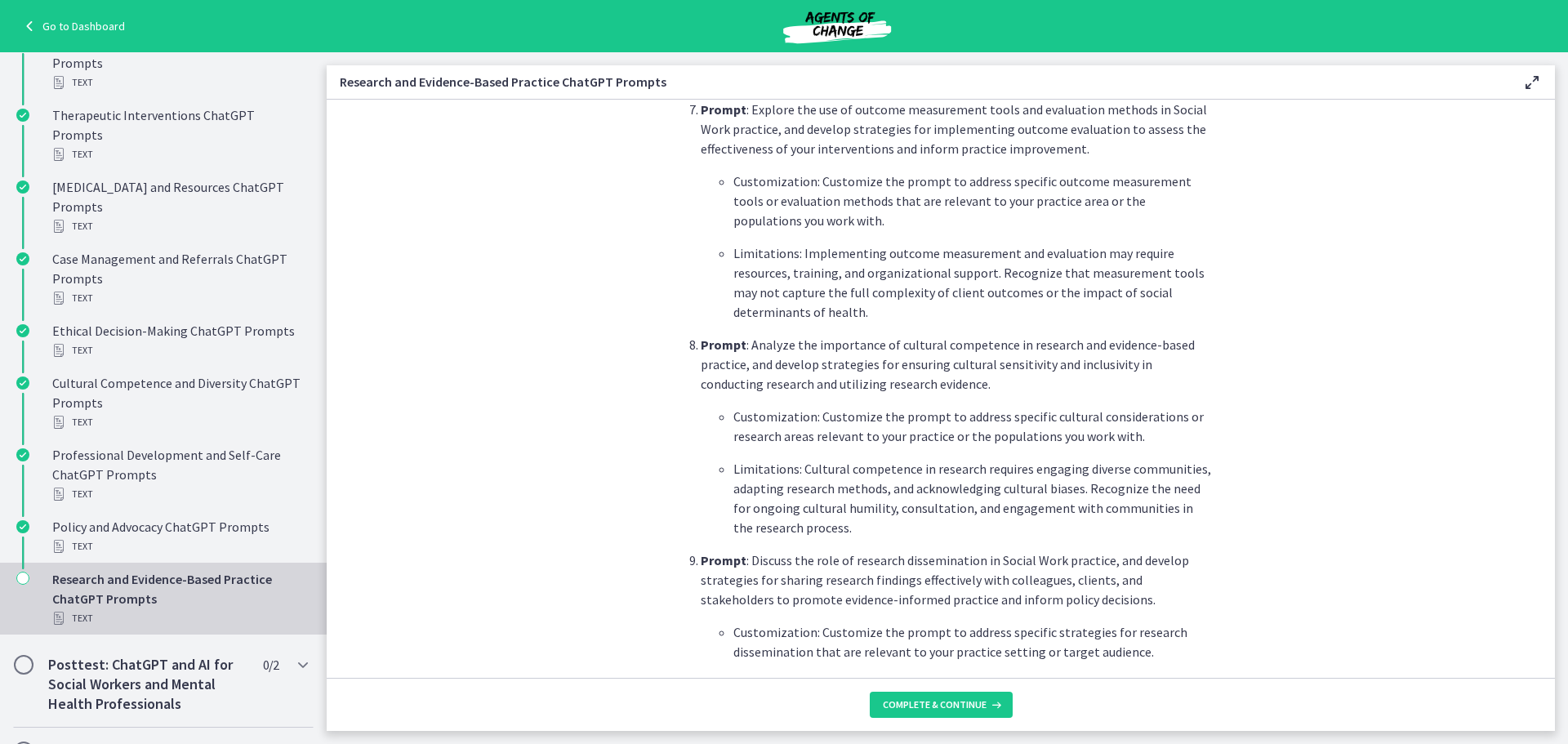
scroll to position [2368, 0]
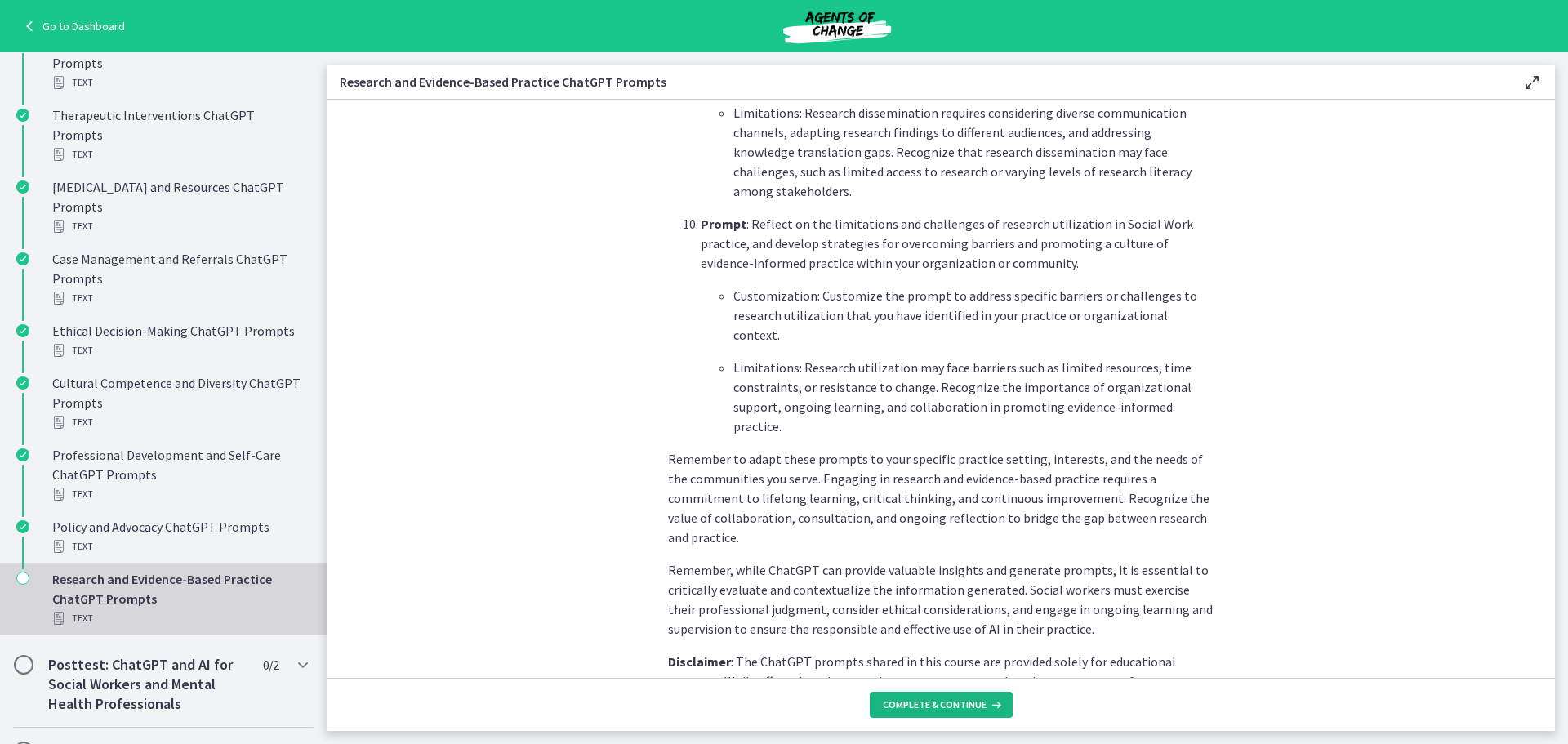
click at [911, 700] on span "Complete & continue" at bounding box center [935, 704] width 104 height 13
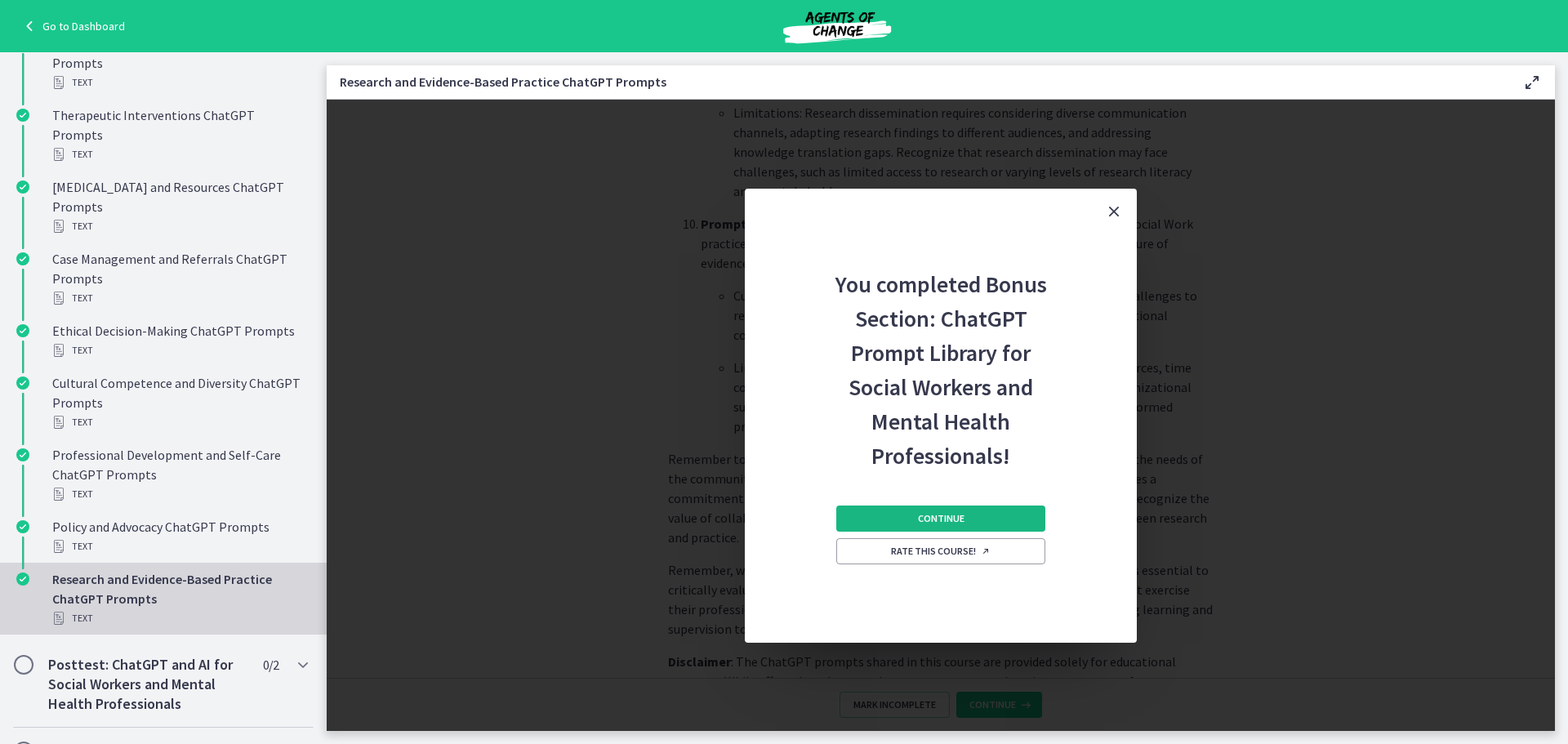
click at [978, 516] on button "Continue" at bounding box center [940, 518] width 209 height 26
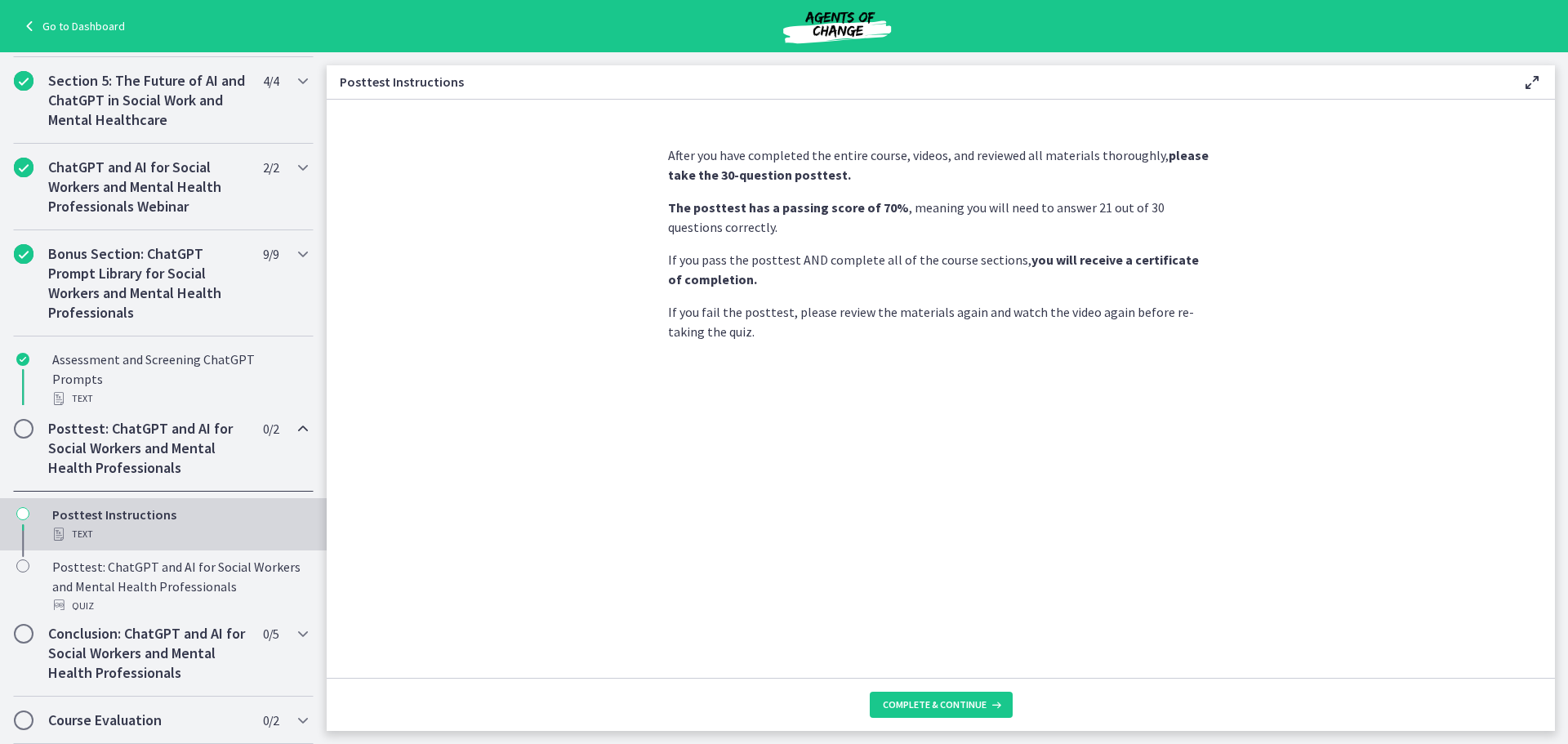
scroll to position [628, 0]
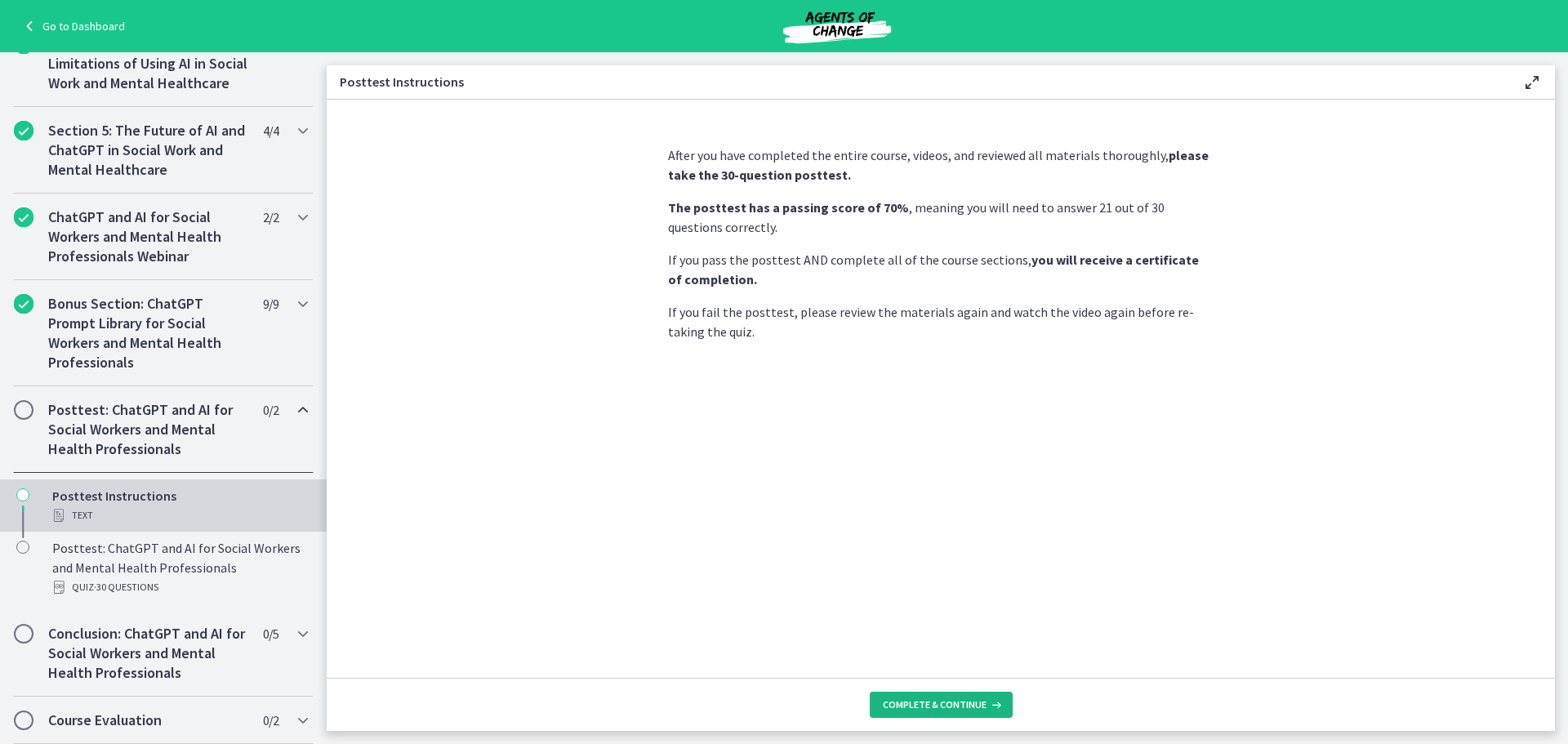
click at [957, 700] on span "Complete & continue" at bounding box center [935, 704] width 104 height 13
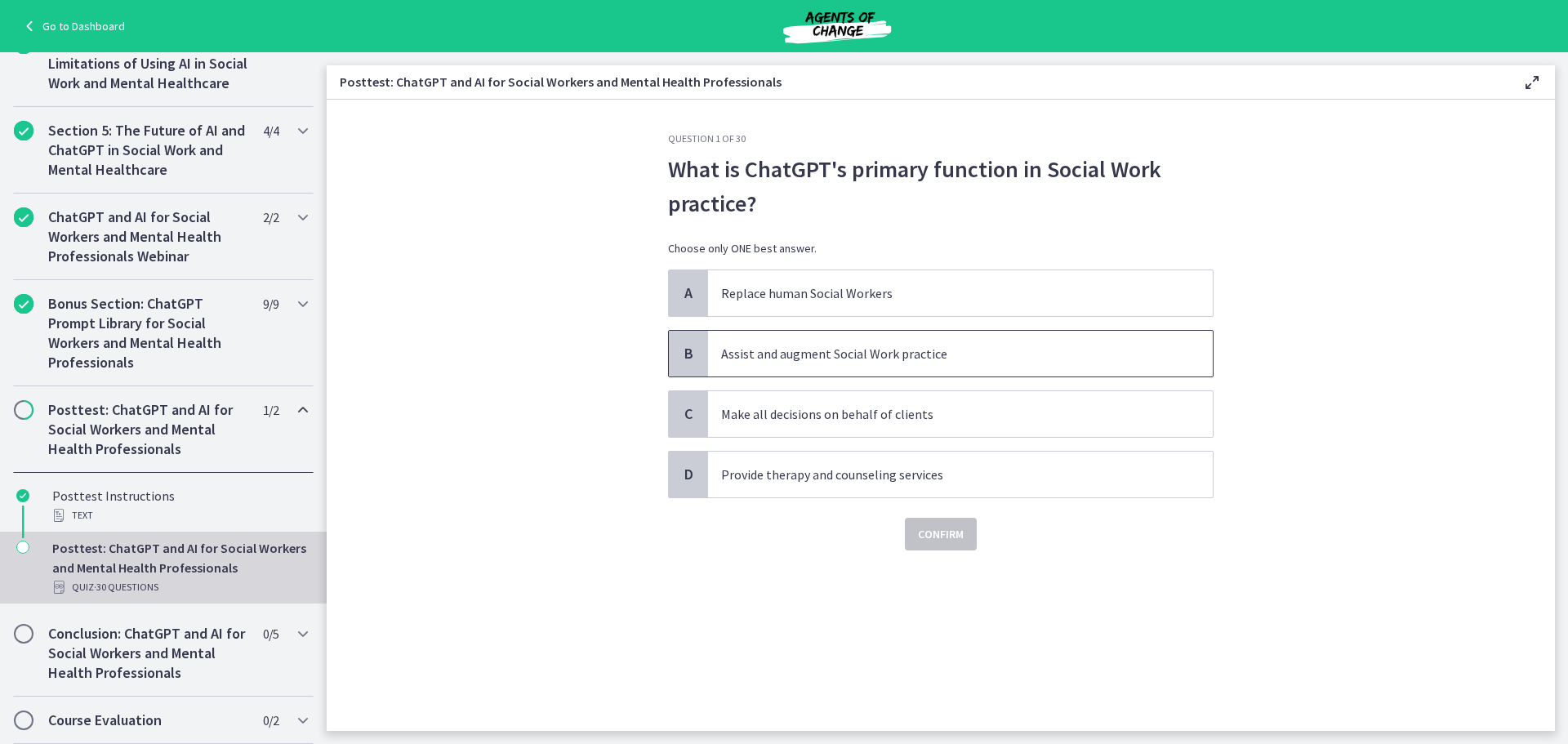
click at [946, 360] on p "Assist and augment Social Work practice" at bounding box center [944, 353] width 446 height 20
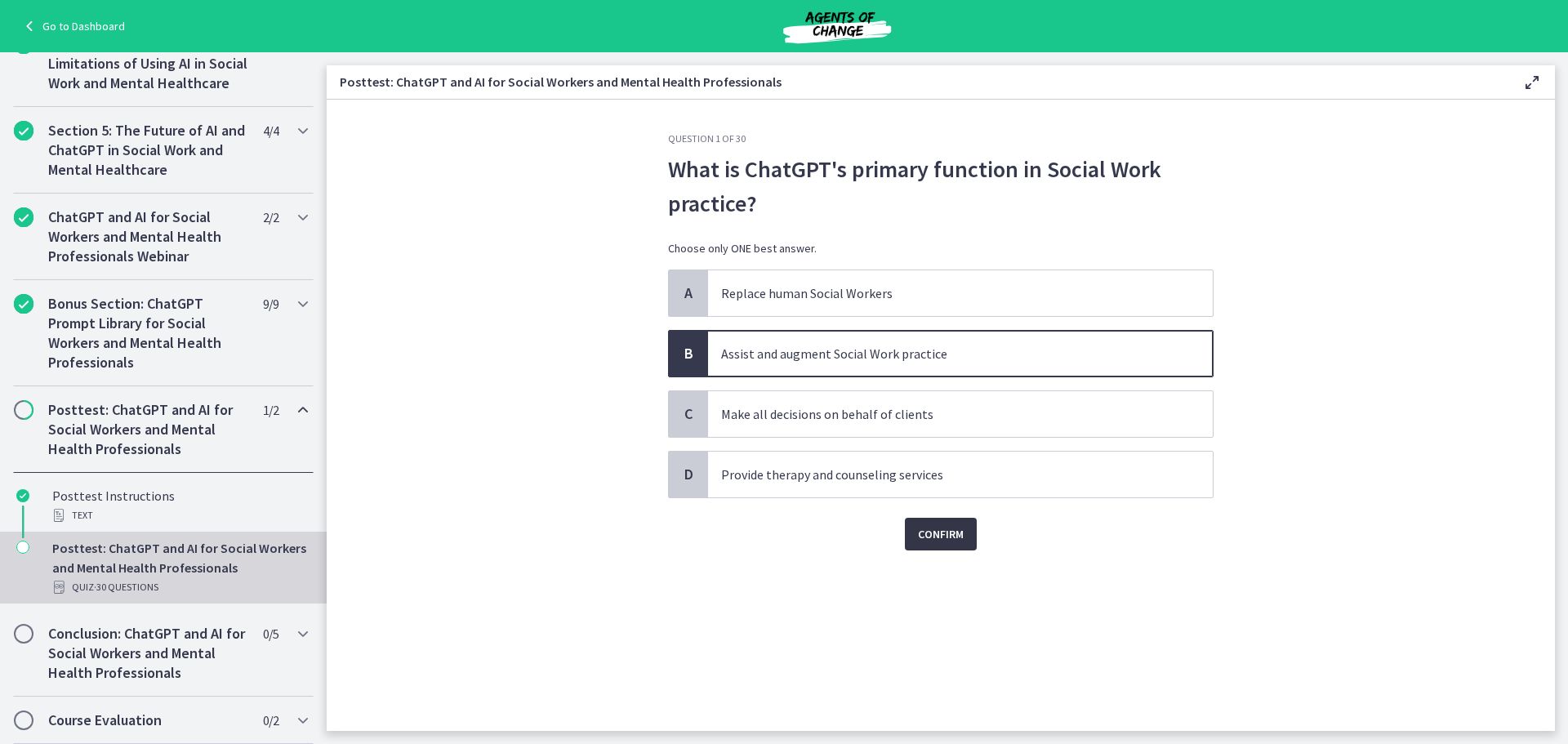
click at [961, 535] on span "Confirm" at bounding box center [940, 533] width 45 height 20
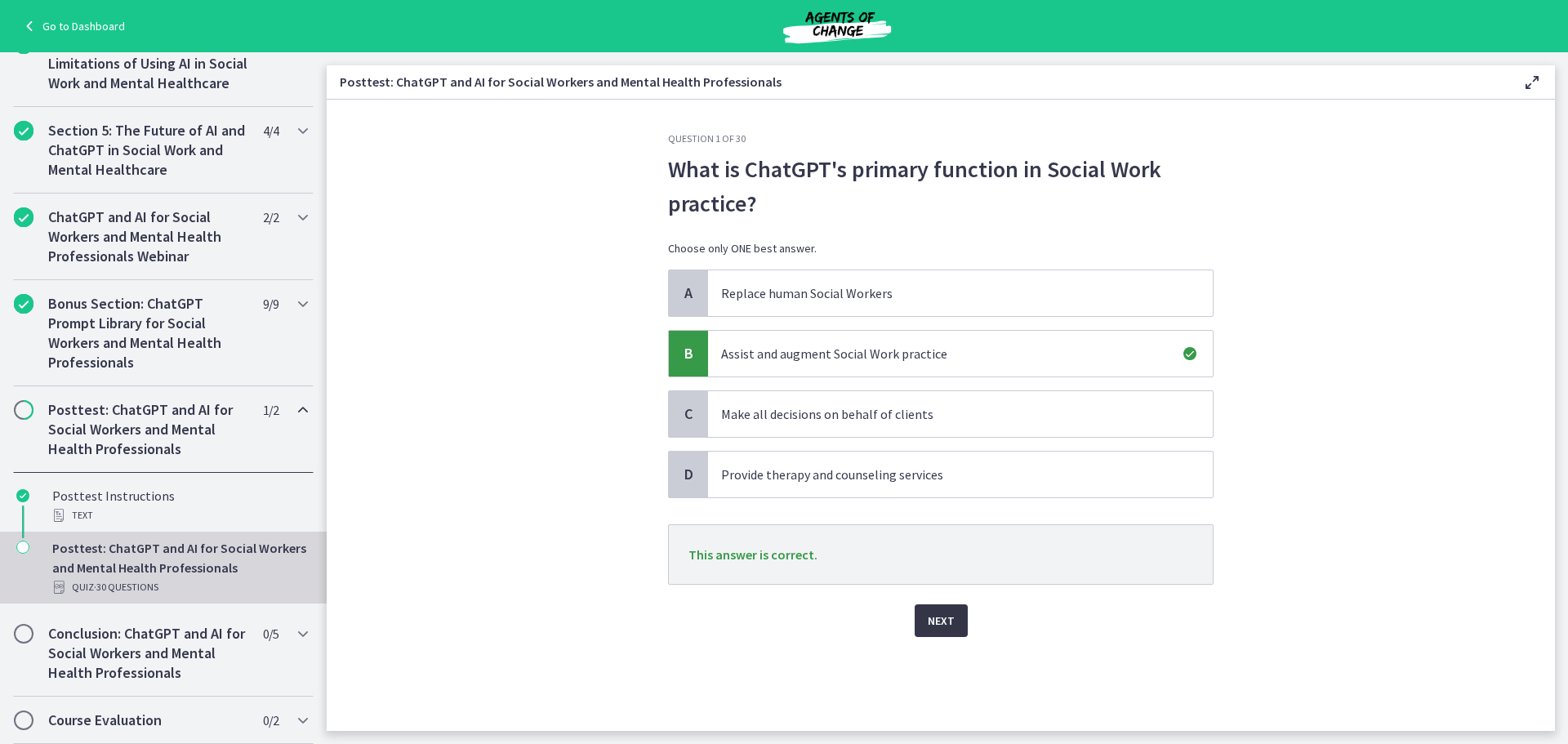
click at [935, 625] on span "Next" at bounding box center [940, 620] width 27 height 20
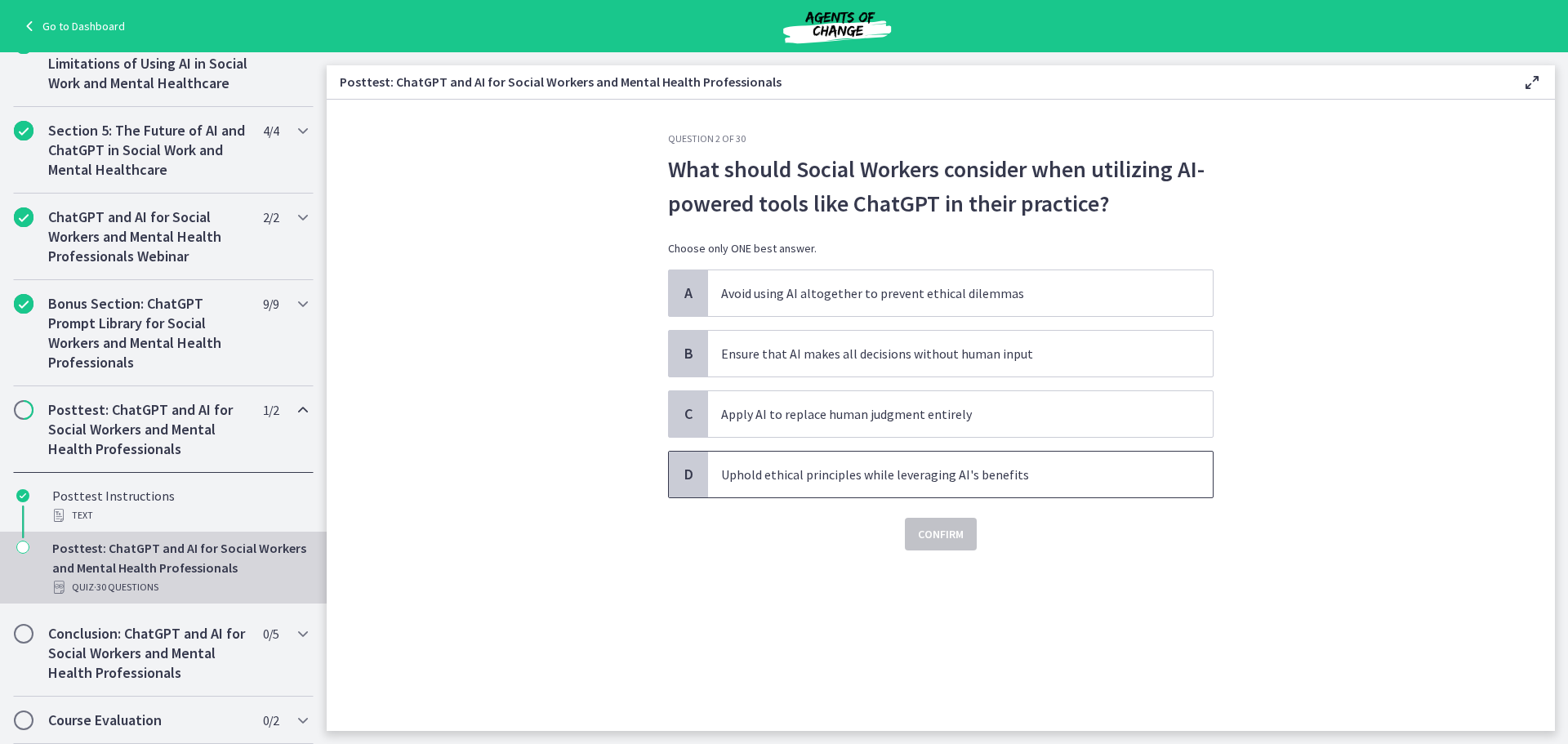
click at [861, 481] on p "Uphold ethical principles while leveraging AI's benefits" at bounding box center [944, 474] width 446 height 20
click at [944, 539] on span "Confirm" at bounding box center [940, 533] width 45 height 20
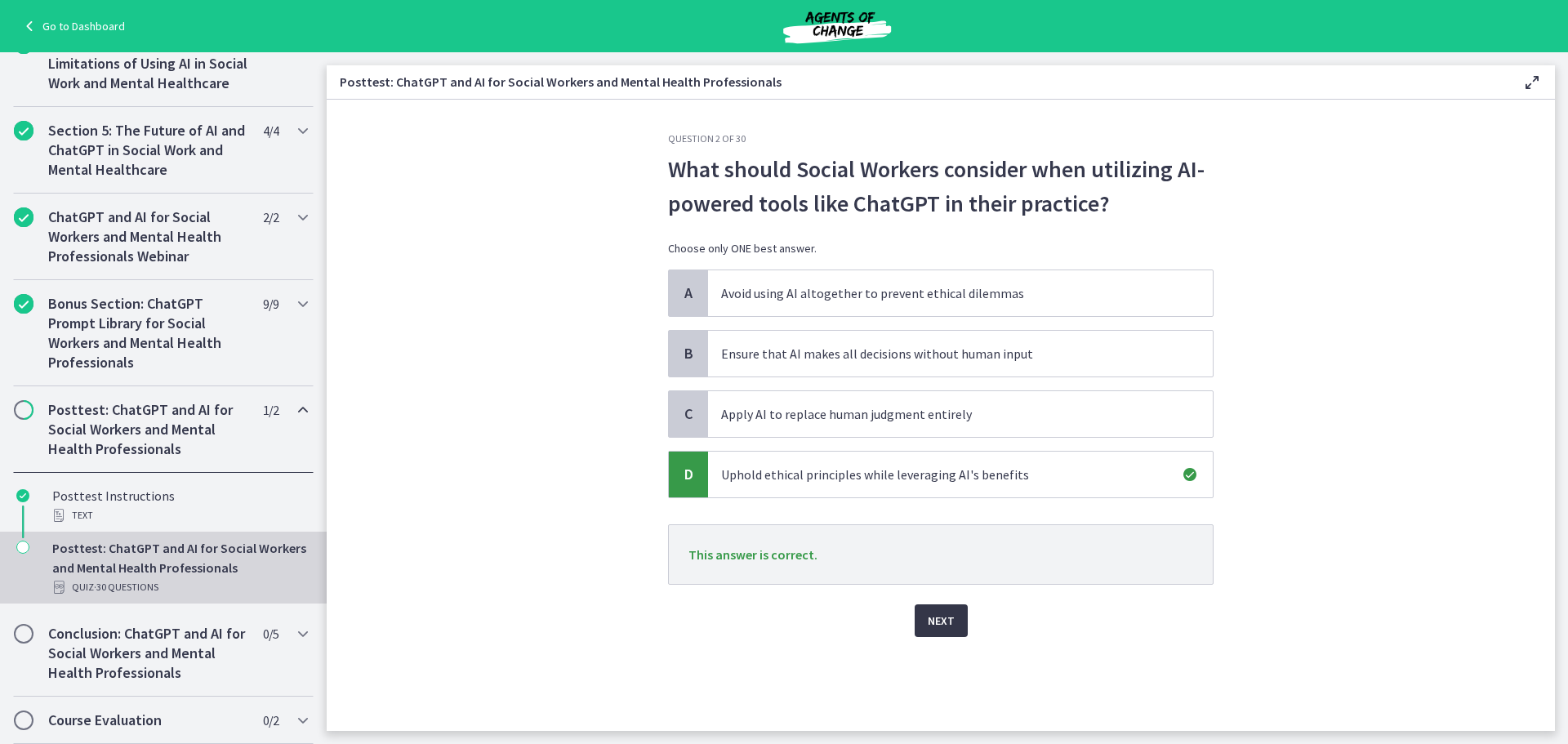
click at [946, 618] on span "Next" at bounding box center [940, 620] width 27 height 20
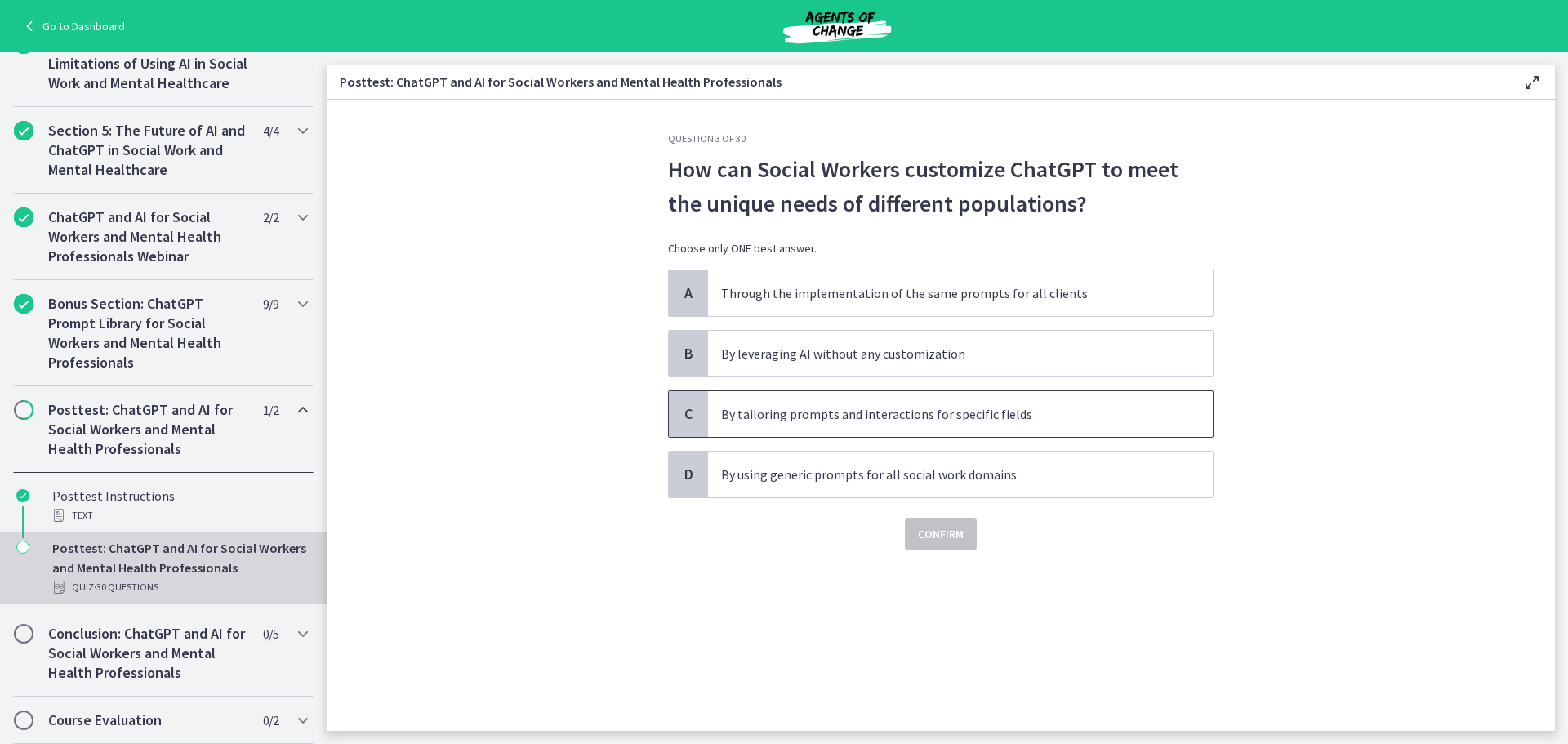
click at [1078, 419] on p "By tailoring prompts and interactions for specific fields" at bounding box center [944, 414] width 446 height 20
click at [949, 544] on button "Confirm" at bounding box center [940, 533] width 72 height 33
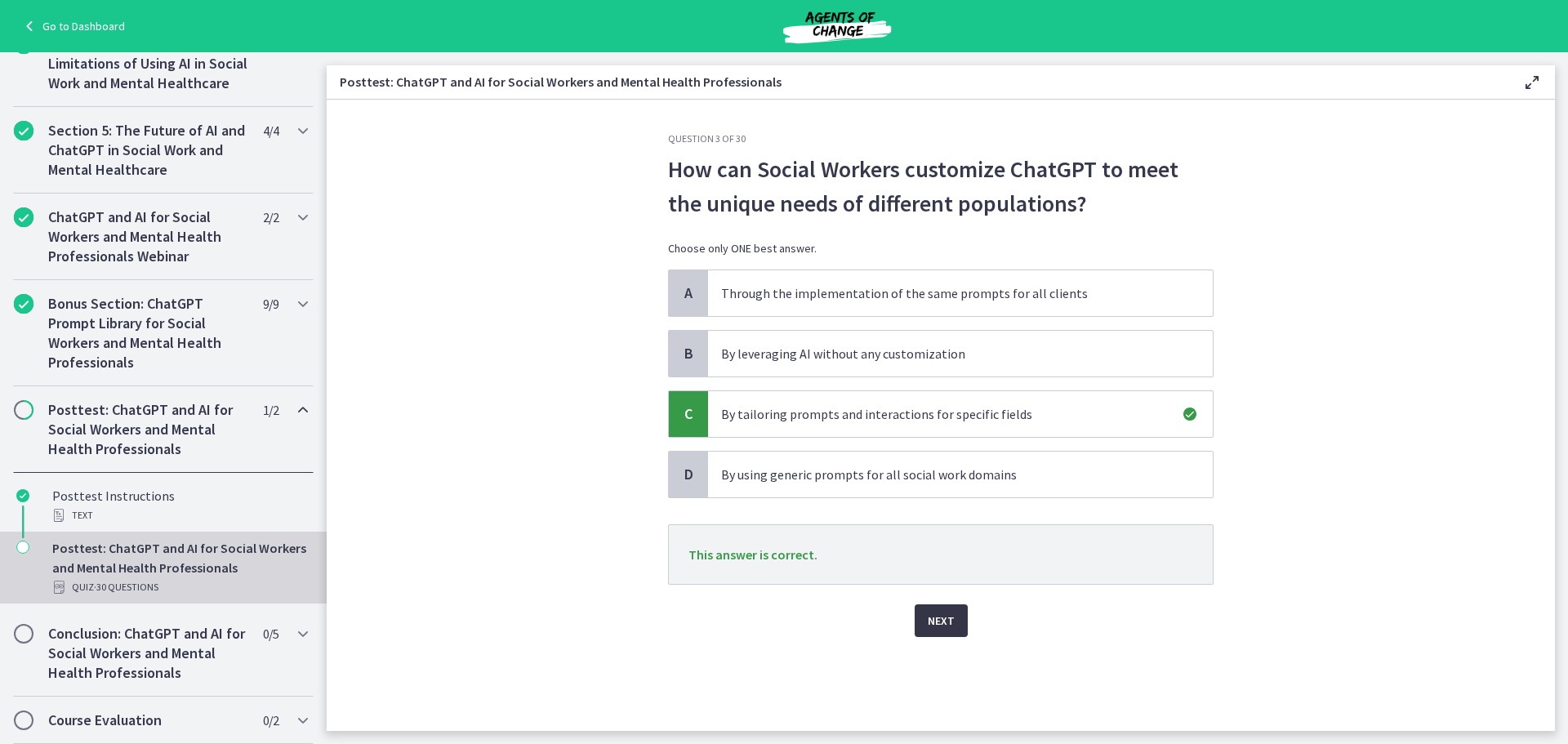
click at [927, 614] on span "Next" at bounding box center [940, 620] width 27 height 20
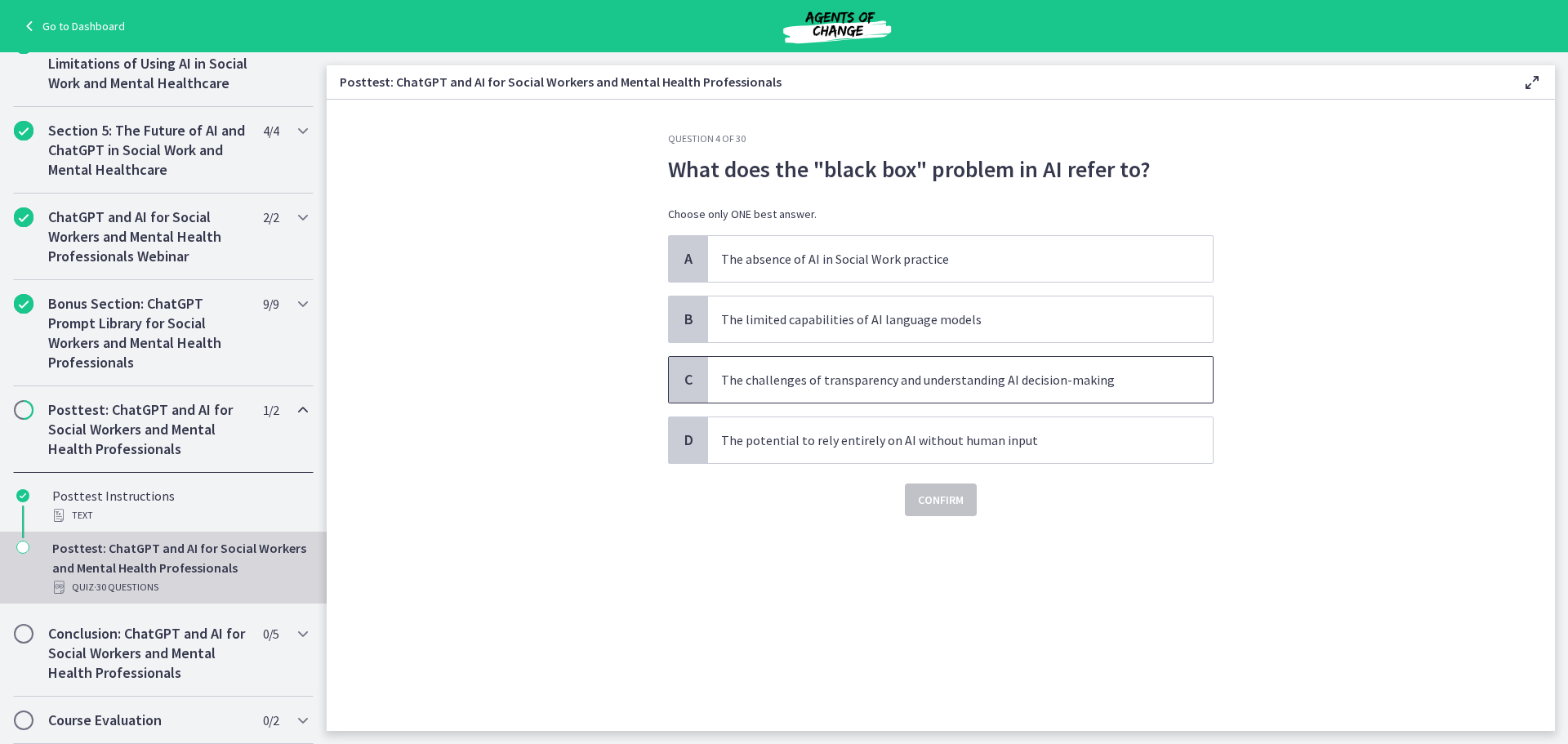
click at [1107, 382] on p "The challenges of transparency and understanding AI decision-making" at bounding box center [944, 380] width 446 height 20
click at [955, 498] on span "Confirm" at bounding box center [940, 499] width 45 height 20
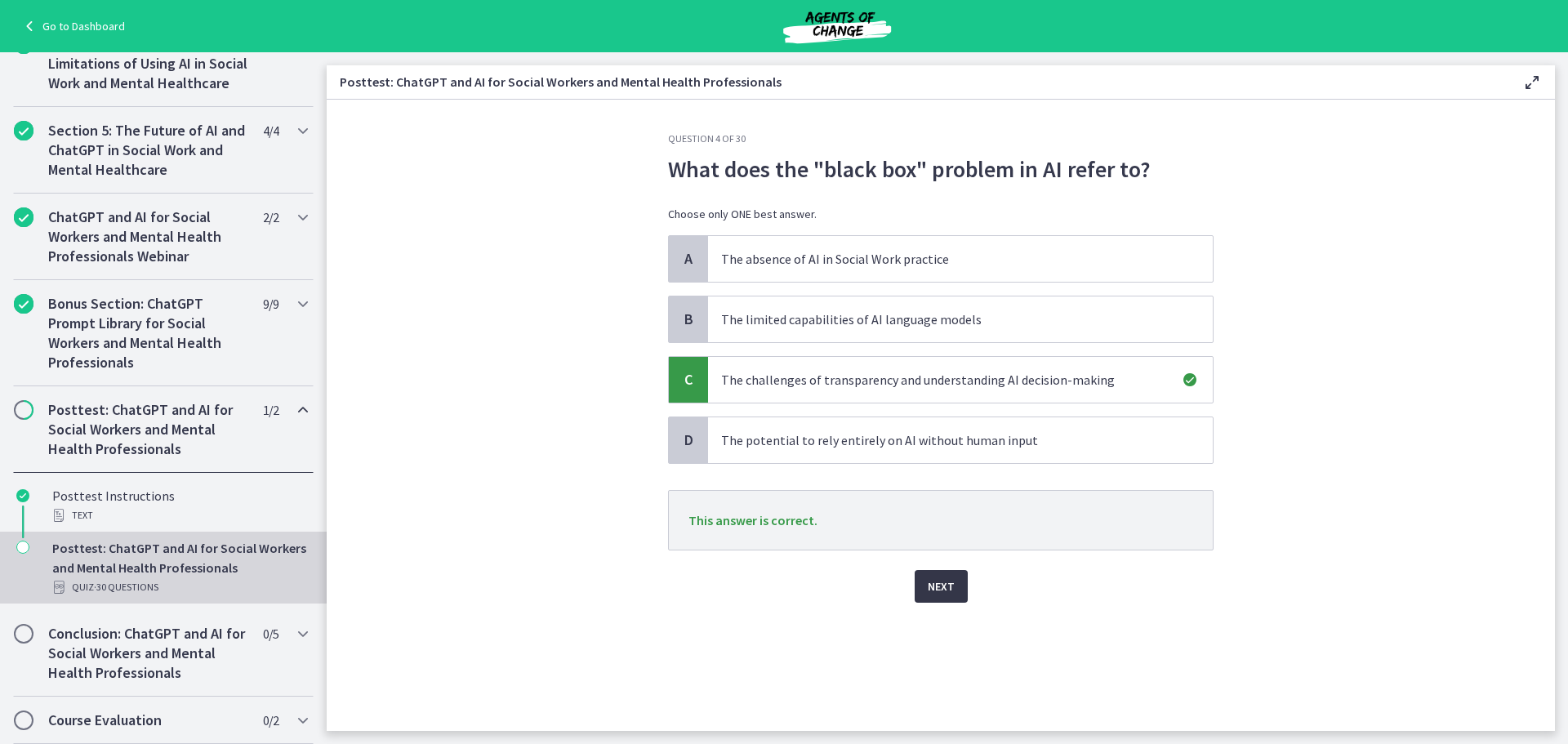
click at [954, 585] on button "Next" at bounding box center [941, 586] width 53 height 33
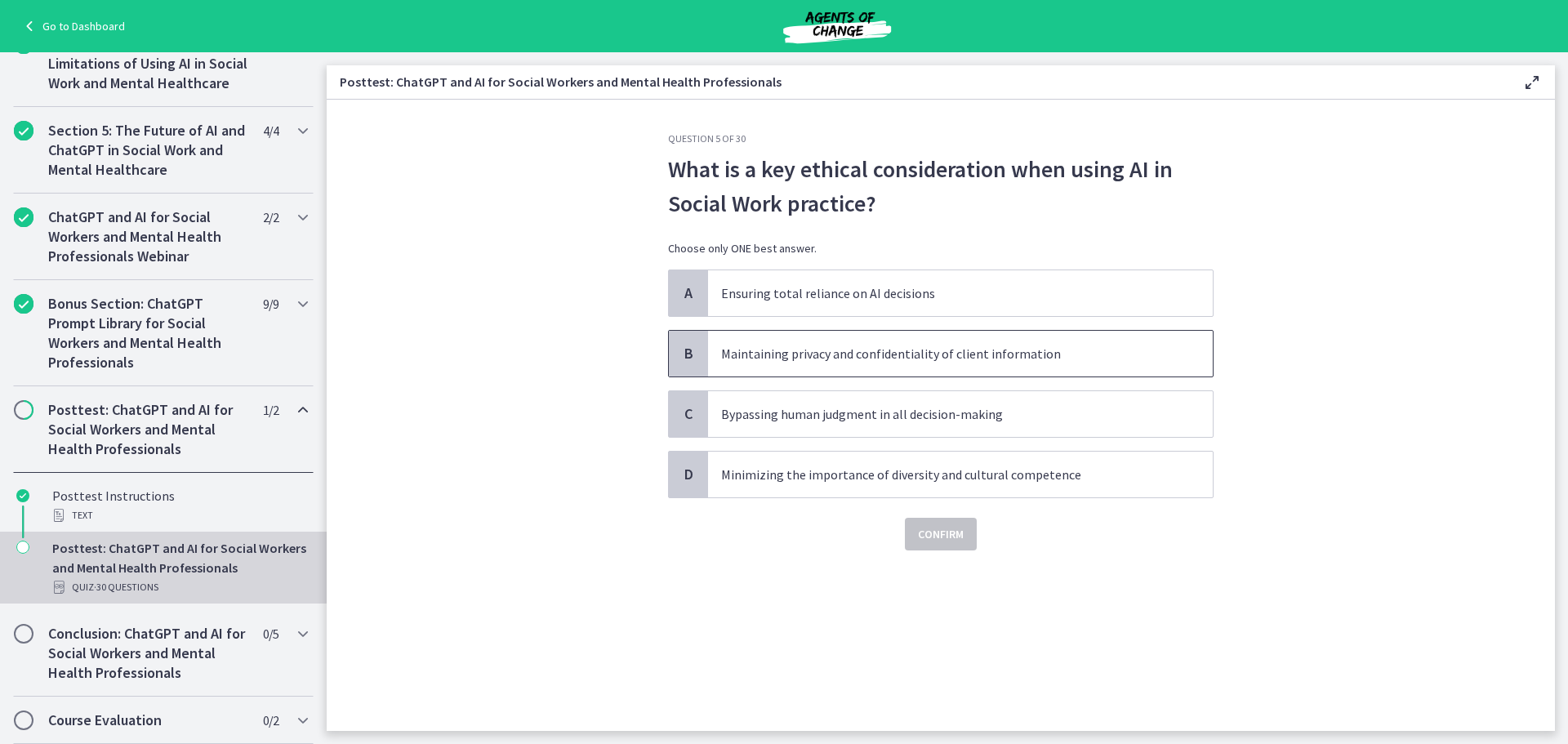
click at [1018, 357] on p "Maintaining privacy and confidentiality of client information" at bounding box center [944, 353] width 446 height 20
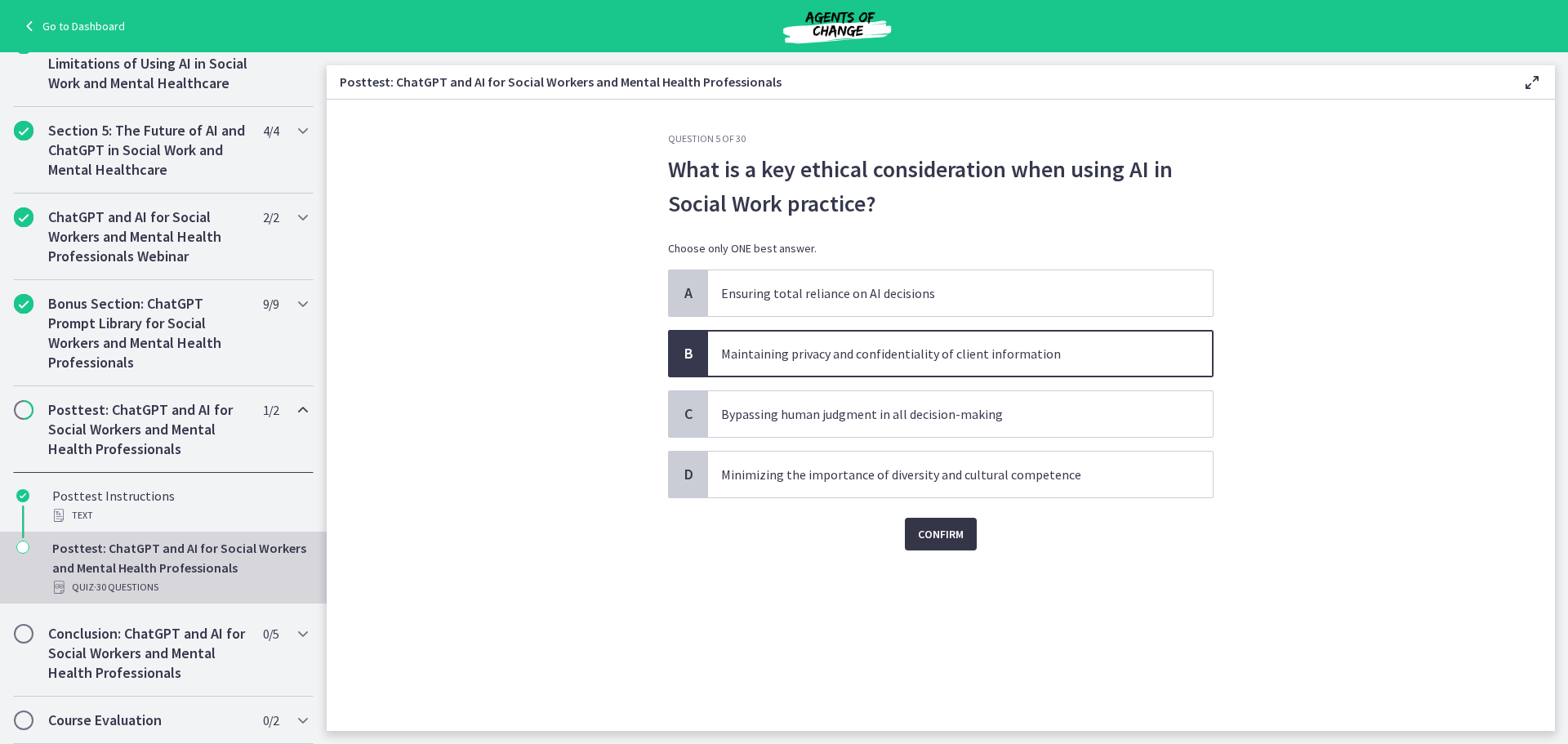
click at [917, 549] on button "Confirm" at bounding box center [940, 533] width 72 height 33
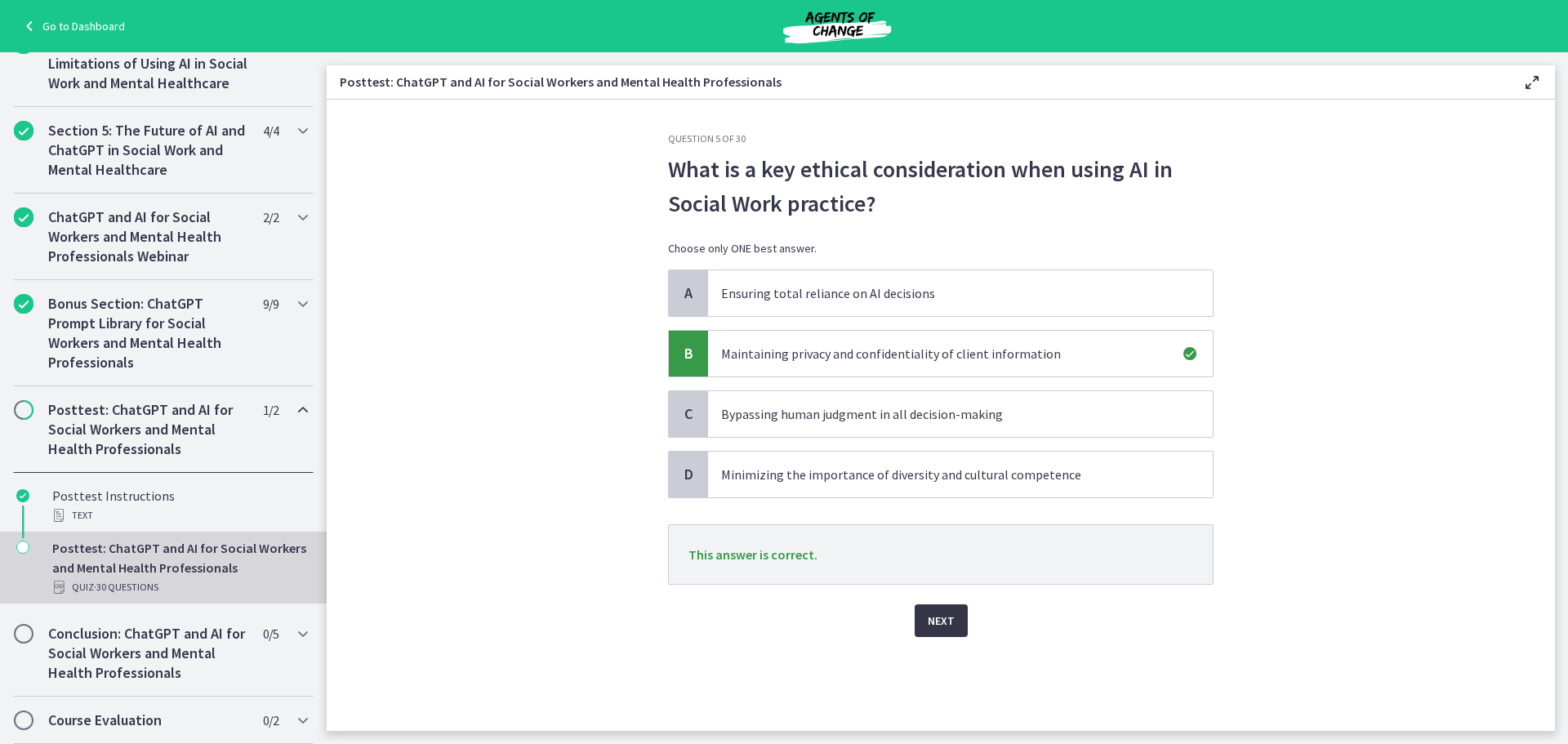
click at [942, 622] on span "Next" at bounding box center [940, 620] width 27 height 20
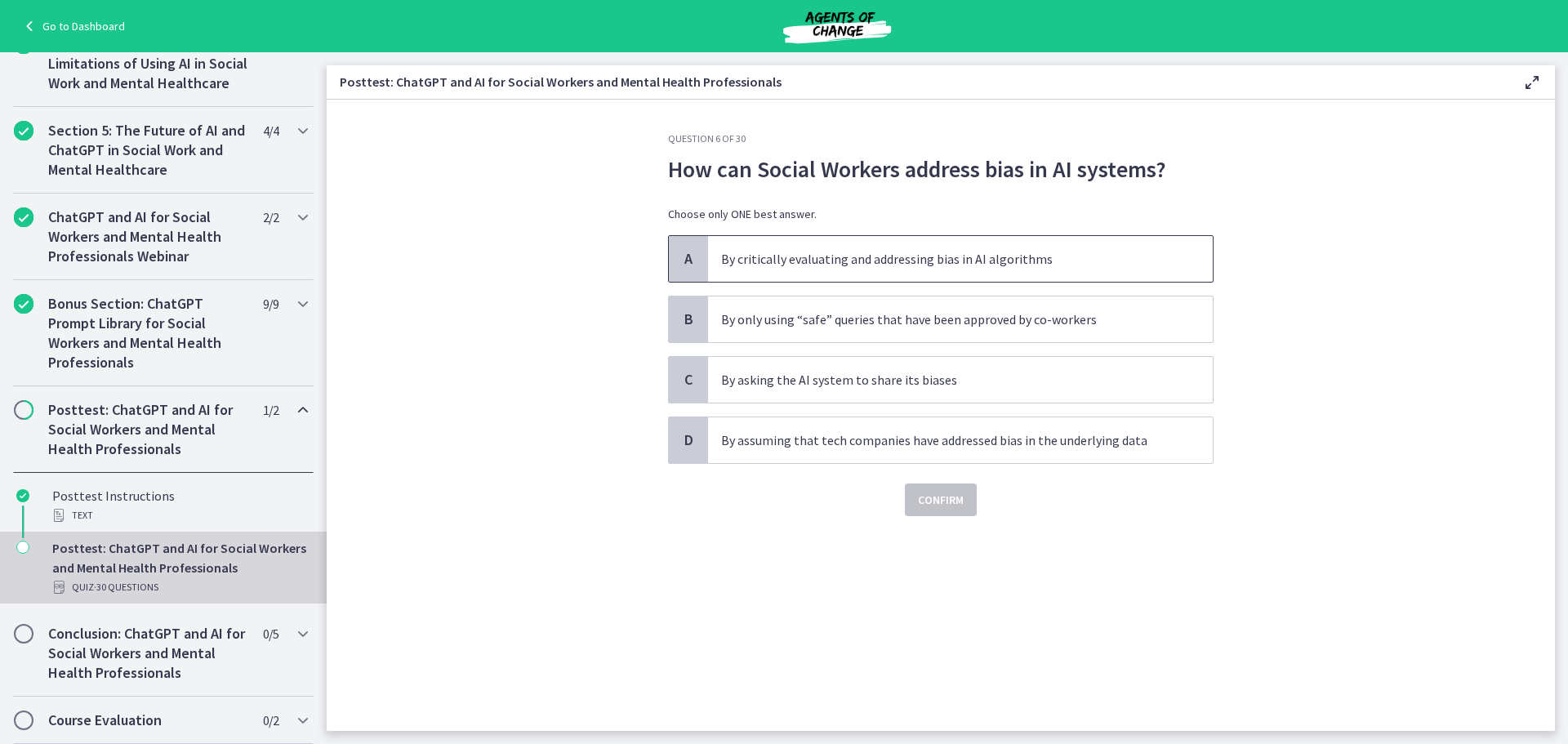
click at [1072, 262] on p "By critically evaluating and addressing bias in AI algorithms" at bounding box center [944, 259] width 446 height 20
click at [955, 507] on span "Confirm" at bounding box center [940, 499] width 45 height 20
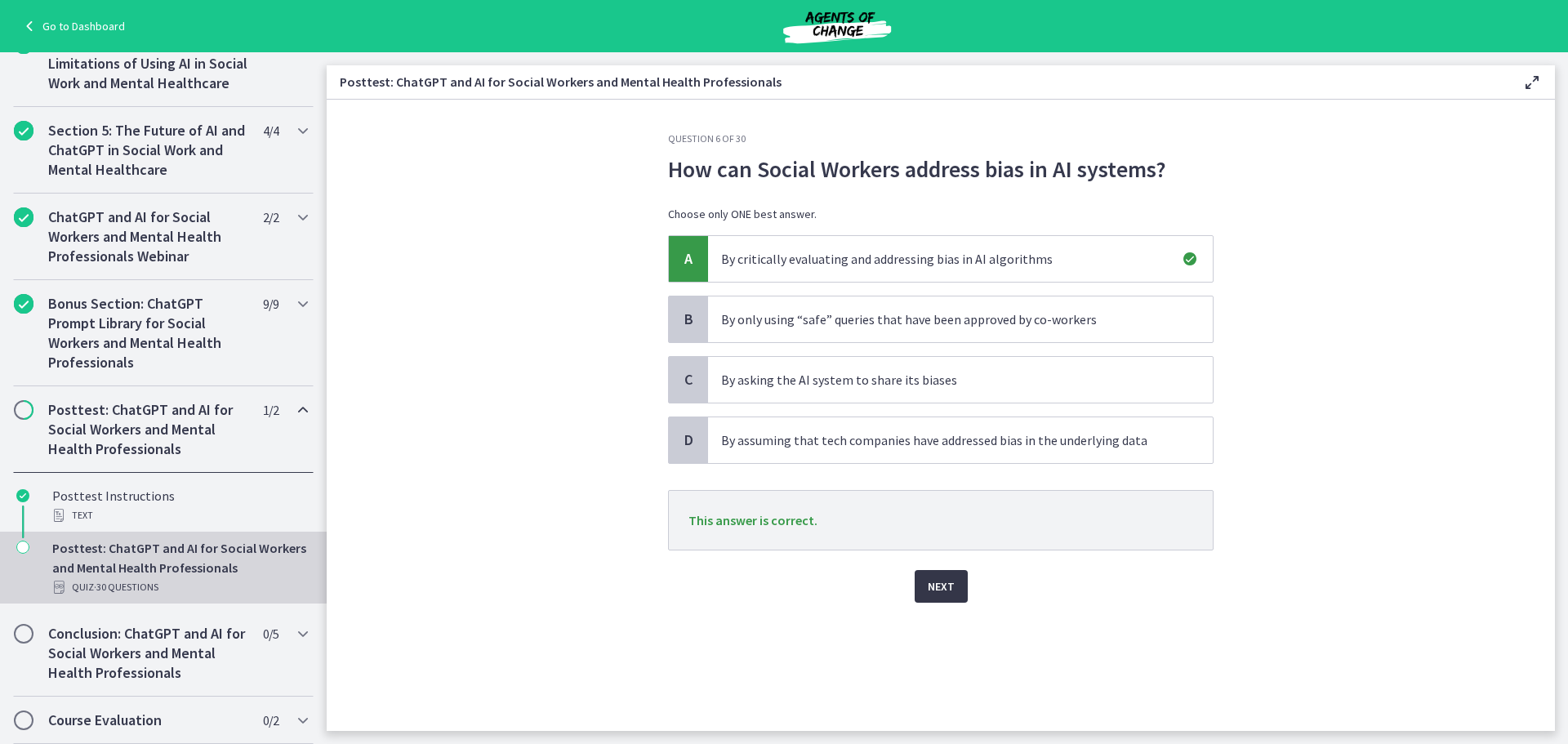
click at [949, 579] on span "Next" at bounding box center [940, 586] width 27 height 20
